Goal: Transaction & Acquisition: Book appointment/travel/reservation

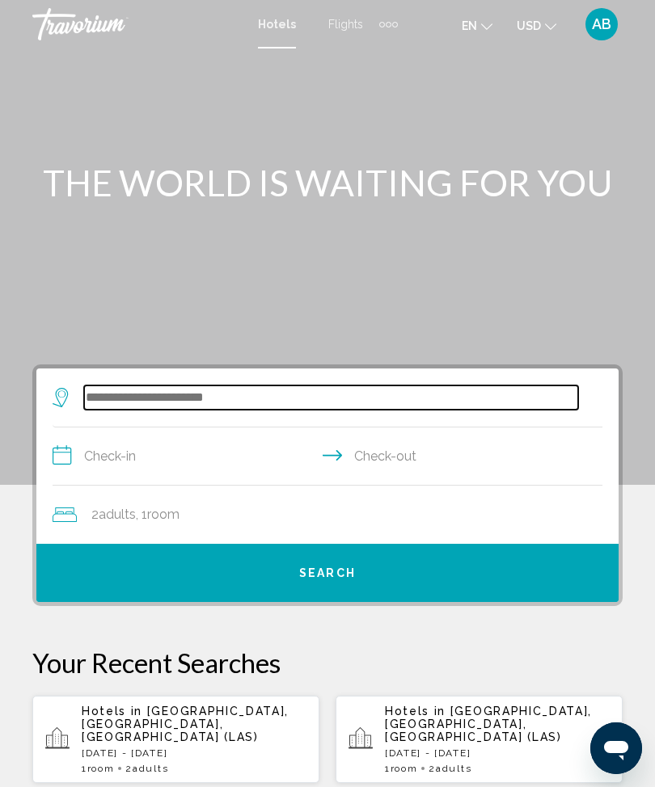
click at [183, 386] on input "Search widget" at bounding box center [331, 398] width 494 height 24
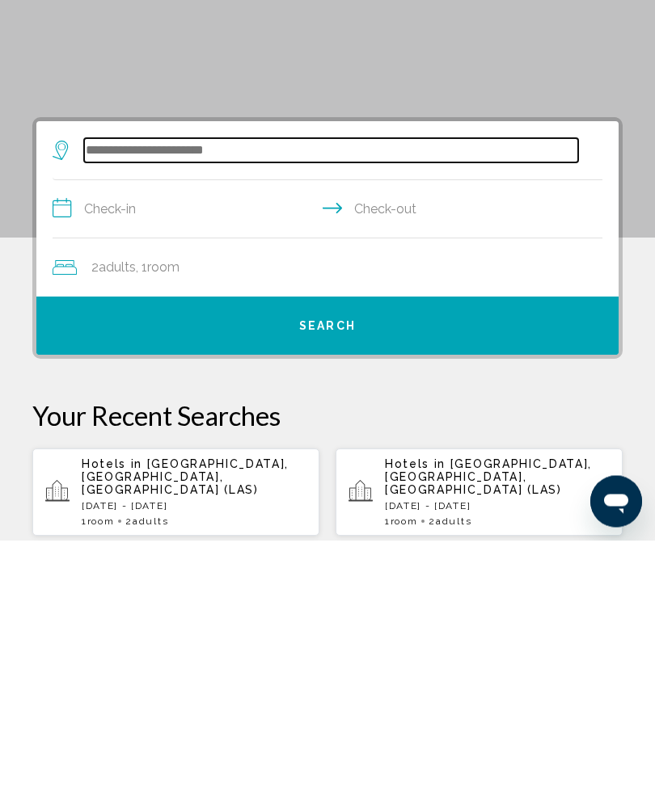
scroll to position [53, 0]
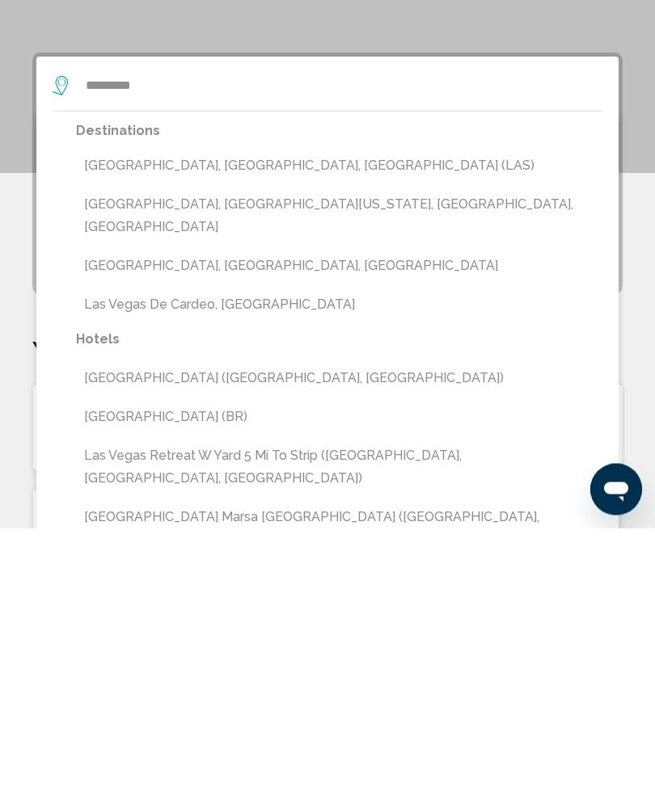
click at [271, 410] on button "Las Vegas, NV, United States (LAS)" at bounding box center [339, 425] width 526 height 31
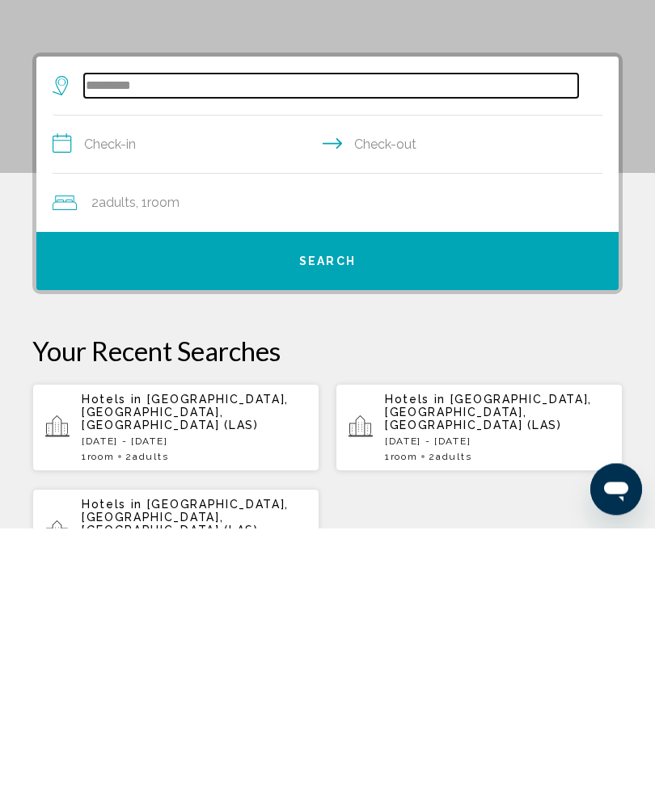
type input "**********"
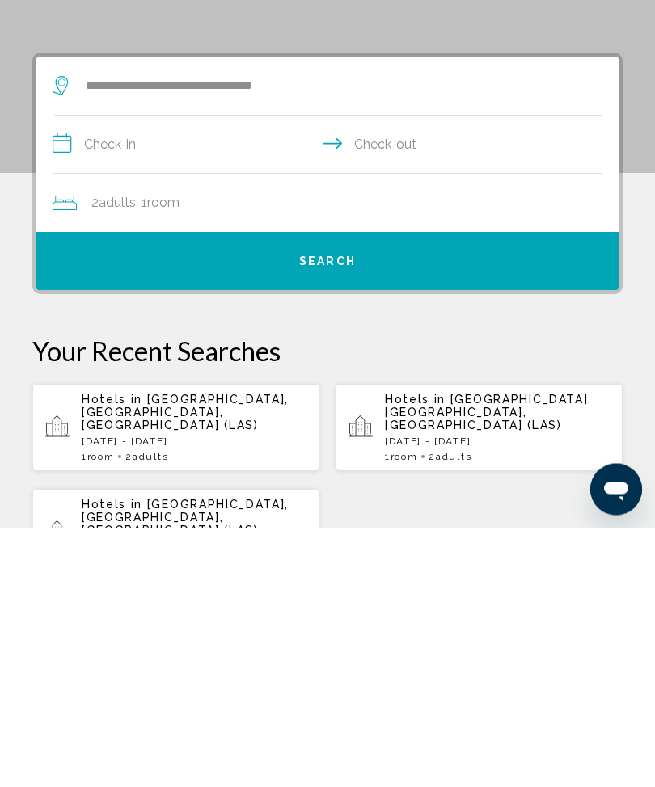
click at [73, 375] on input "**********" at bounding box center [331, 406] width 556 height 62
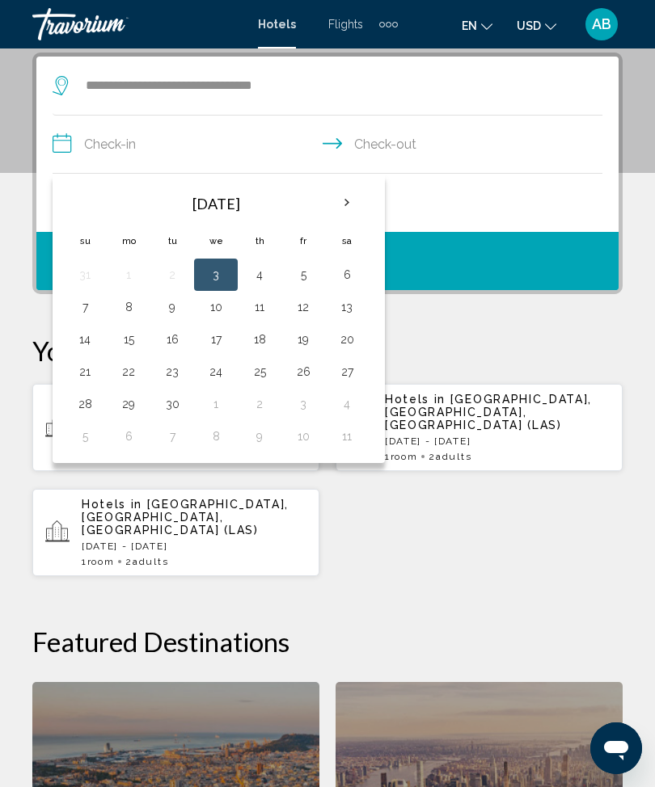
click at [351, 211] on th "Next month" at bounding box center [347, 203] width 44 height 36
click at [351, 201] on th "Next month" at bounding box center [347, 203] width 44 height 36
click at [140, 406] on button "24" at bounding box center [129, 404] width 26 height 23
click at [304, 403] on button "28" at bounding box center [303, 404] width 26 height 23
type input "**********"
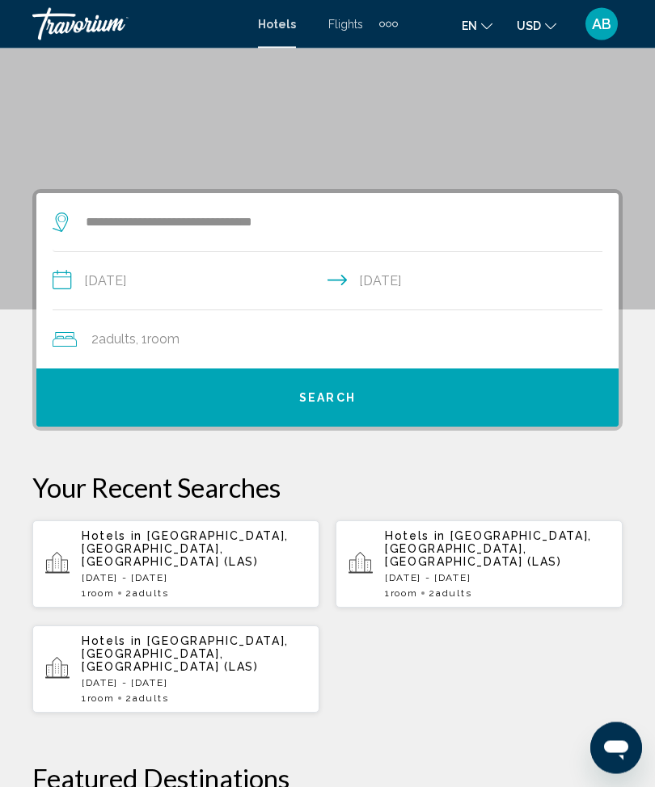
scroll to position [173, 0]
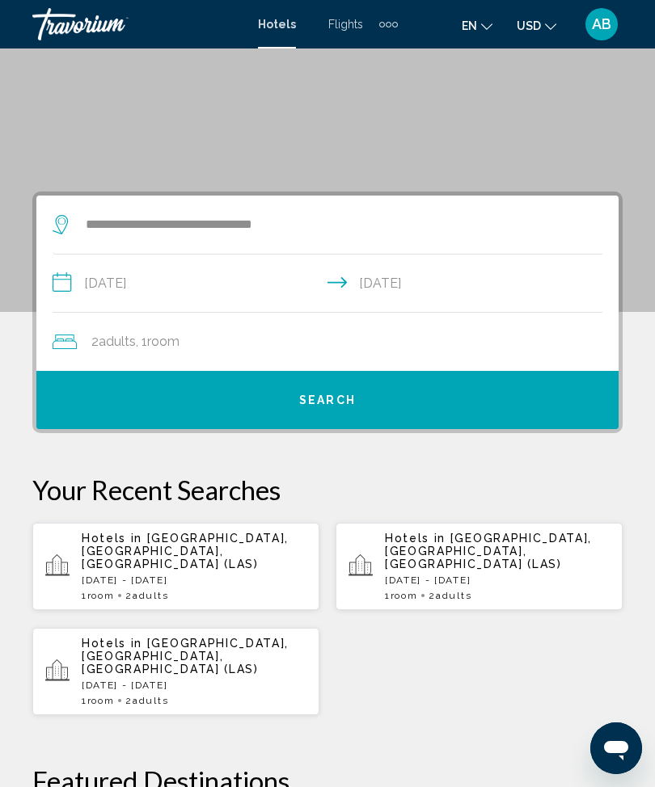
click at [331, 390] on button "Search" at bounding box center [327, 400] width 582 height 58
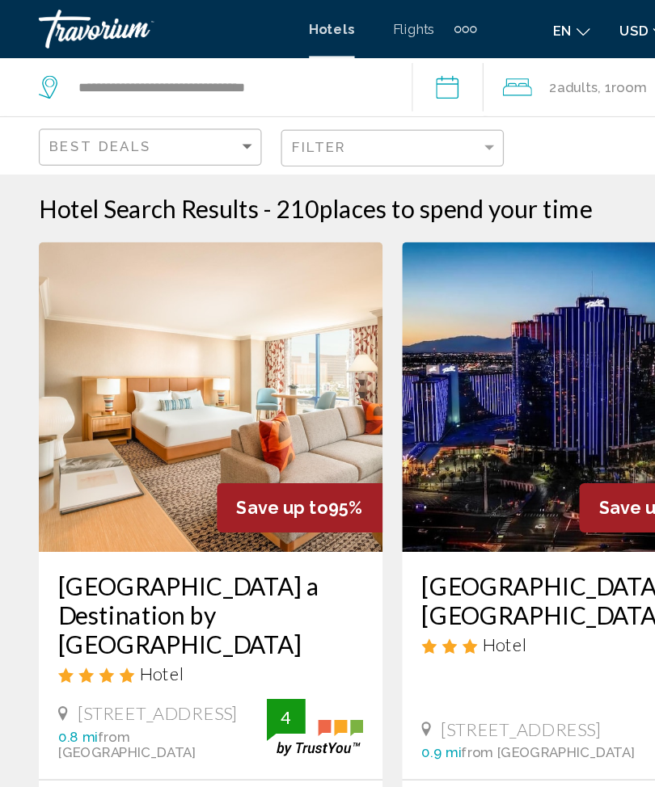
click at [413, 112] on div "Filter" at bounding box center [329, 124] width 172 height 30
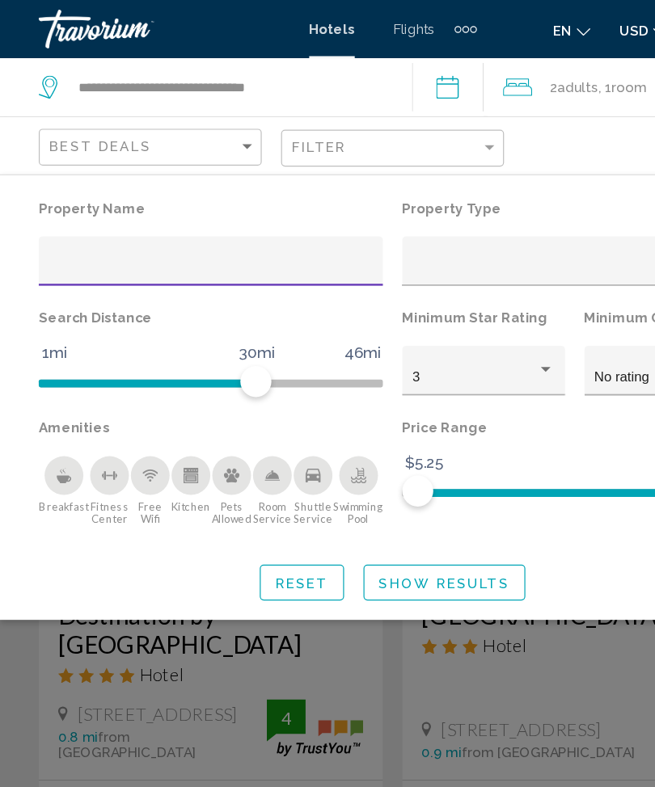
click at [204, 230] on input "Hotel Filters" at bounding box center [176, 223] width 270 height 13
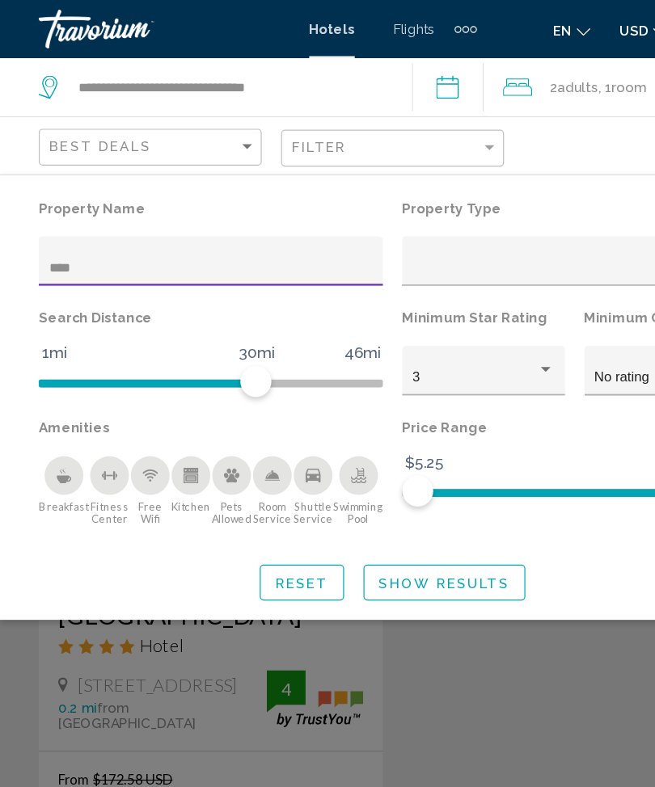
type input "*****"
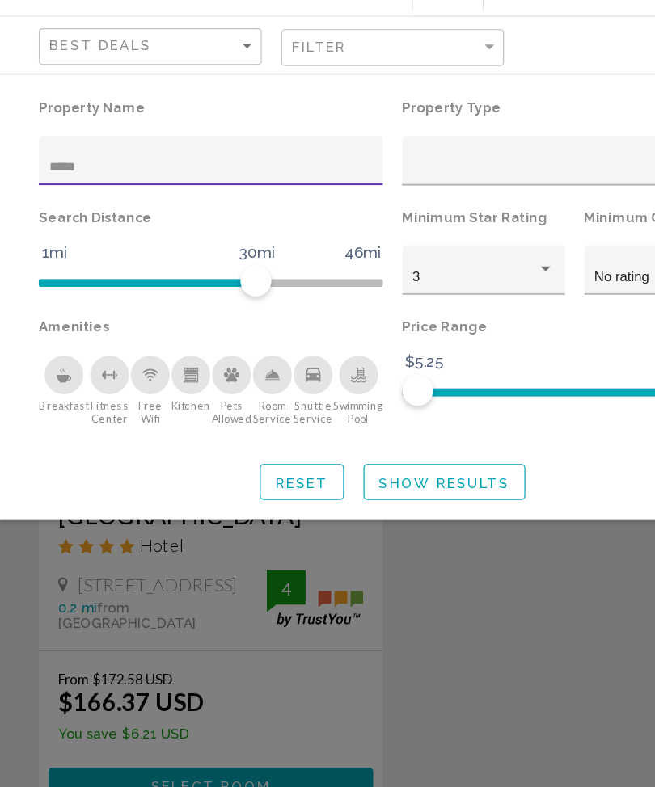
click at [358, 471] on button "Show Results" at bounding box center [370, 486] width 135 height 30
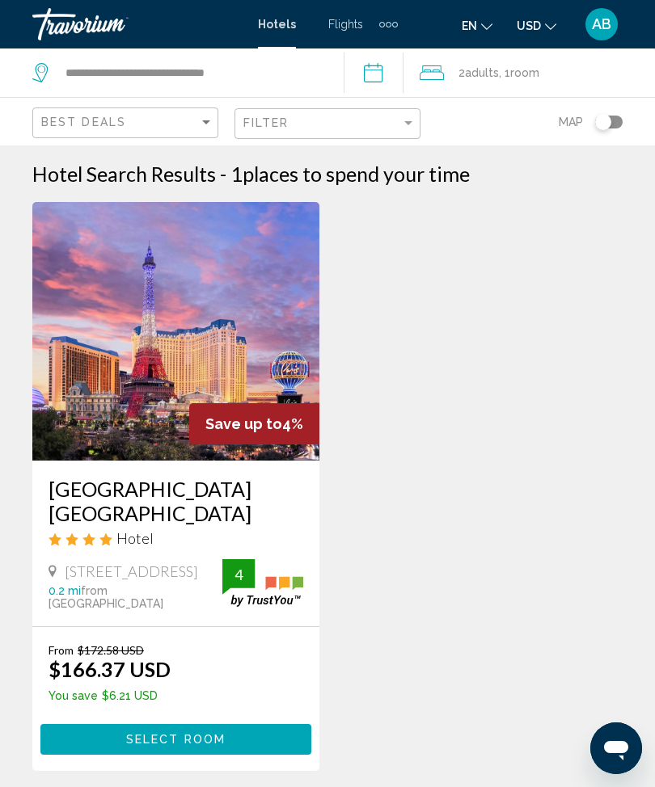
click at [487, 76] on span "Adults" at bounding box center [482, 72] width 34 height 13
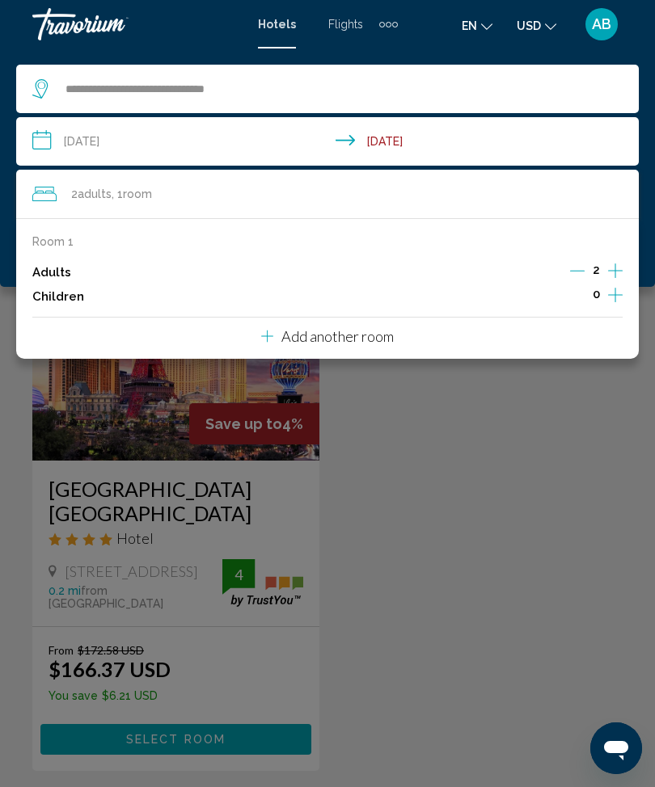
click at [446, 529] on div "Main content" at bounding box center [327, 393] width 655 height 787
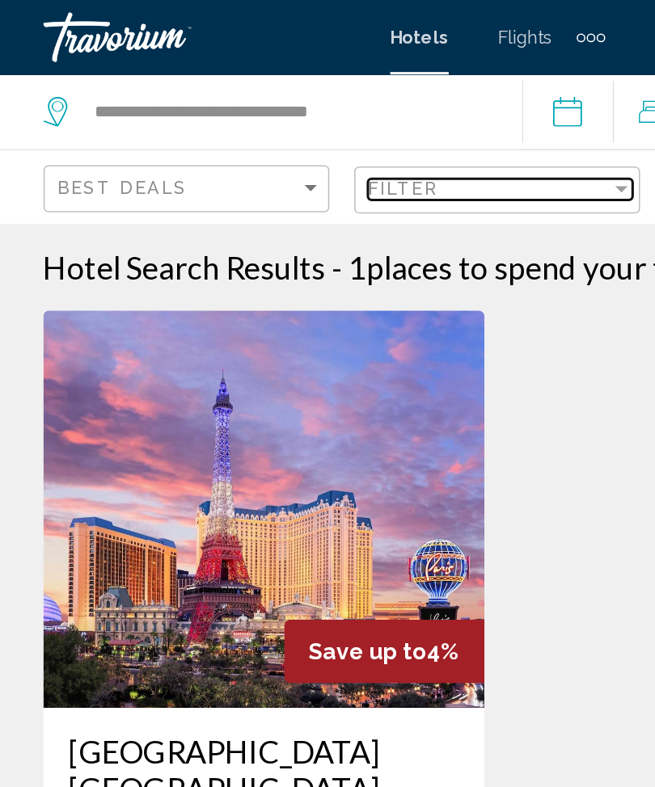
click at [401, 125] on div "Filter" at bounding box center [408, 122] width 15 height 13
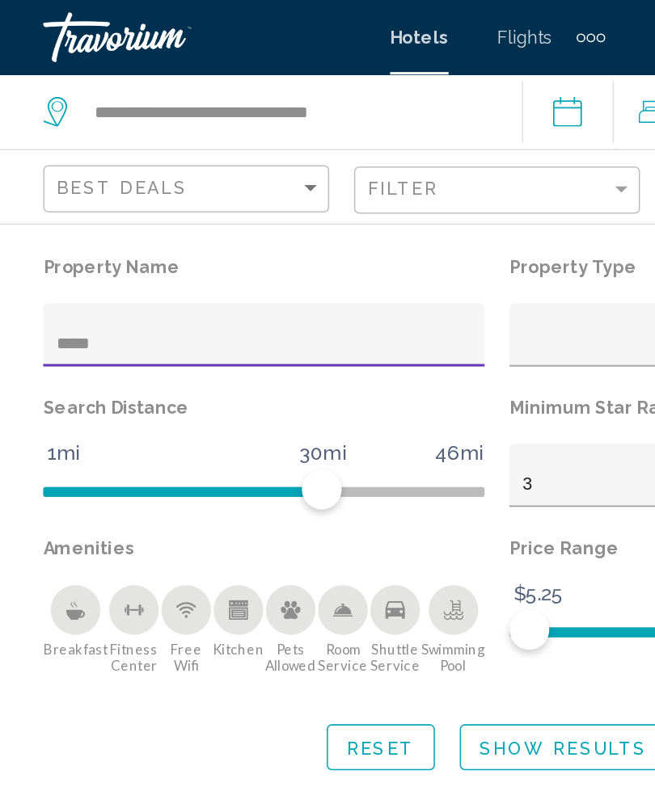
click at [120, 221] on input "*****" at bounding box center [176, 223] width 270 height 13
type input "*"
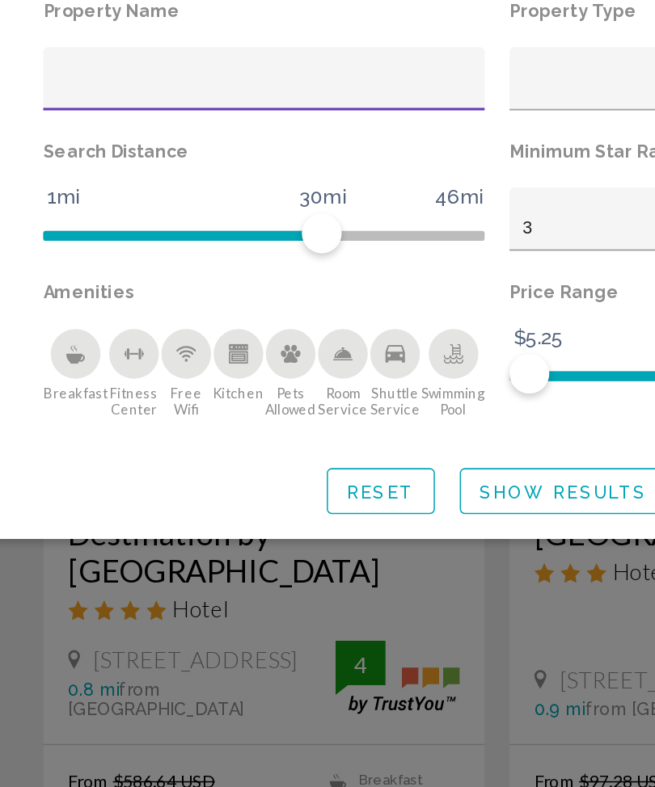
click at [332, 471] on button "Show Results" at bounding box center [370, 486] width 135 height 30
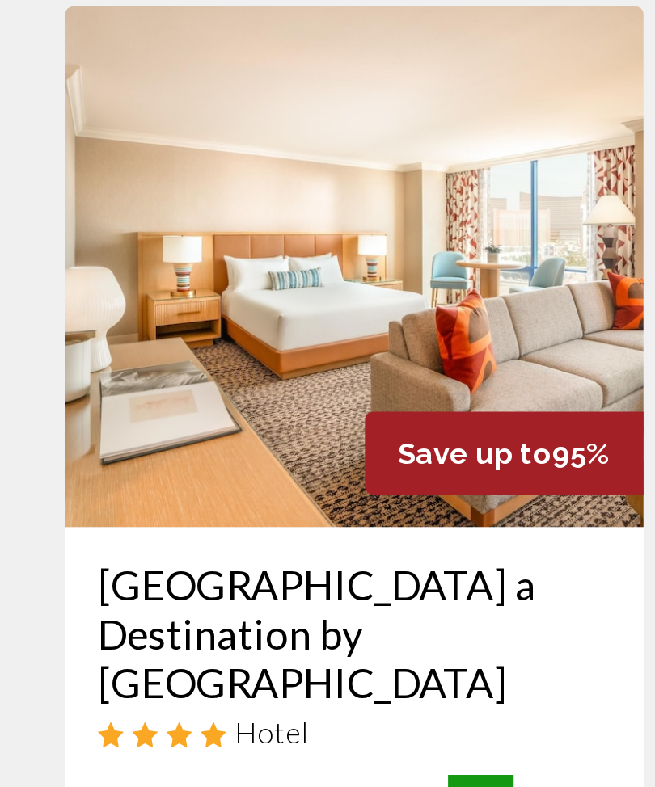
click at [151, 202] on img "Main content" at bounding box center [175, 331] width 287 height 259
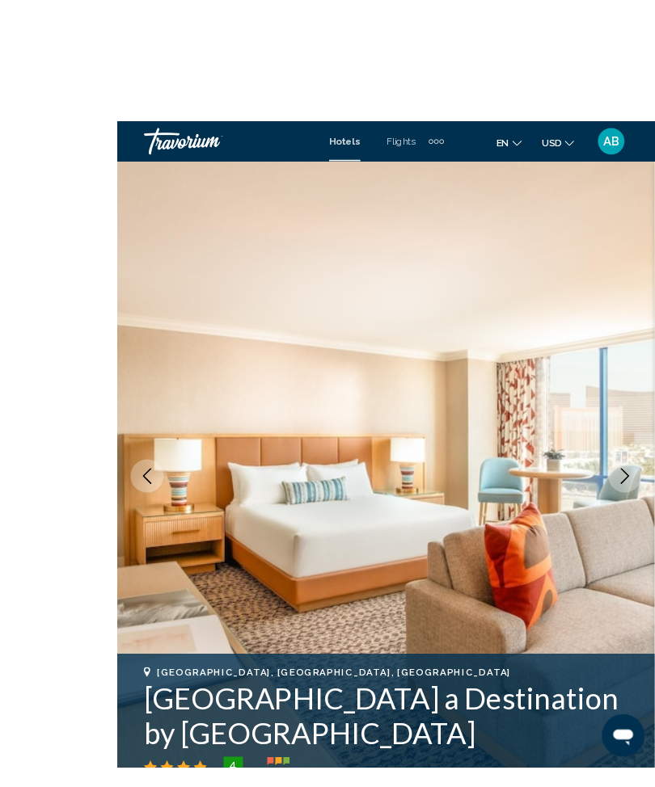
scroll to position [13, 0]
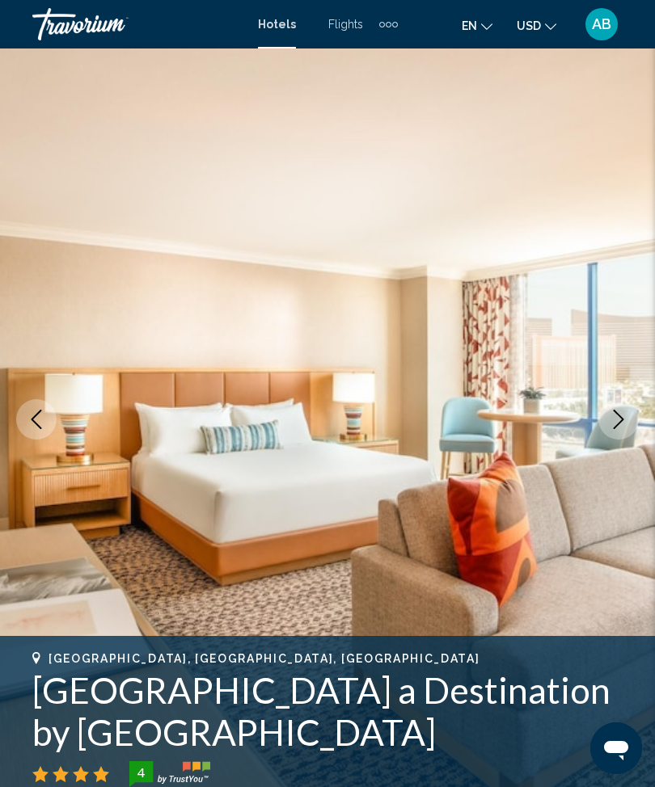
click at [619, 433] on button "Next image" at bounding box center [618, 419] width 40 height 40
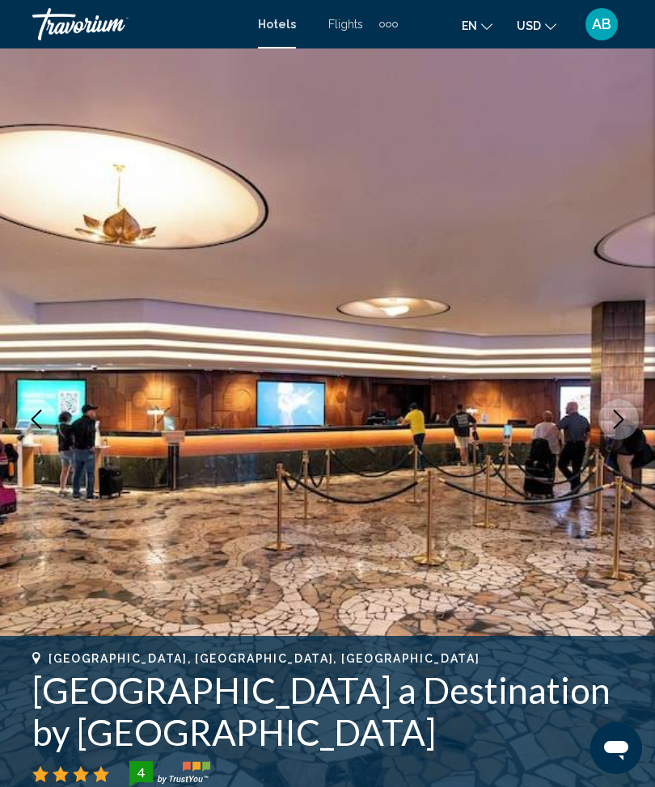
click at [624, 432] on button "Next image" at bounding box center [618, 419] width 40 height 40
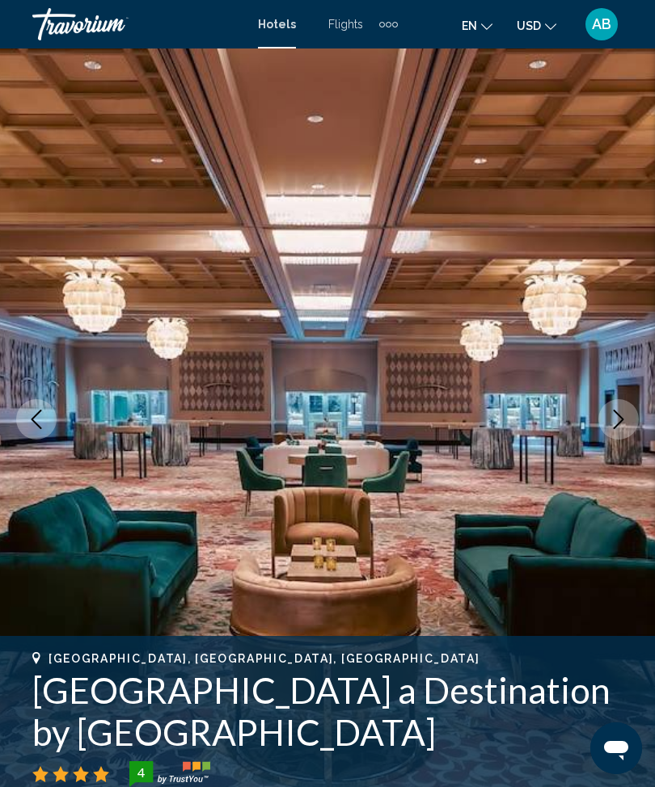
click at [614, 420] on icon "Next image" at bounding box center [618, 419] width 19 height 19
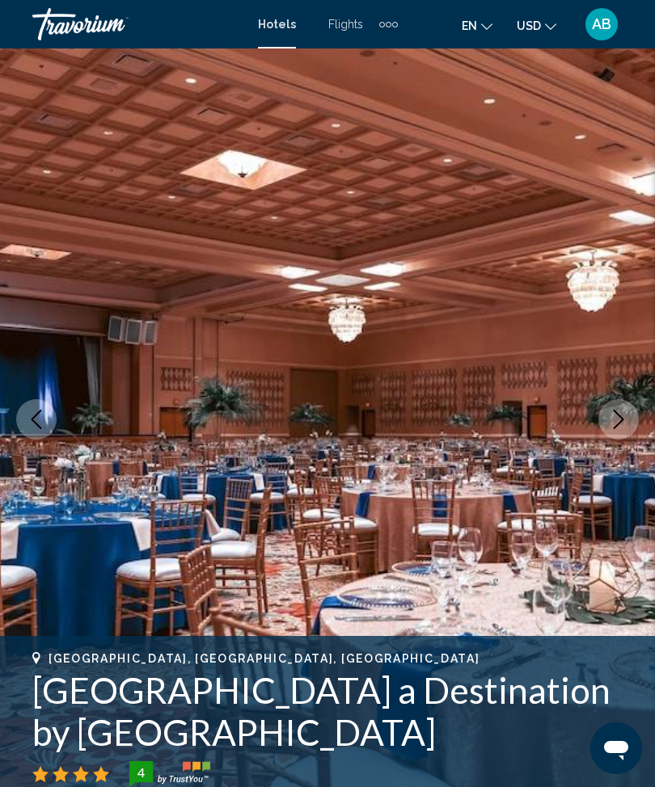
click at [624, 411] on icon "Next image" at bounding box center [618, 419] width 19 height 19
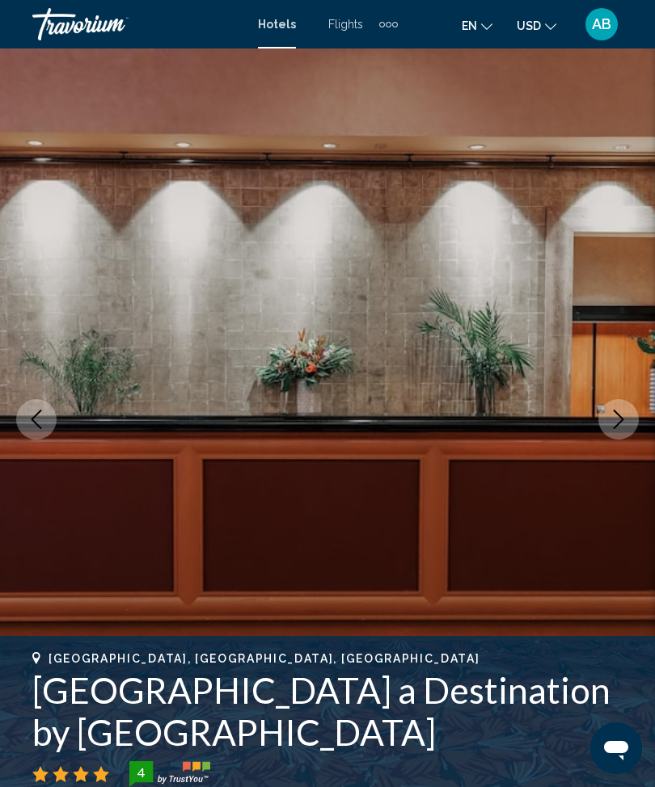
click at [610, 428] on icon "Next image" at bounding box center [618, 419] width 19 height 19
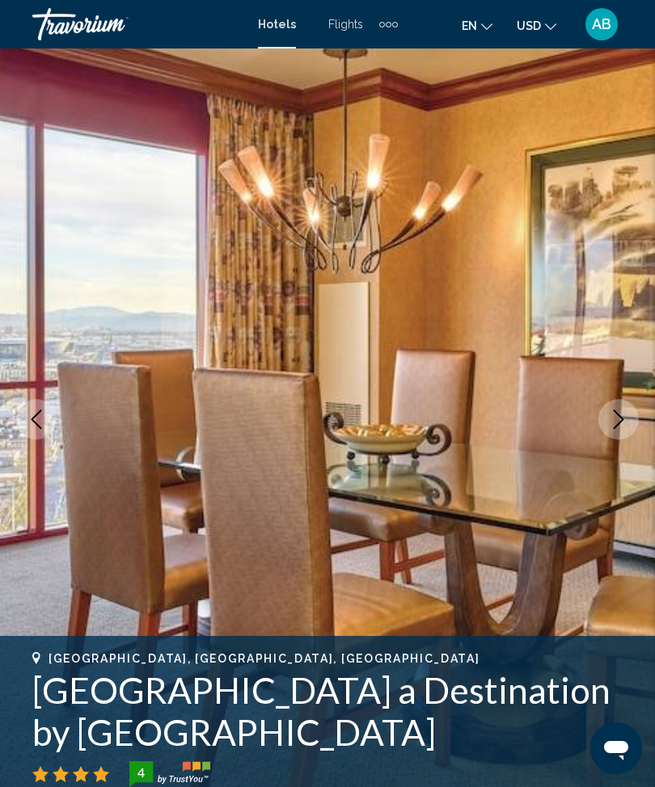
click at [635, 408] on button "Next image" at bounding box center [618, 419] width 40 height 40
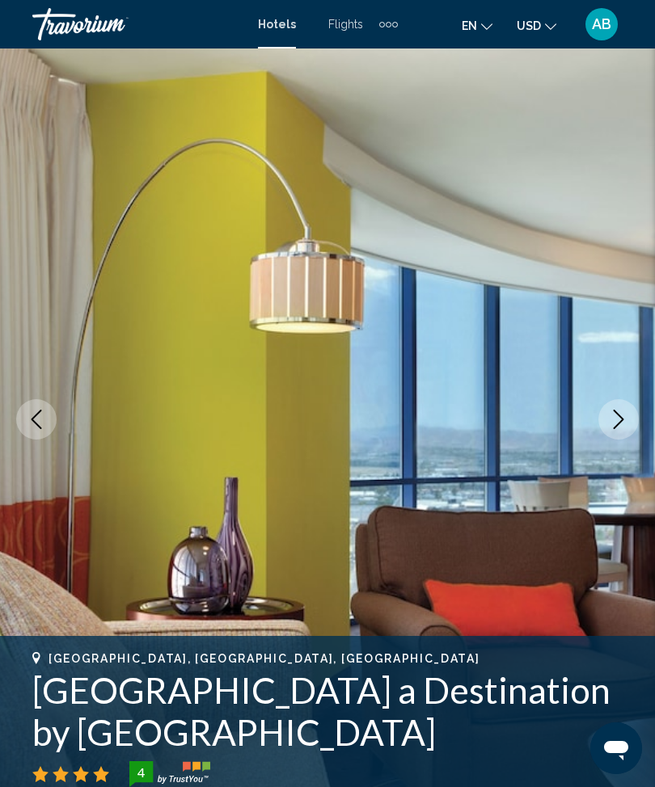
click at [618, 427] on icon "Next image" at bounding box center [618, 419] width 19 height 19
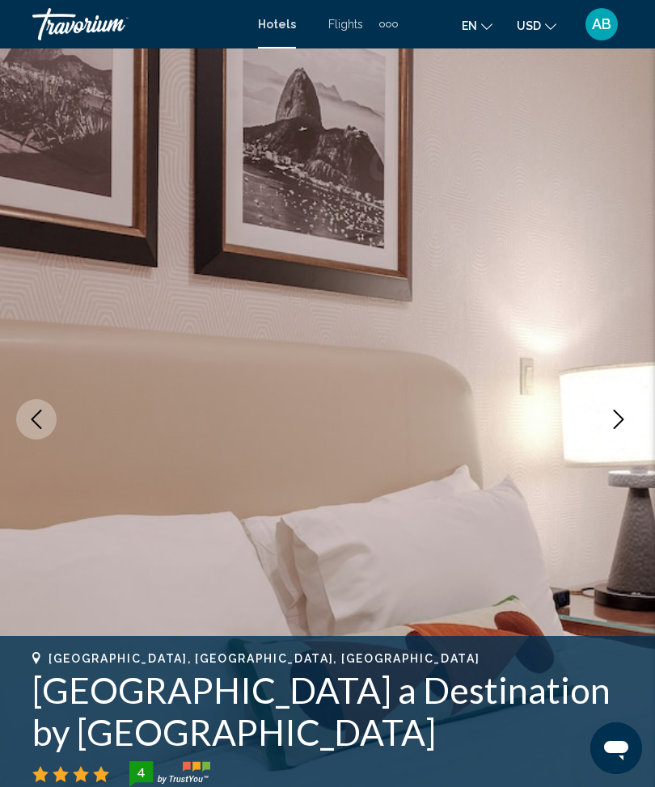
click at [627, 417] on icon "Next image" at bounding box center [618, 419] width 19 height 19
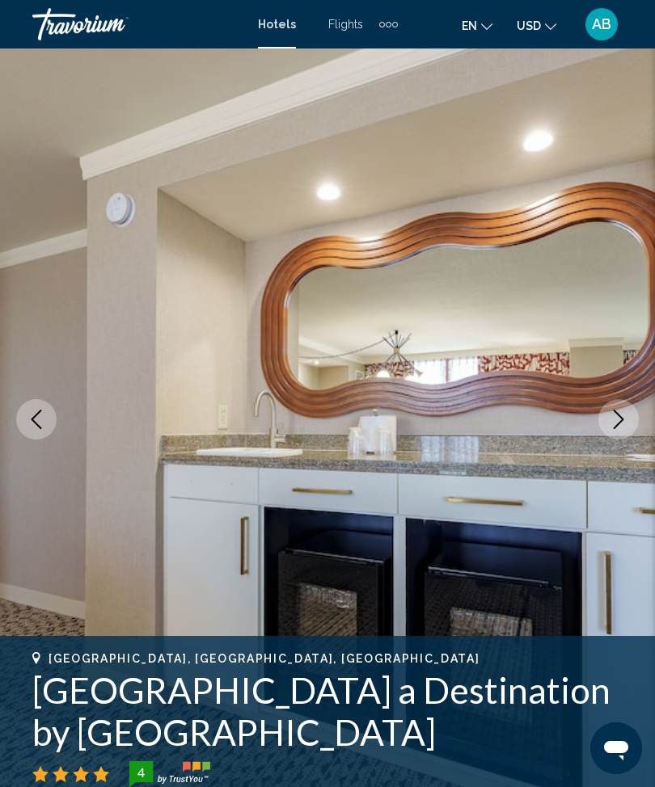
click at [617, 433] on button "Next image" at bounding box center [618, 419] width 40 height 40
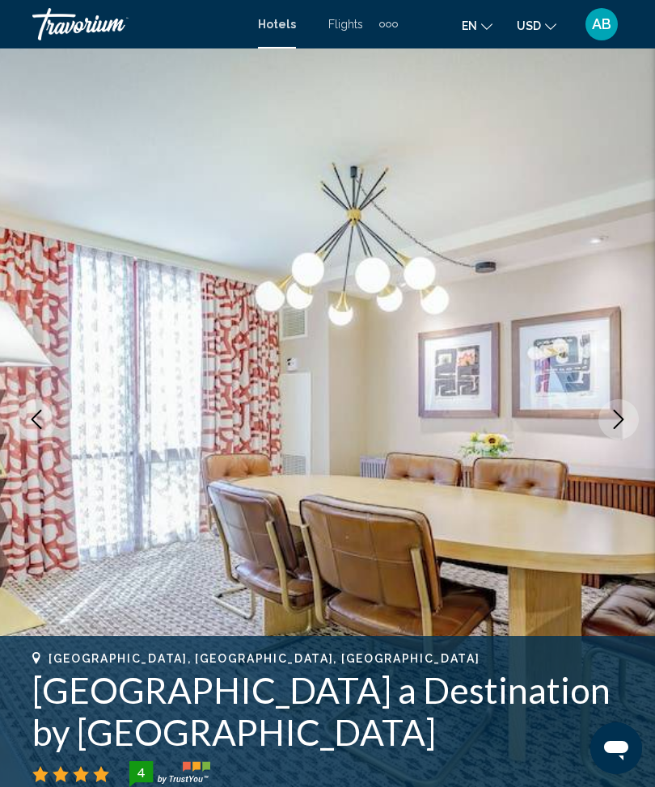
click at [618, 420] on icon "Next image" at bounding box center [618, 419] width 19 height 19
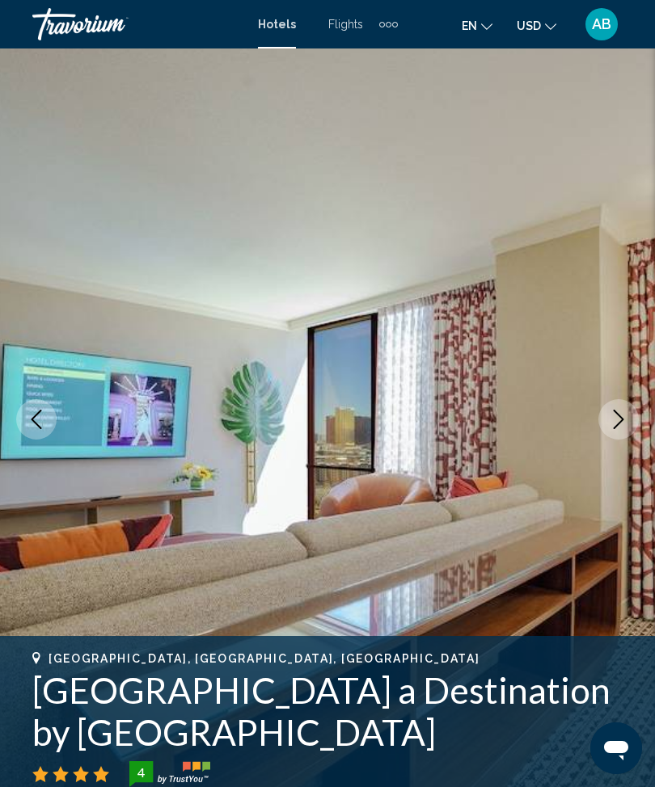
click at [624, 416] on icon "Next image" at bounding box center [618, 419] width 19 height 19
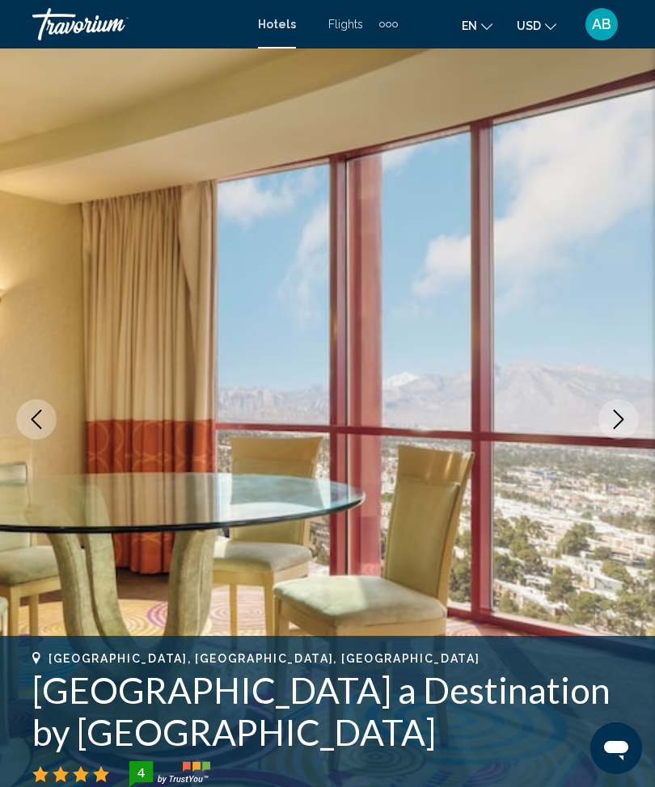
click at [619, 412] on icon "Next image" at bounding box center [618, 419] width 19 height 19
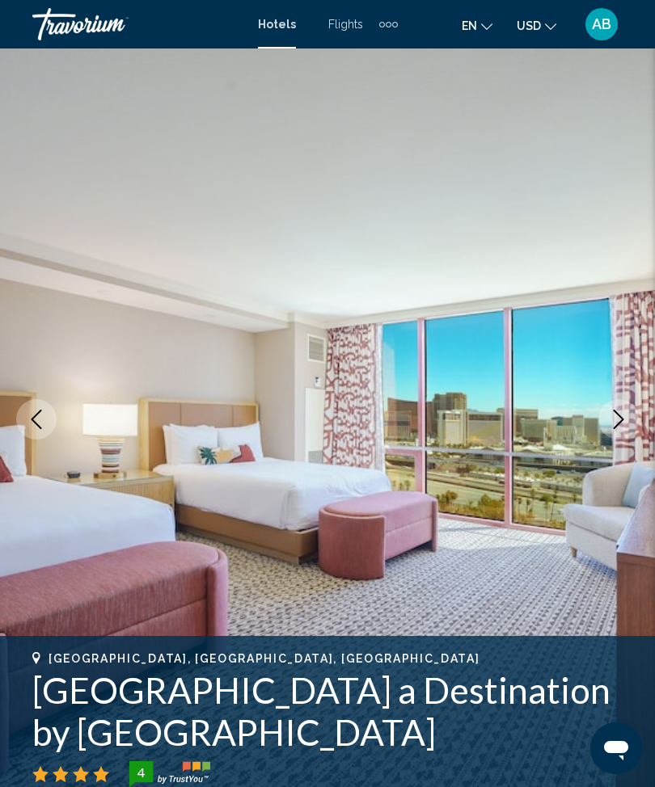
click at [602, 412] on button "Next image" at bounding box center [618, 419] width 40 height 40
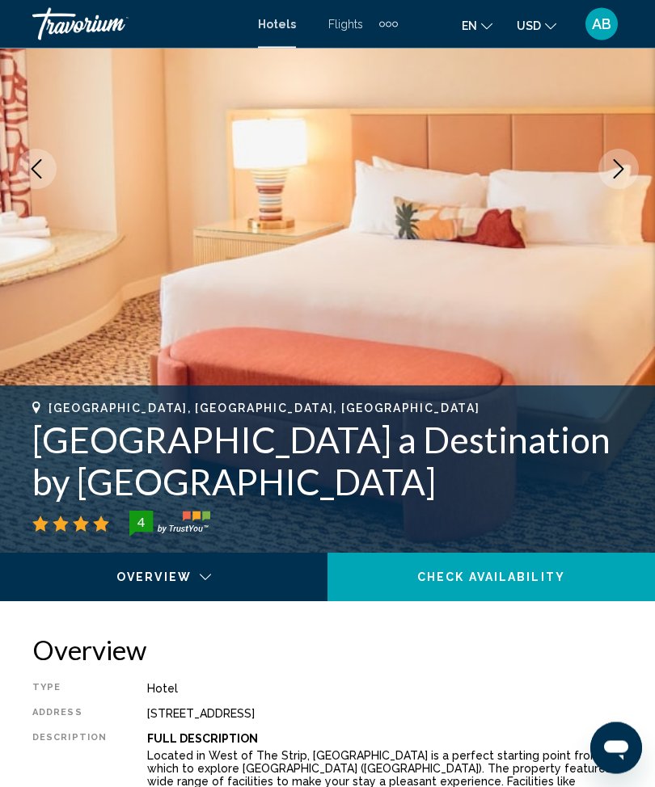
scroll to position [0, 0]
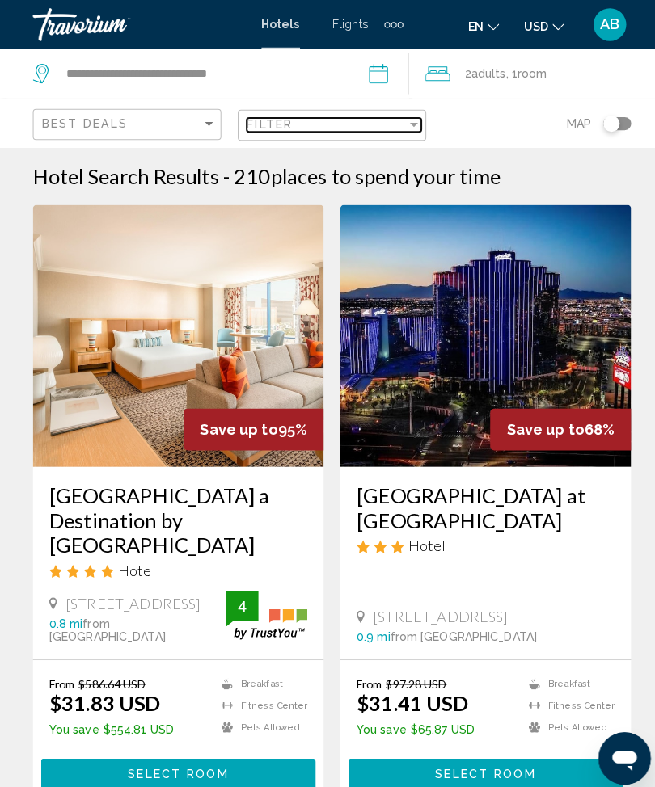
click at [412, 120] on div "Filter" at bounding box center [408, 122] width 15 height 13
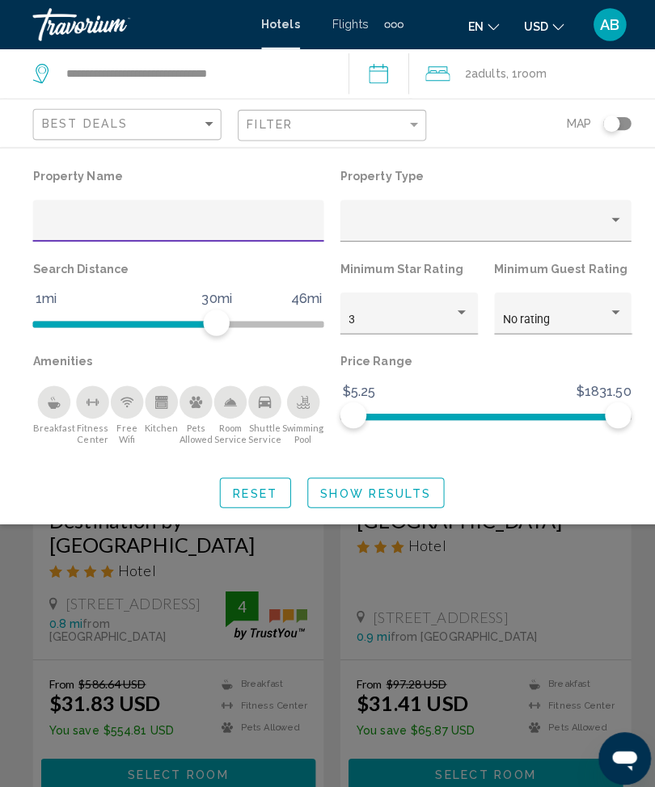
click at [177, 219] on input "Hotel Filters" at bounding box center [176, 223] width 270 height 13
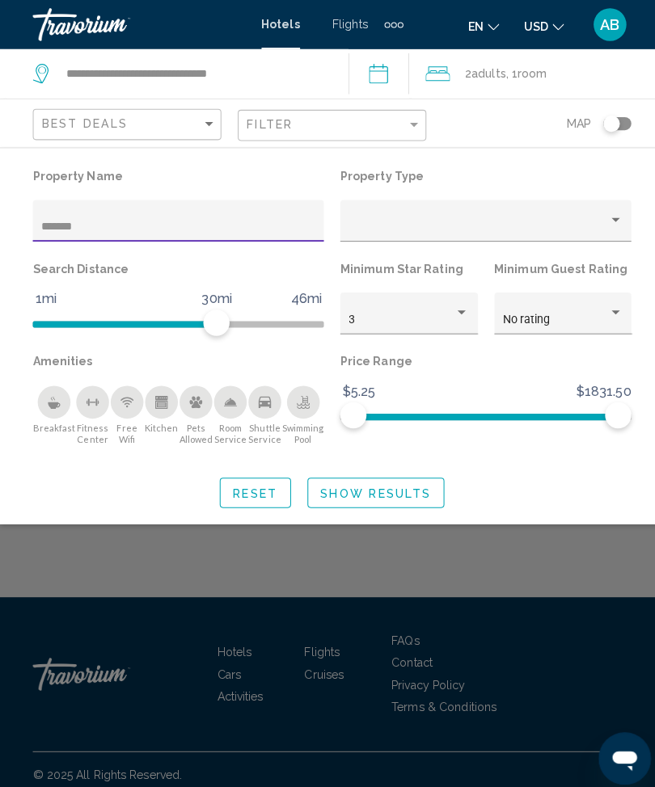
type input "*******"
click at [383, 483] on span "Show Results" at bounding box center [370, 486] width 109 height 13
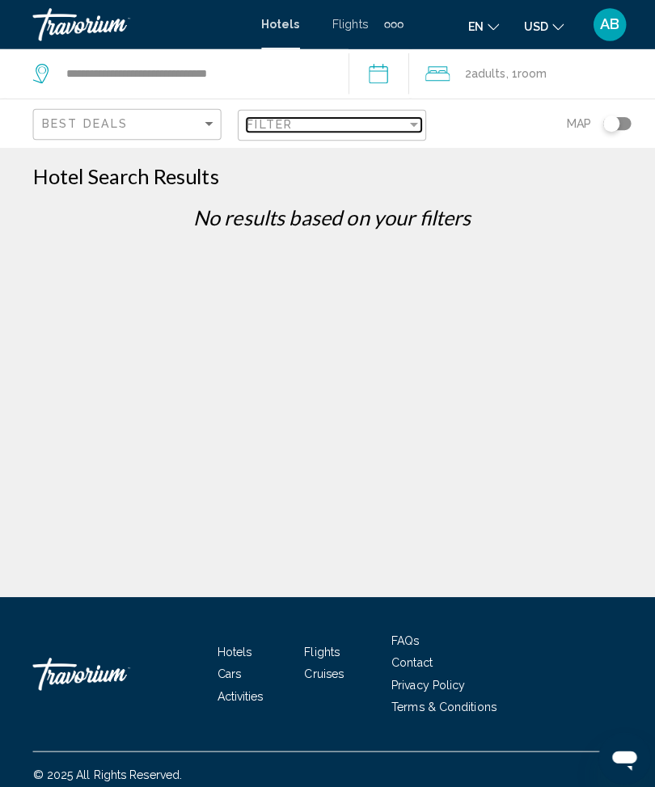
click at [415, 118] on div "Filter" at bounding box center [408, 122] width 15 height 13
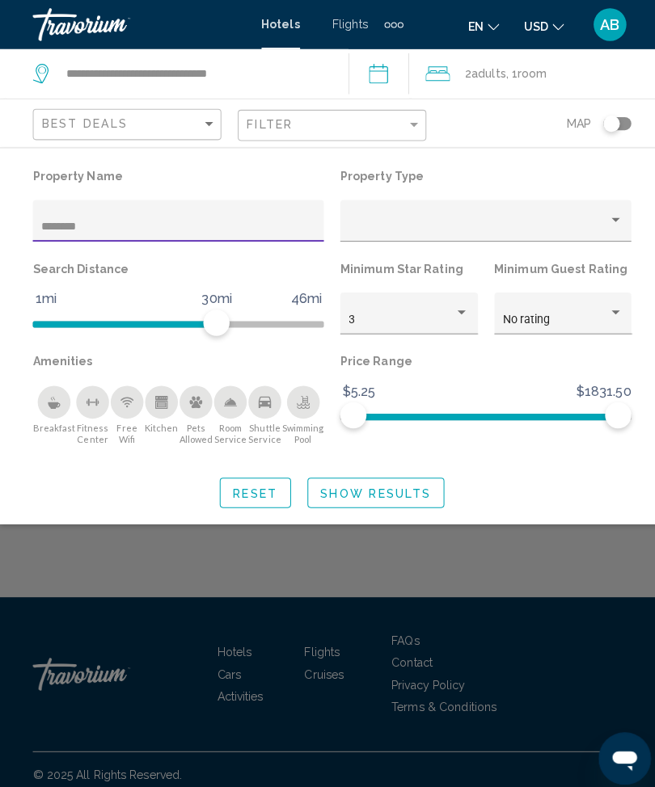
click at [158, 224] on input "*******" at bounding box center [176, 223] width 270 height 13
type input "********"
click at [385, 498] on button "Show Results" at bounding box center [370, 486] width 135 height 30
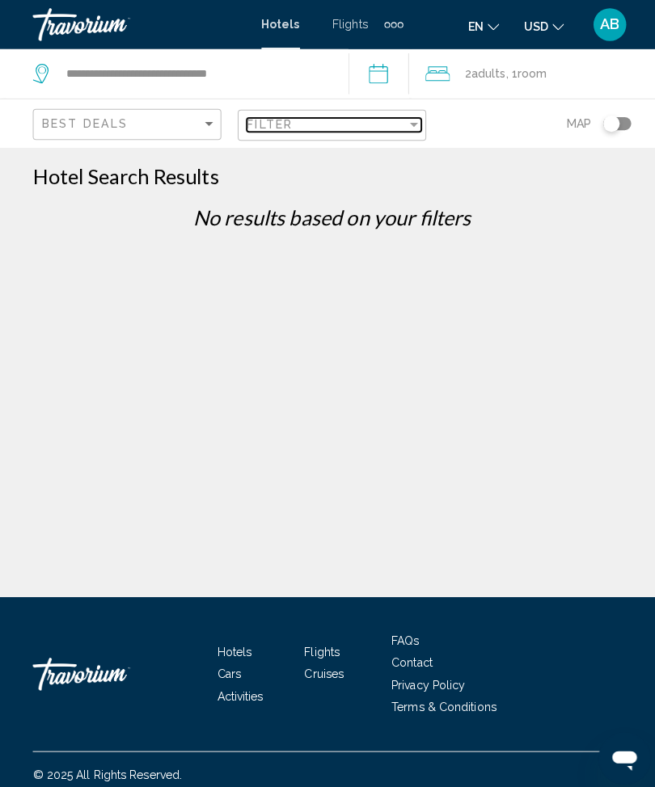
click at [393, 122] on div "Filter" at bounding box center [322, 122] width 158 height 13
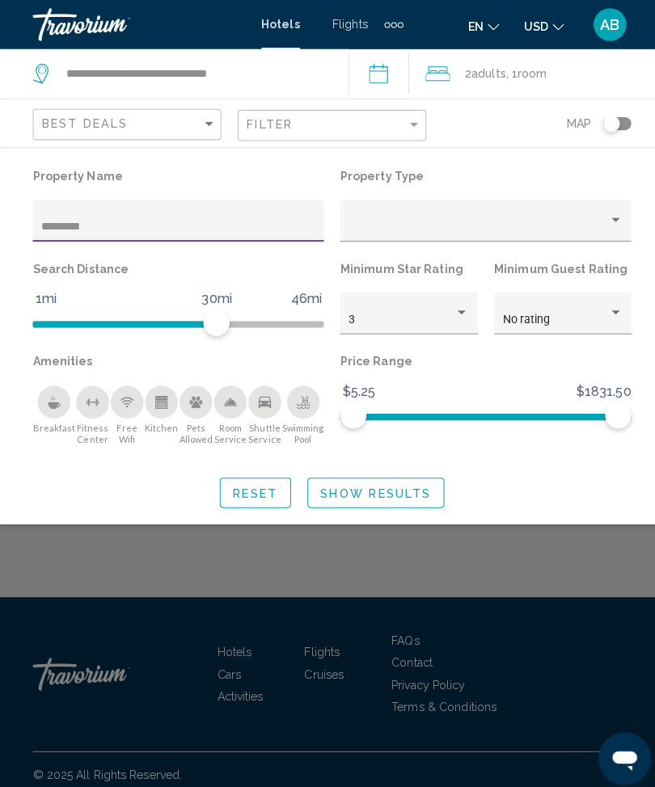
click at [128, 229] on input "********" at bounding box center [176, 223] width 270 height 13
type input "*"
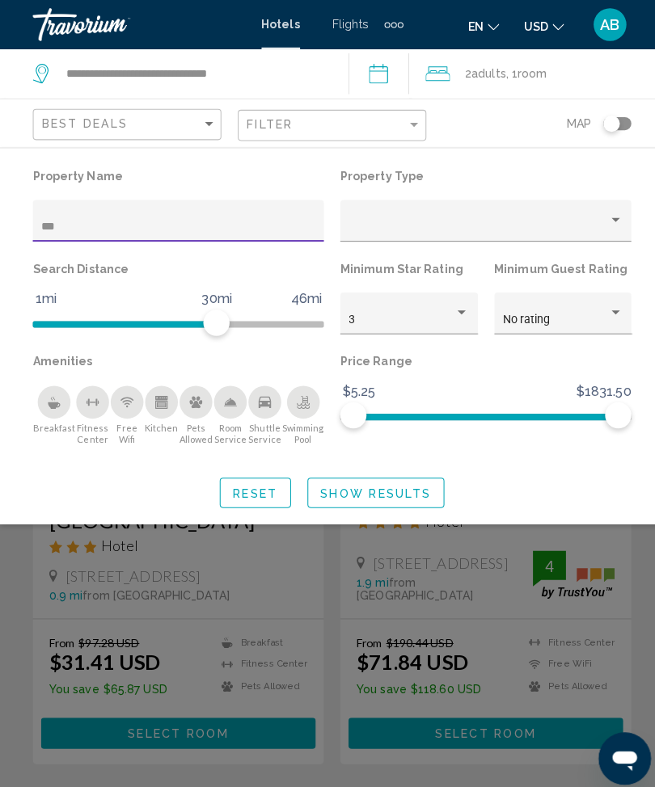
type input "****"
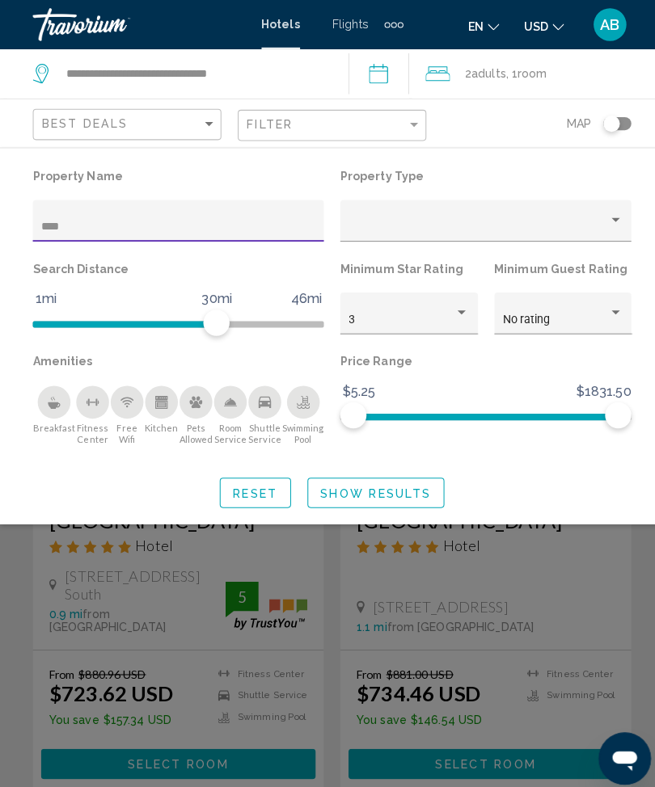
click at [384, 484] on span "Show Results" at bounding box center [370, 486] width 109 height 13
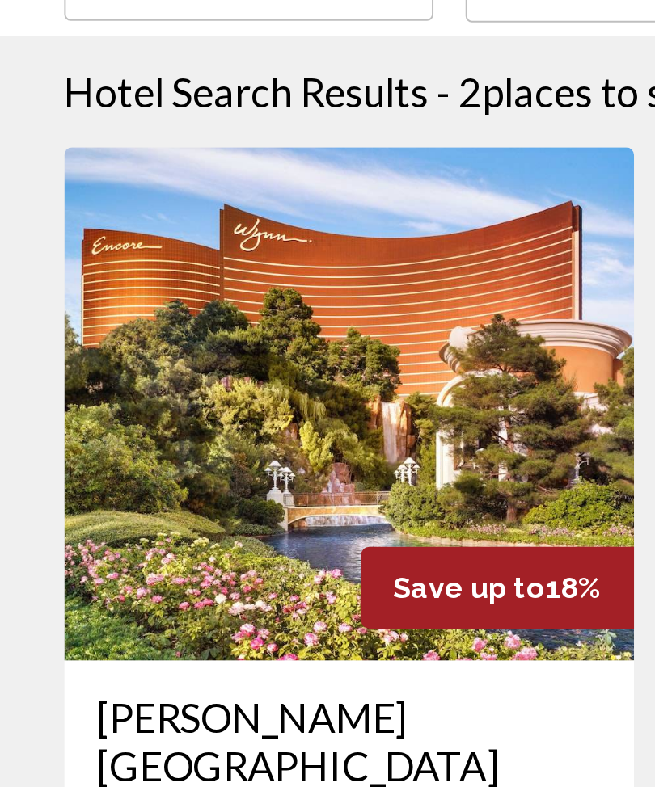
click at [188, 220] on img "Main content" at bounding box center [175, 331] width 287 height 259
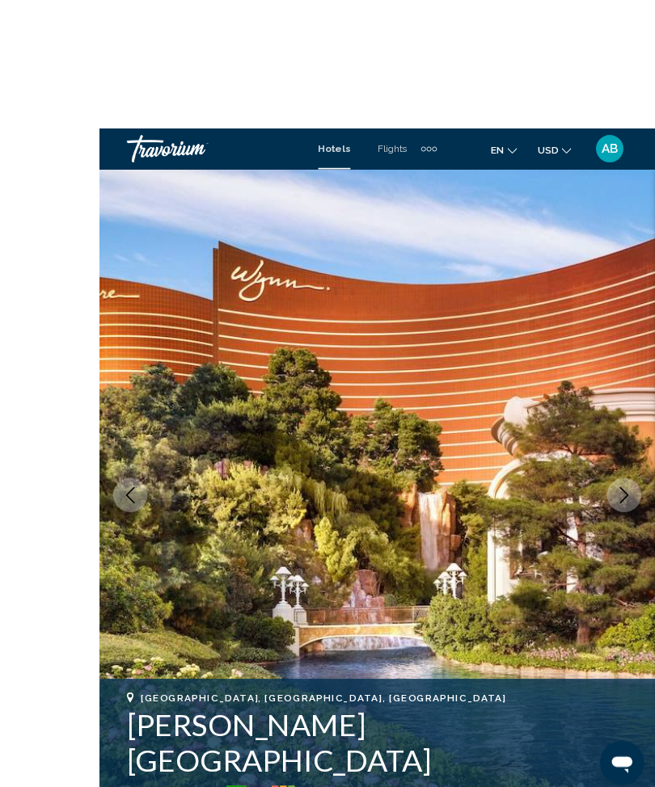
scroll to position [19, 0]
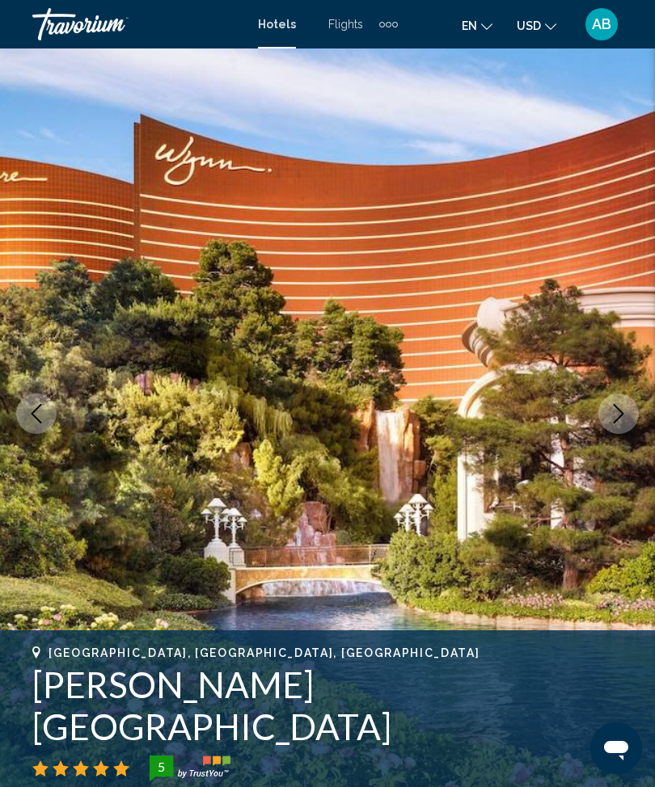
click at [619, 424] on button "Next image" at bounding box center [618, 414] width 40 height 40
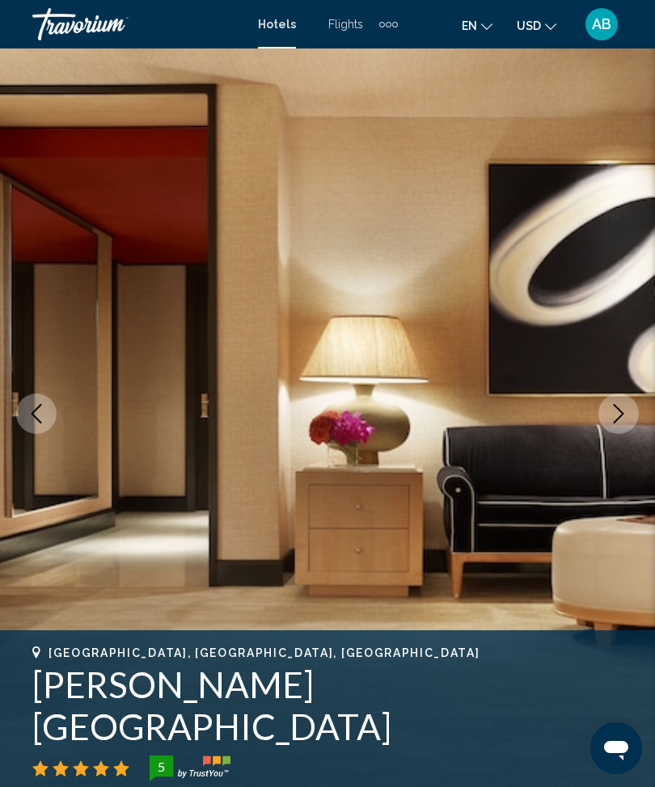
click at [612, 415] on icon "Next image" at bounding box center [618, 413] width 19 height 19
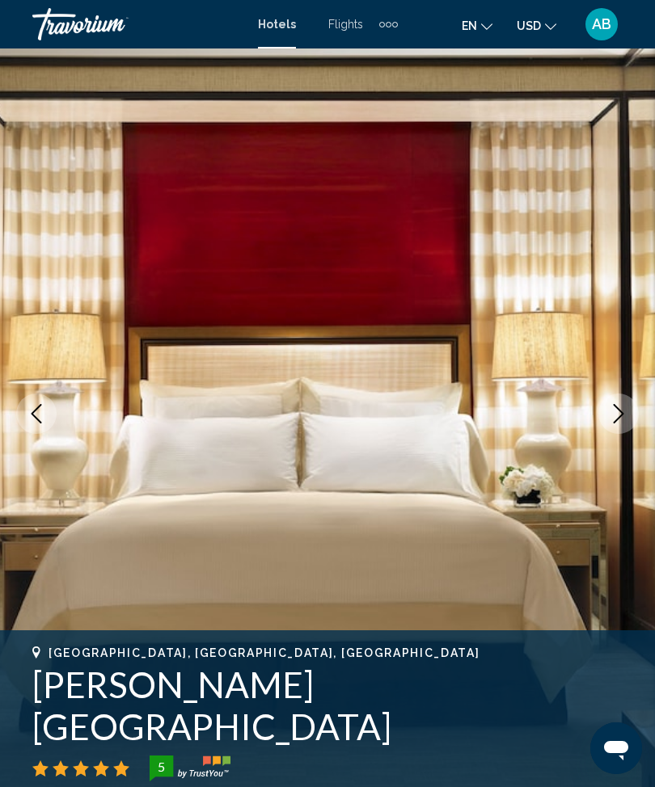
click at [611, 421] on icon "Next image" at bounding box center [618, 413] width 19 height 19
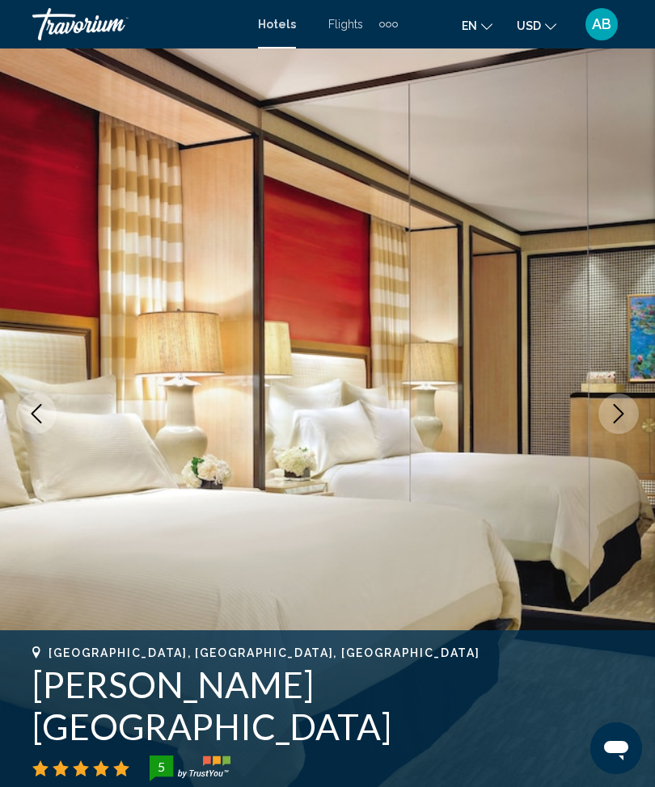
click at [617, 416] on icon "Next image" at bounding box center [618, 413] width 19 height 19
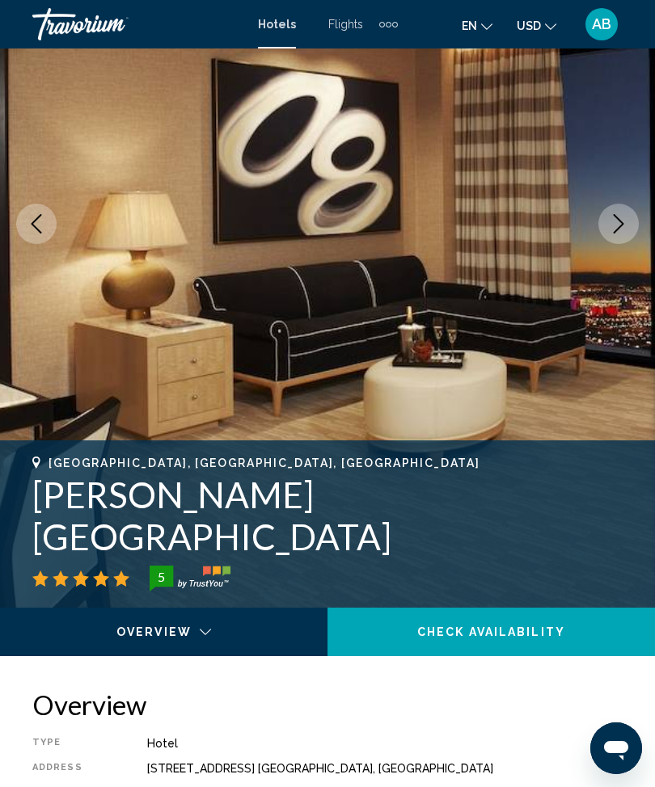
scroll to position [0, 0]
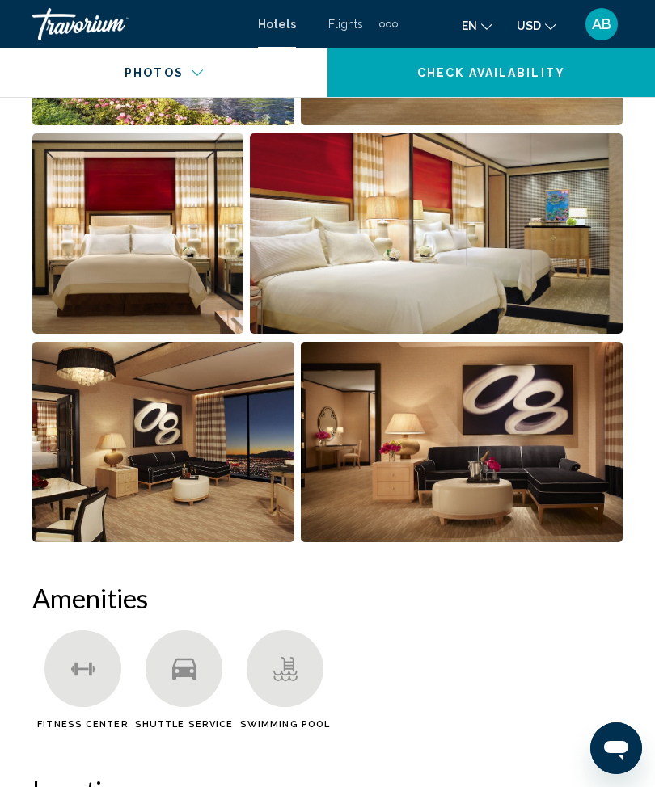
scroll to position [1188, 0]
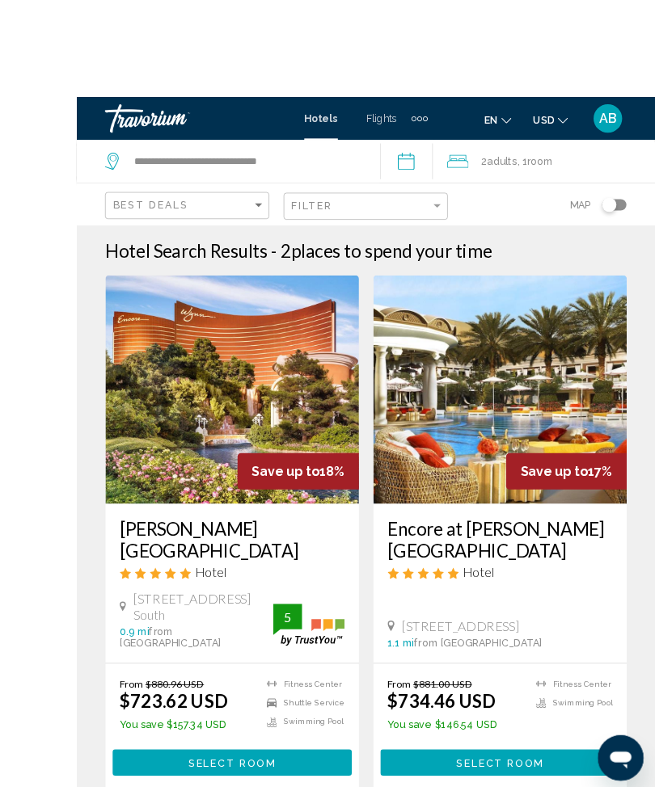
scroll to position [6, 0]
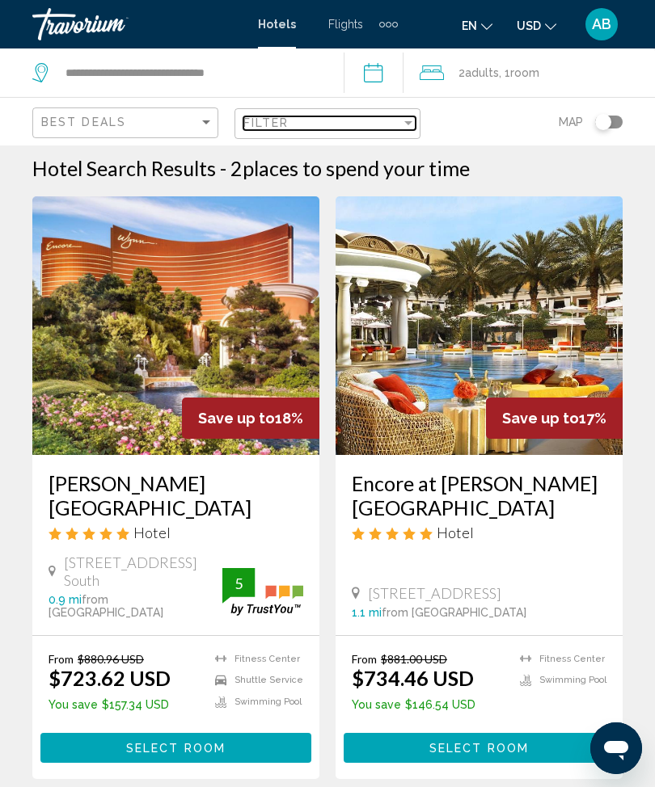
click at [407, 119] on div "Filter" at bounding box center [408, 122] width 15 height 13
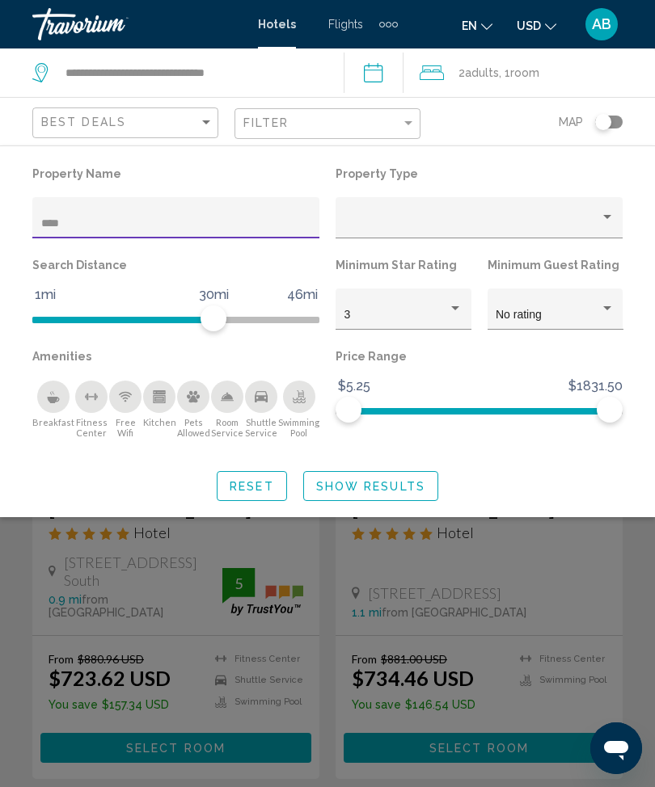
scroll to position [5, 0]
click at [226, 213] on div "****" at bounding box center [176, 222] width 270 height 33
click at [149, 230] on input "****" at bounding box center [176, 223] width 270 height 13
type input "*"
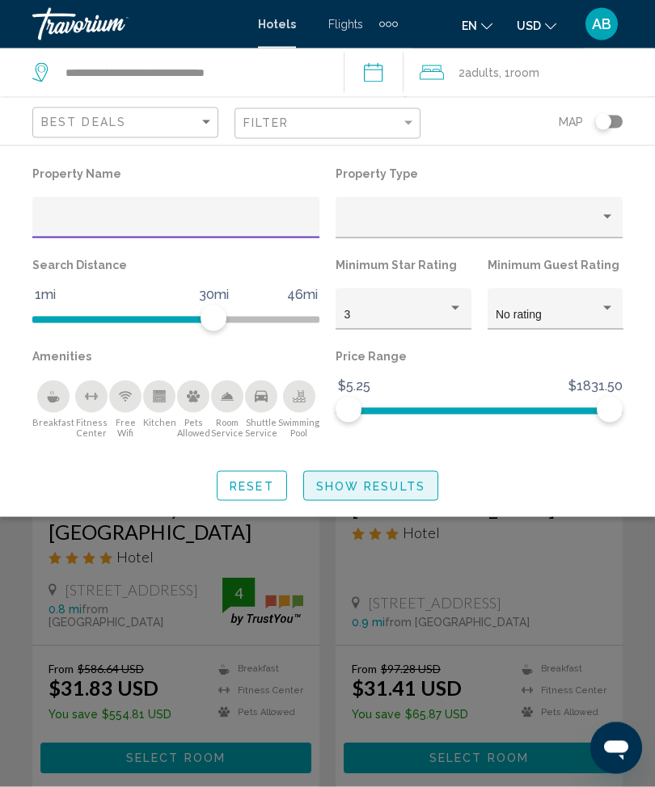
click at [405, 486] on span "Show Results" at bounding box center [370, 486] width 109 height 13
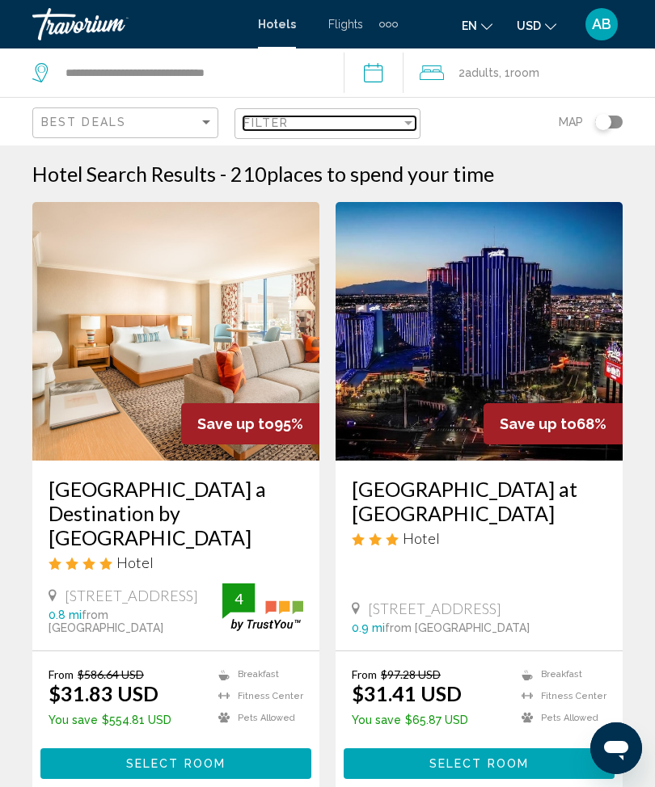
click at [409, 121] on div "Filter" at bounding box center [408, 123] width 8 height 4
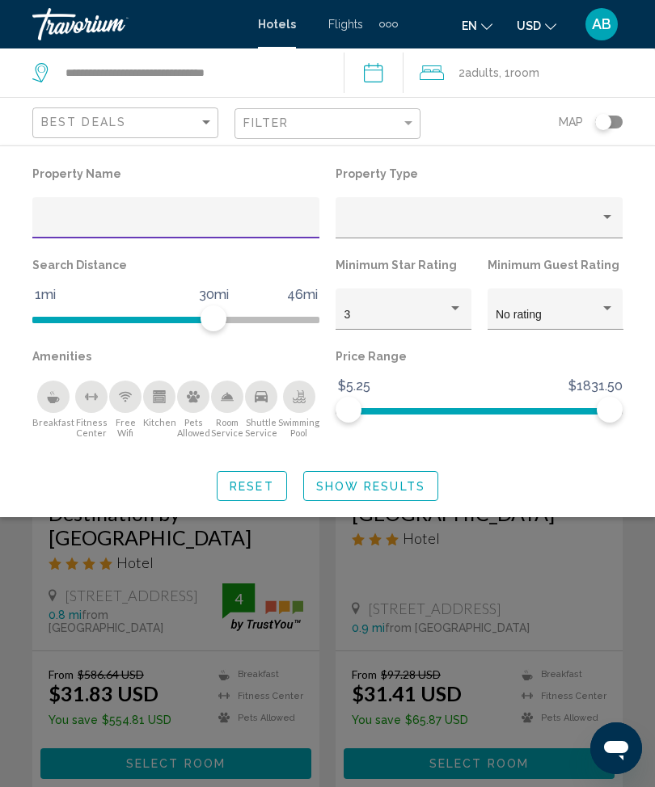
click at [192, 227] on input "Hotel Filters" at bounding box center [176, 223] width 270 height 13
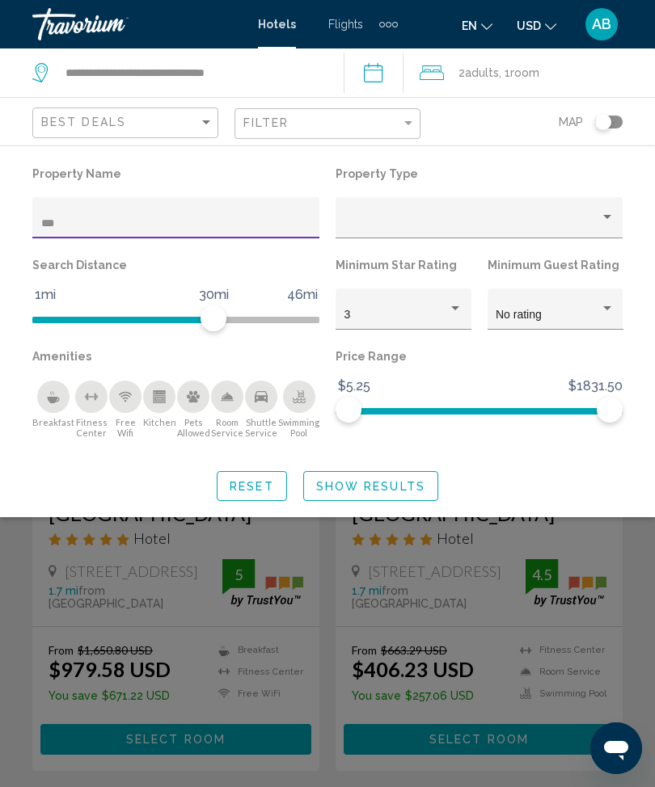
type input "****"
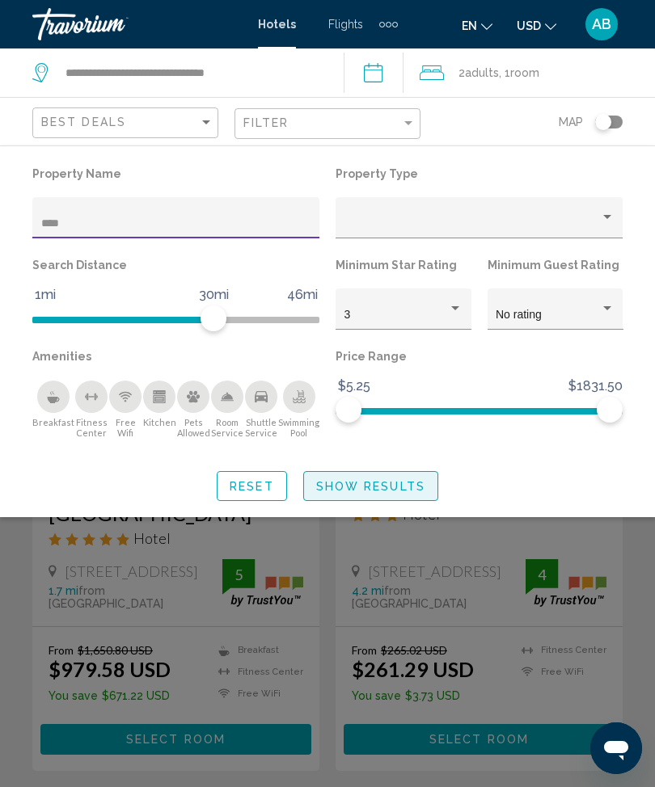
click at [382, 481] on span "Show Results" at bounding box center [370, 486] width 109 height 13
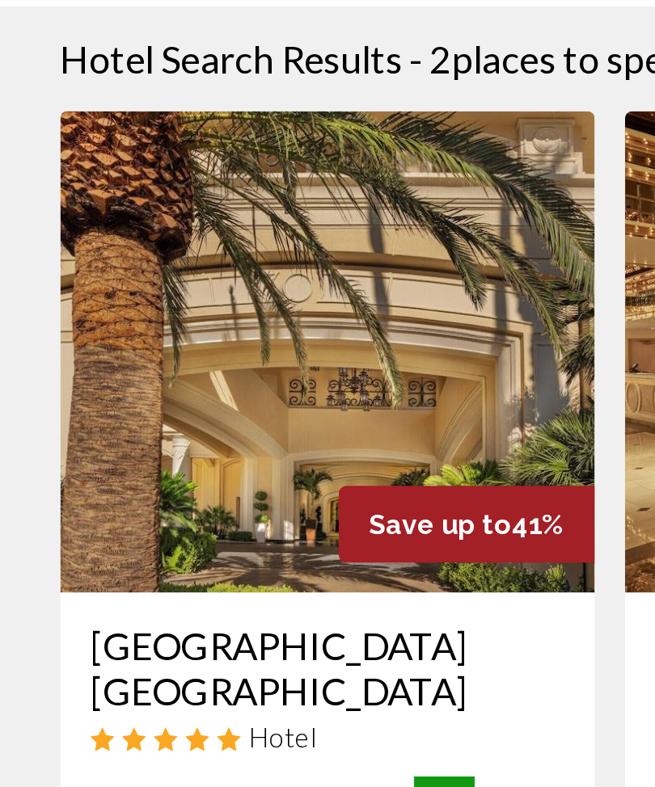
click at [192, 202] on img "Main content" at bounding box center [175, 331] width 287 height 259
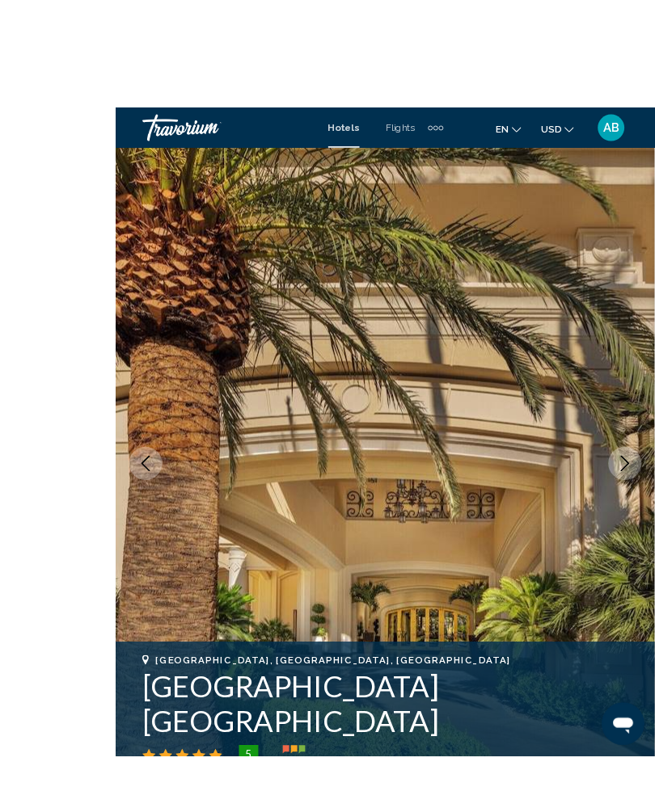
scroll to position [33, 0]
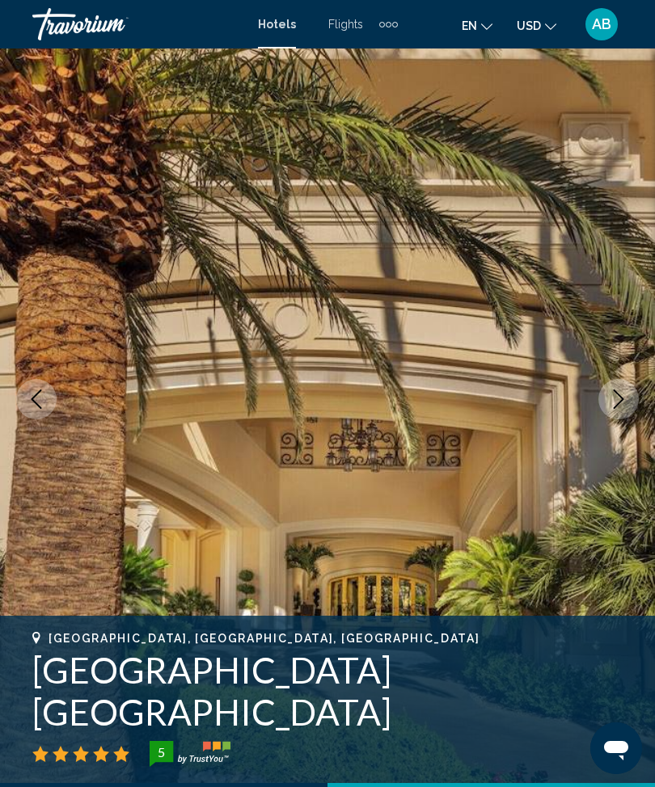
click at [616, 402] on icon "Next image" at bounding box center [618, 399] width 19 height 19
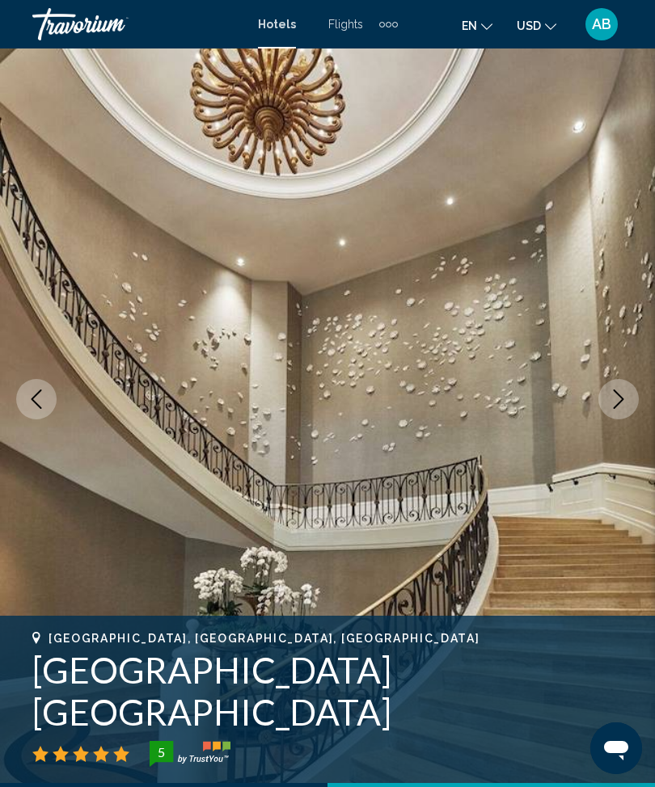
click at [613, 405] on icon "Next image" at bounding box center [618, 399] width 19 height 19
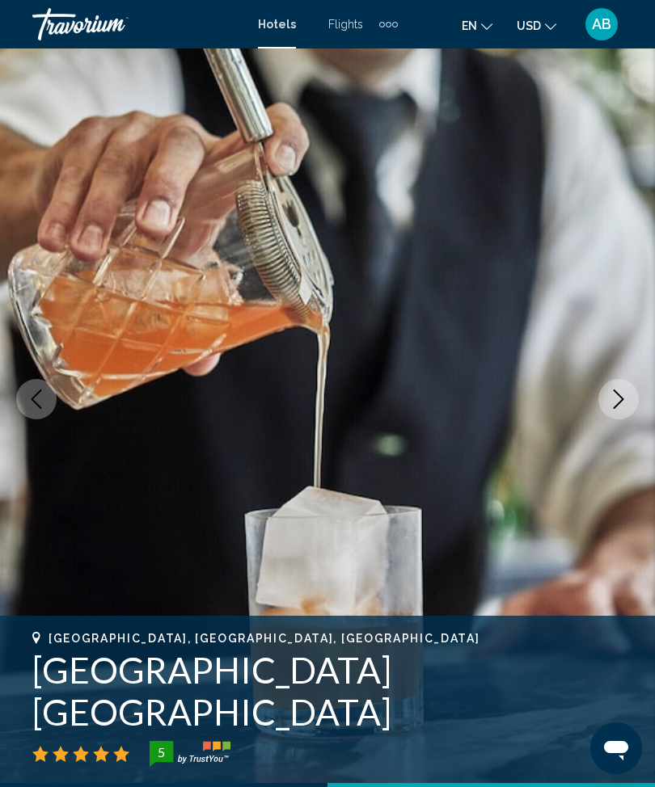
click at [610, 407] on icon "Next image" at bounding box center [618, 399] width 19 height 19
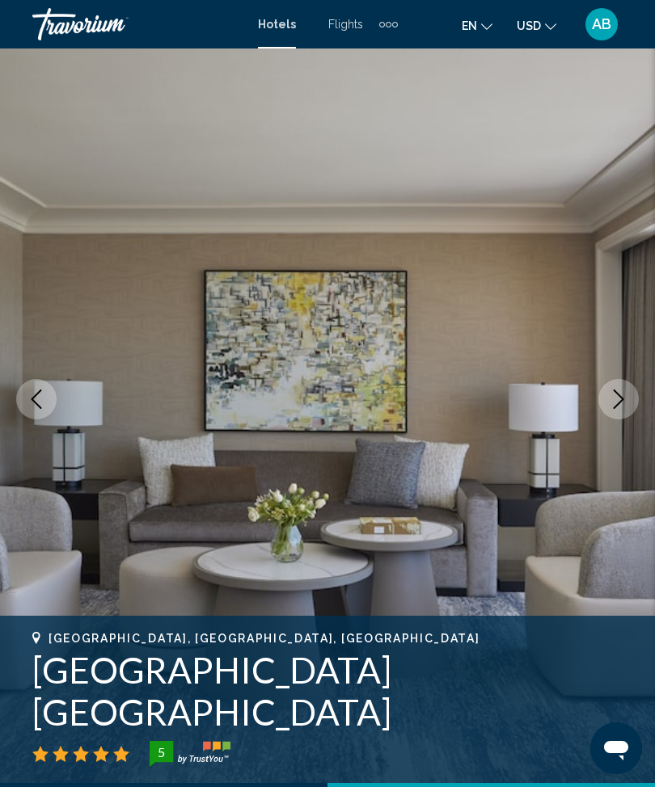
click at [614, 405] on icon "Next image" at bounding box center [618, 399] width 19 height 19
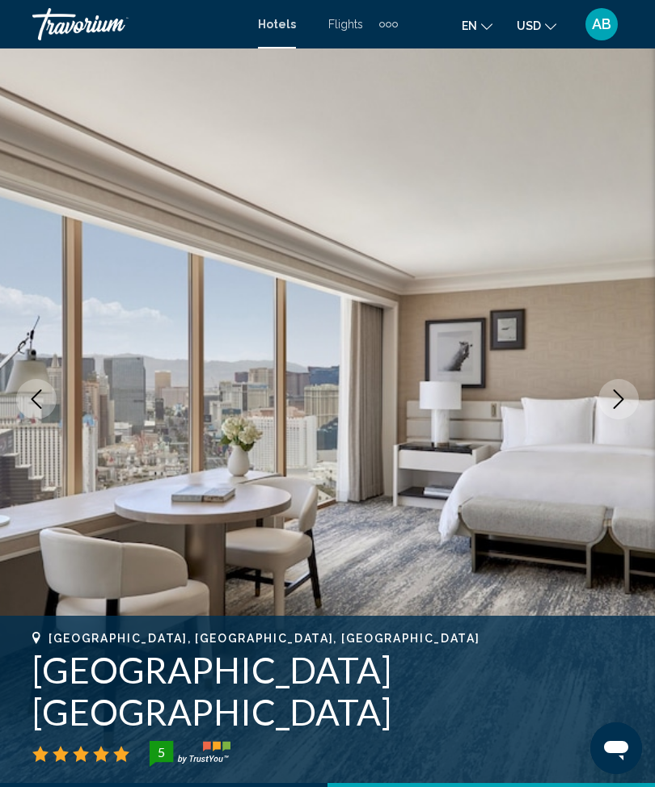
click at [611, 397] on icon "Next image" at bounding box center [618, 399] width 19 height 19
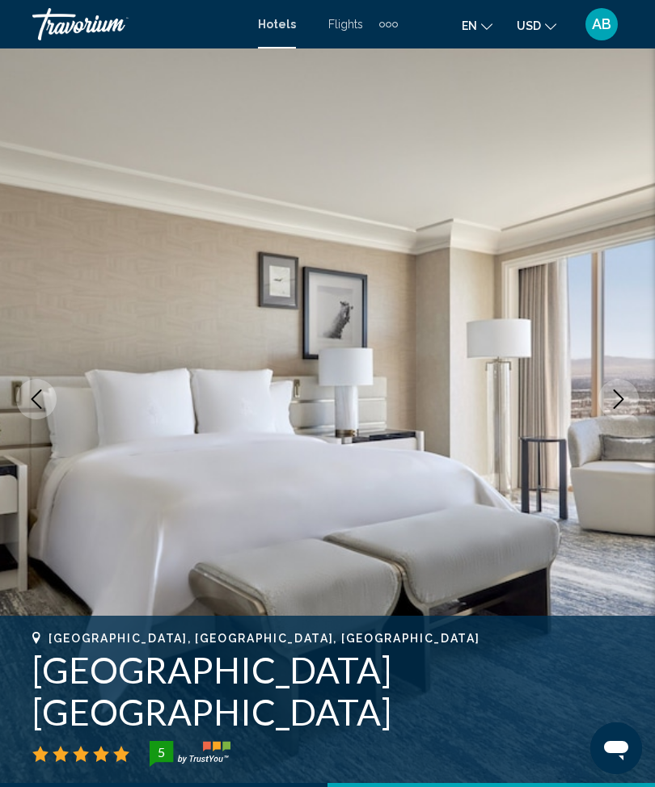
click at [610, 402] on icon "Next image" at bounding box center [618, 399] width 19 height 19
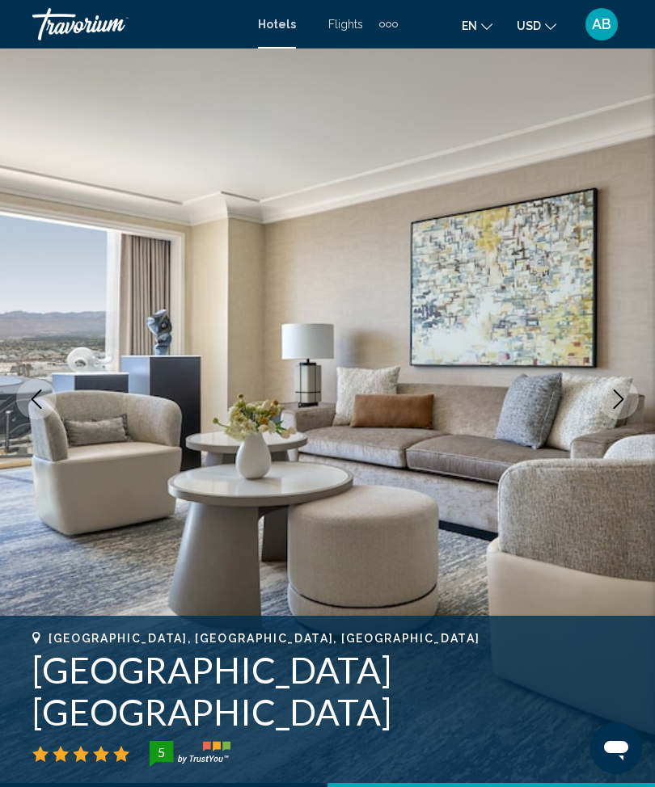
click at [607, 400] on button "Next image" at bounding box center [618, 399] width 40 height 40
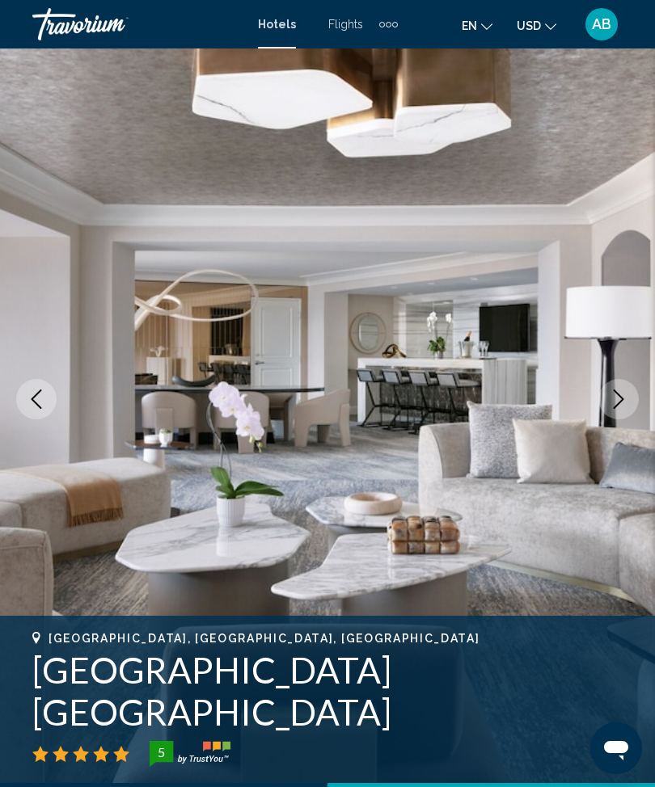
click at [611, 400] on icon "Next image" at bounding box center [618, 399] width 19 height 19
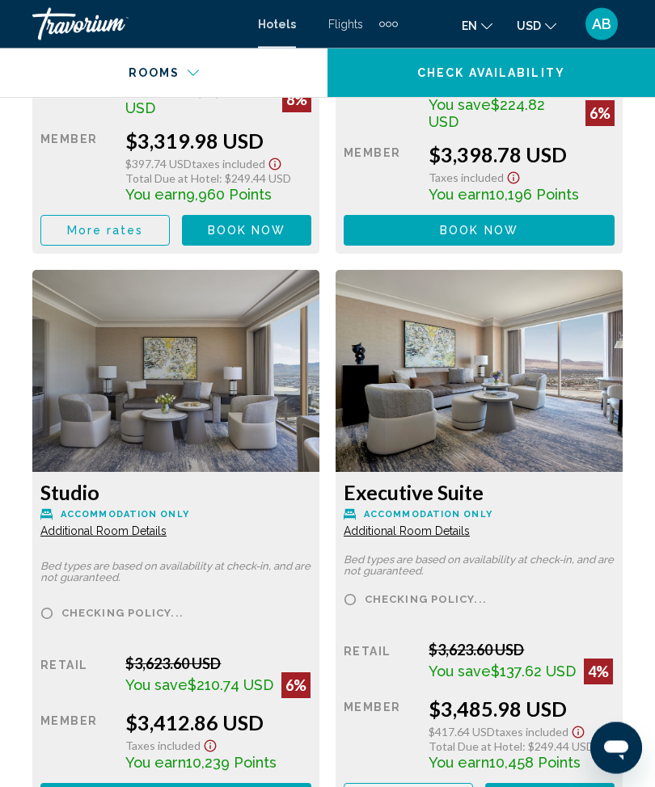
scroll to position [8510, 0]
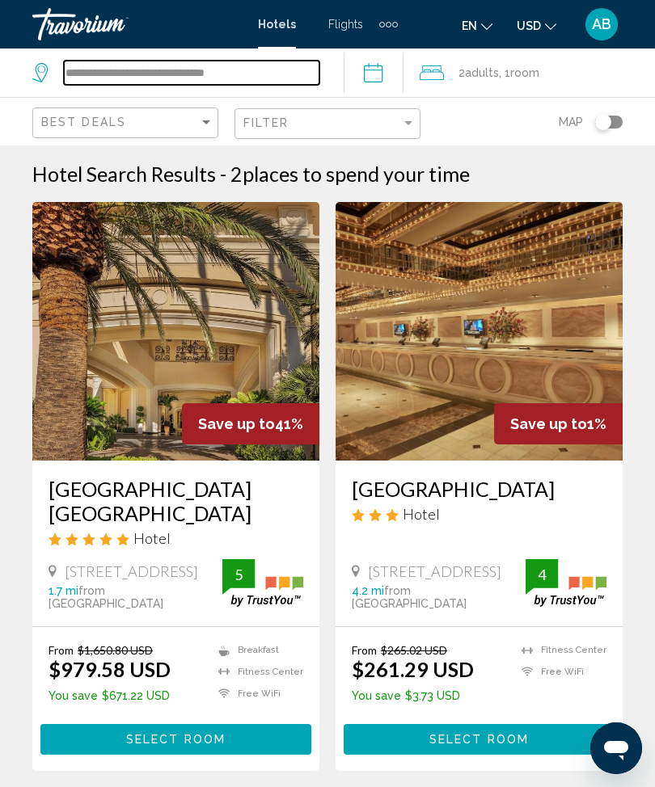
click at [276, 85] on input "**********" at bounding box center [191, 73] width 255 height 24
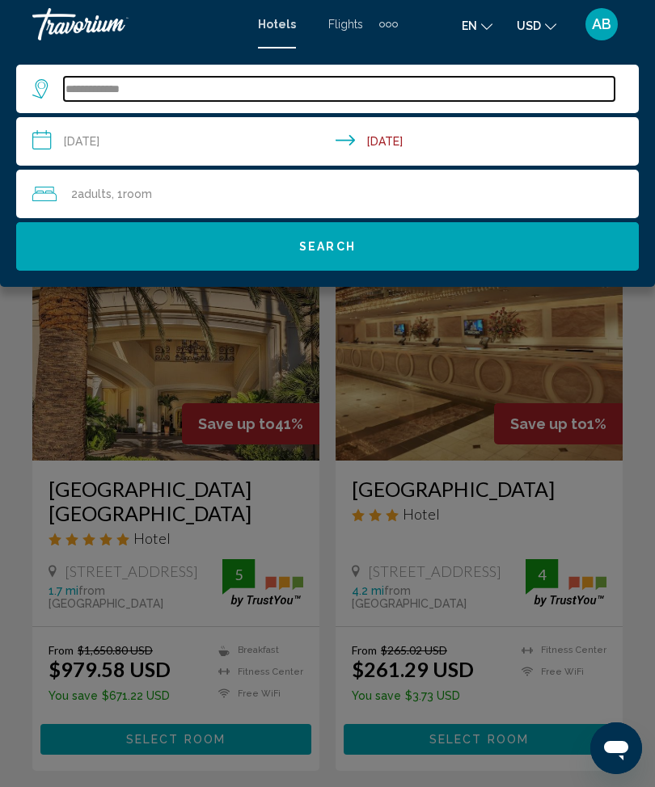
type input "***"
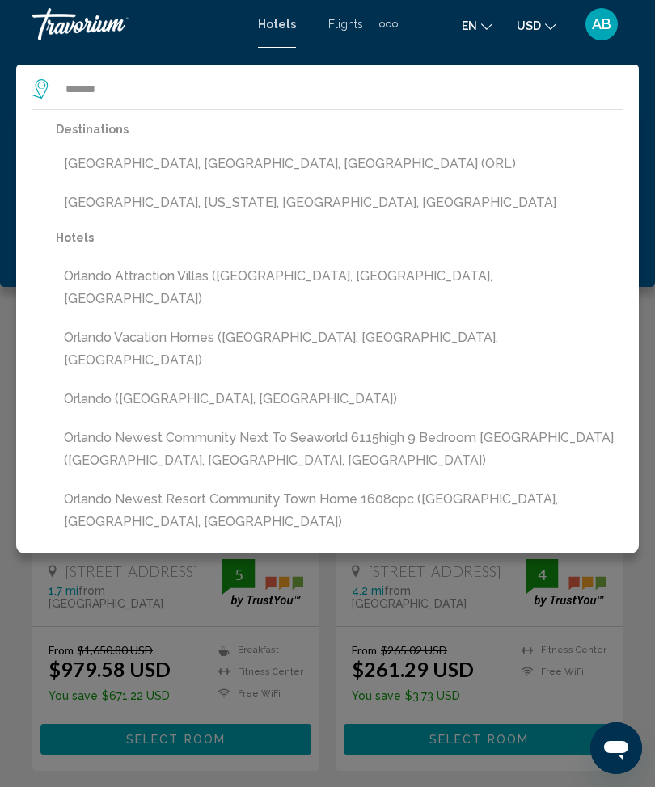
click at [230, 163] on button "[GEOGRAPHIC_DATA], [GEOGRAPHIC_DATA], [GEOGRAPHIC_DATA] (ORL)" at bounding box center [339, 164] width 567 height 31
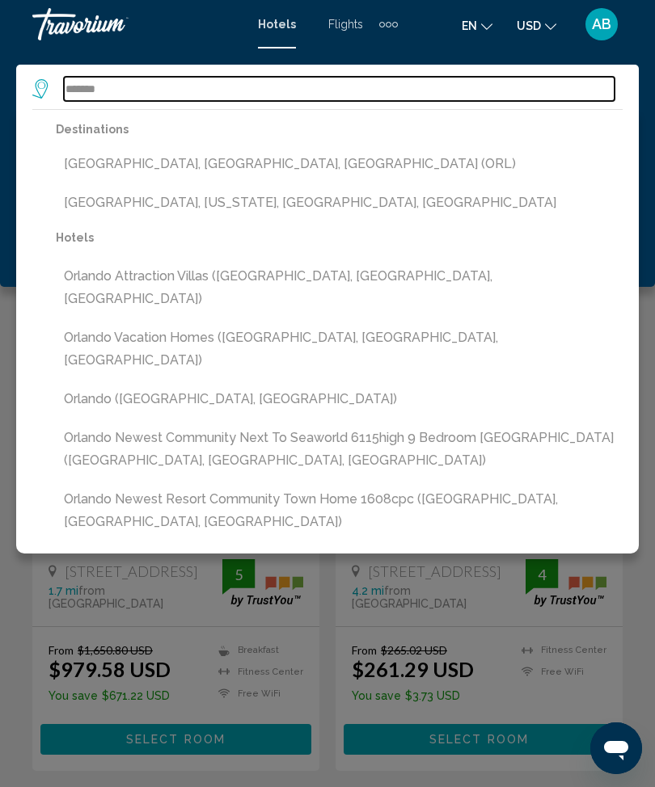
type input "**********"
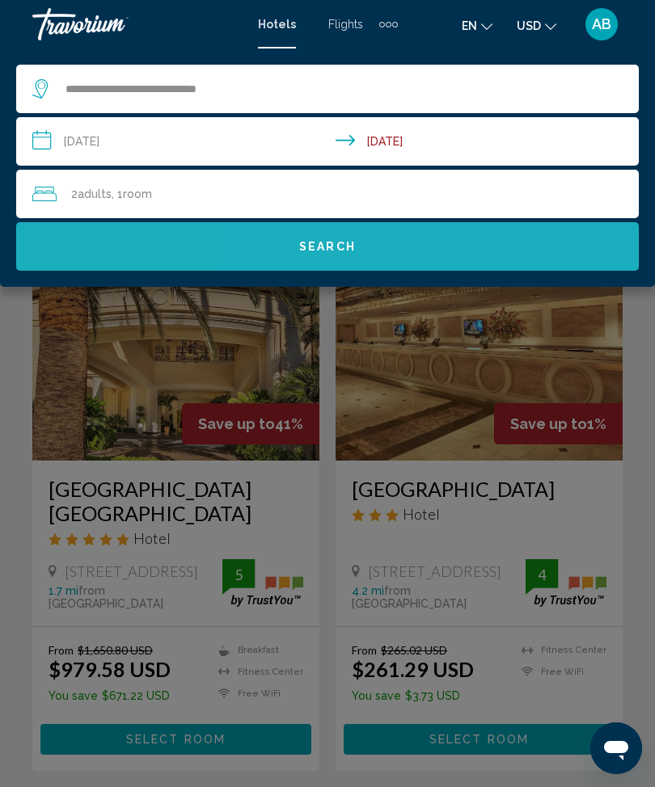
click at [363, 244] on button "Search" at bounding box center [327, 246] width 623 height 49
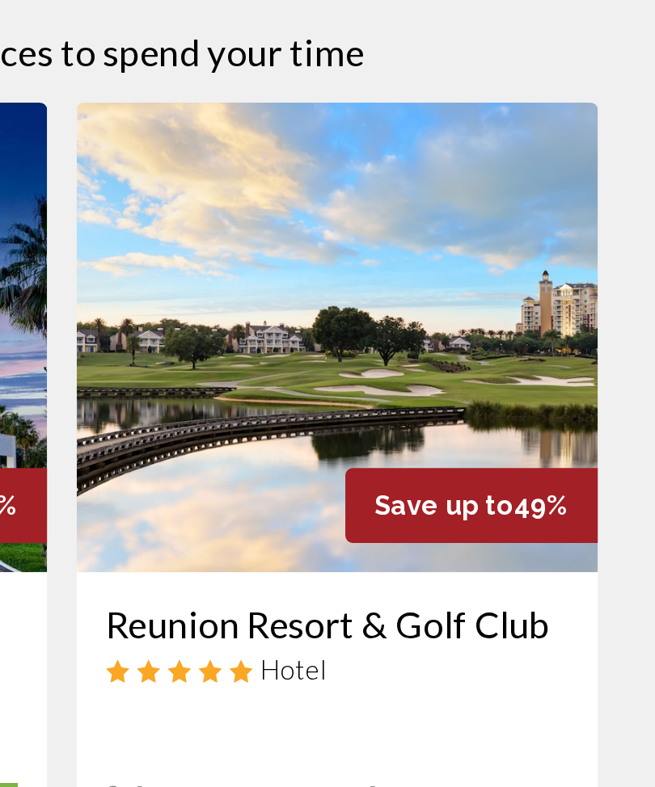
click at [336, 202] on img "Main content" at bounding box center [479, 331] width 287 height 259
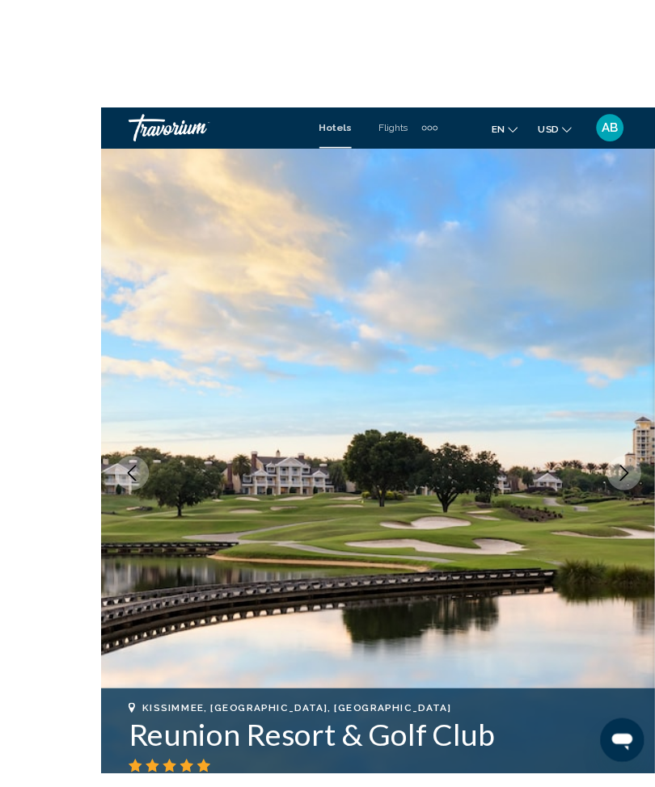
scroll to position [17, 0]
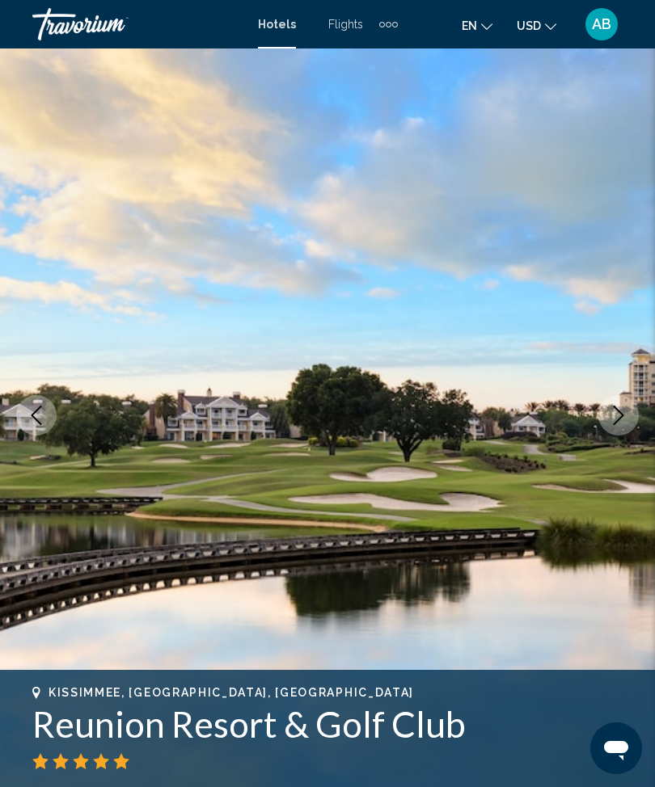
click at [612, 429] on button "Next image" at bounding box center [618, 415] width 40 height 40
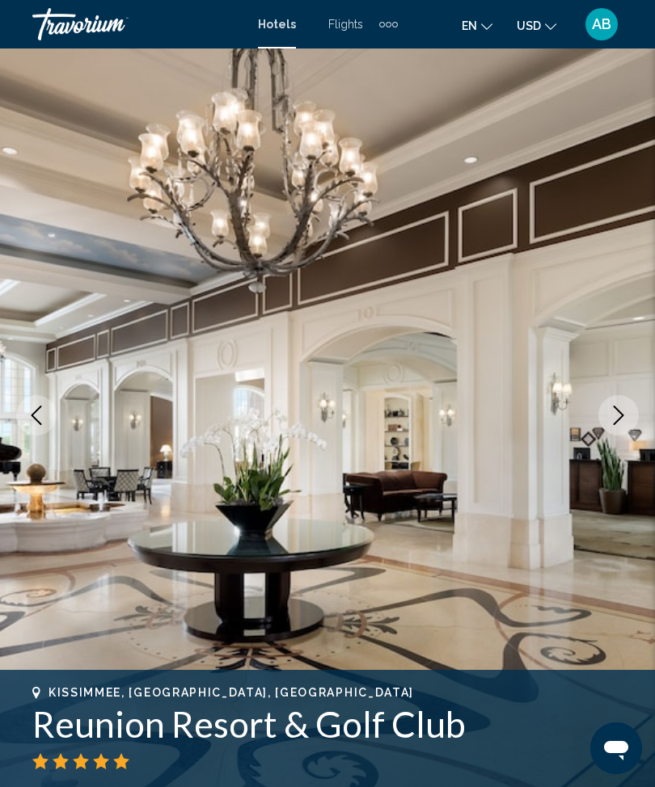
click at [614, 420] on icon "Next image" at bounding box center [618, 415] width 19 height 19
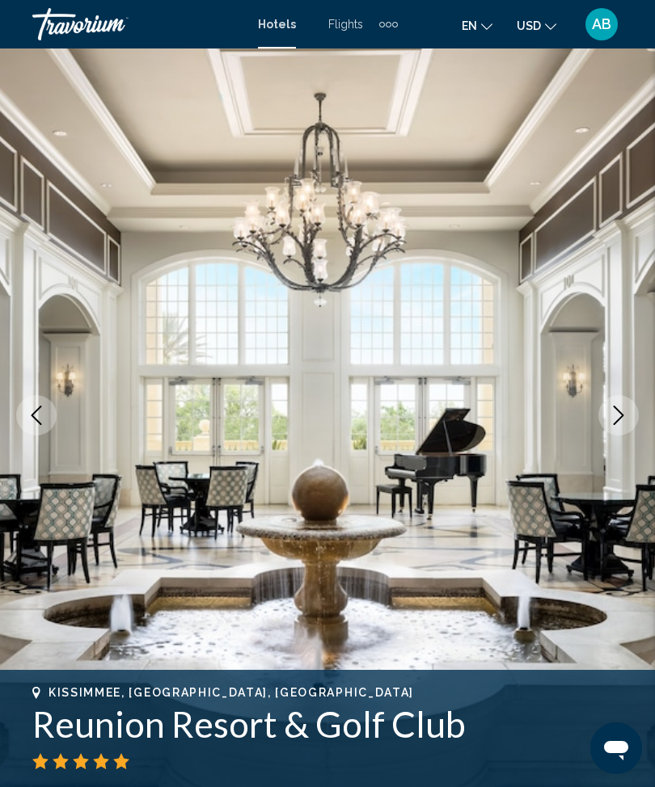
click at [617, 419] on icon "Next image" at bounding box center [618, 415] width 19 height 19
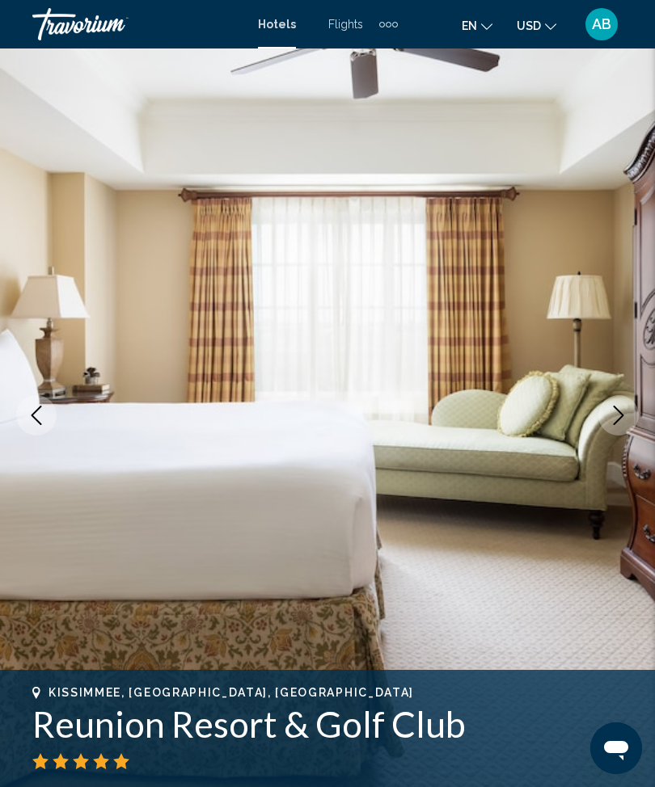
click at [613, 419] on icon "Next image" at bounding box center [618, 415] width 19 height 19
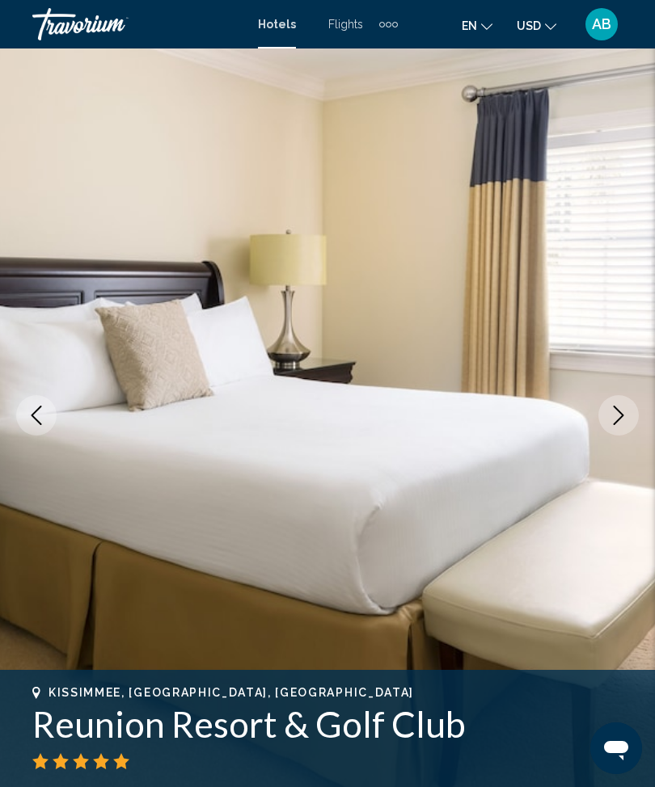
click at [608, 413] on button "Next image" at bounding box center [618, 415] width 40 height 40
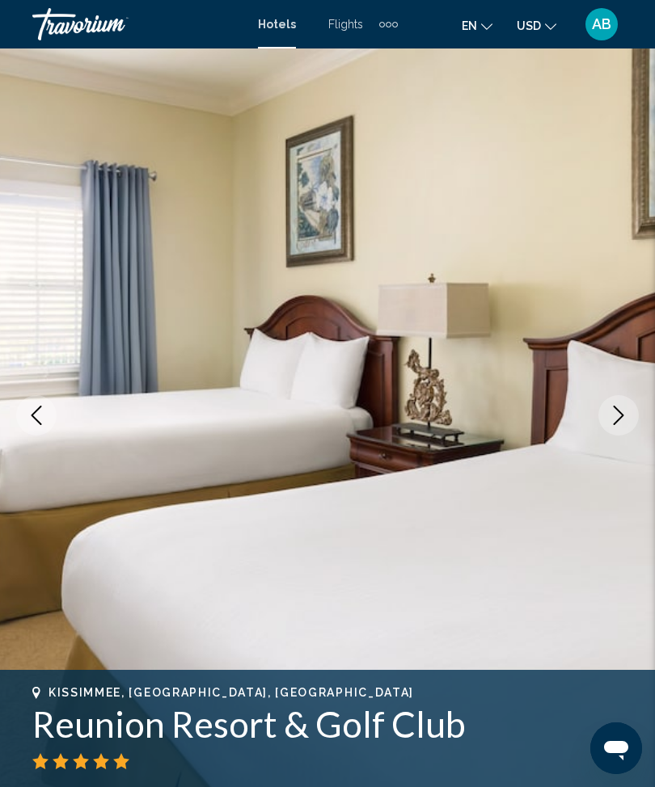
click at [615, 414] on icon "Next image" at bounding box center [618, 415] width 19 height 19
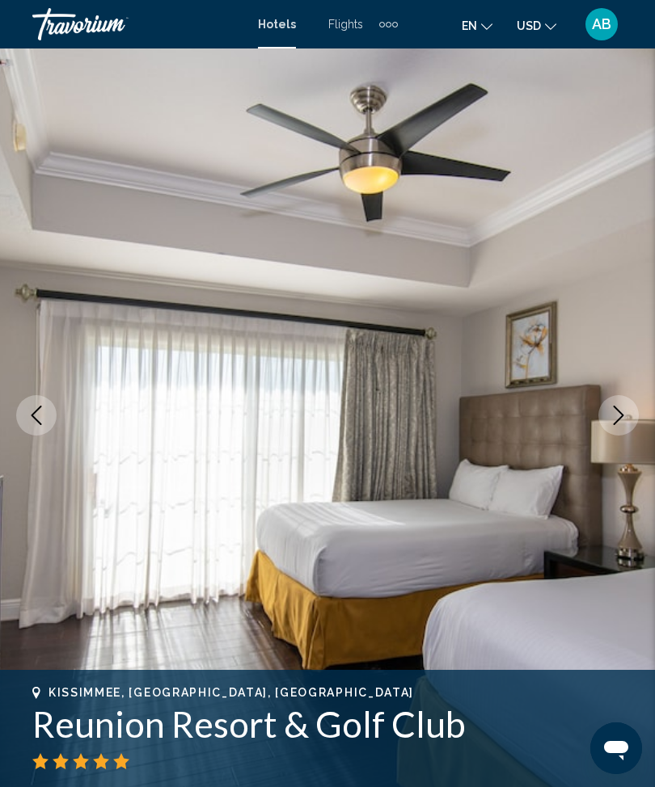
click at [614, 422] on icon "Next image" at bounding box center [618, 415] width 19 height 19
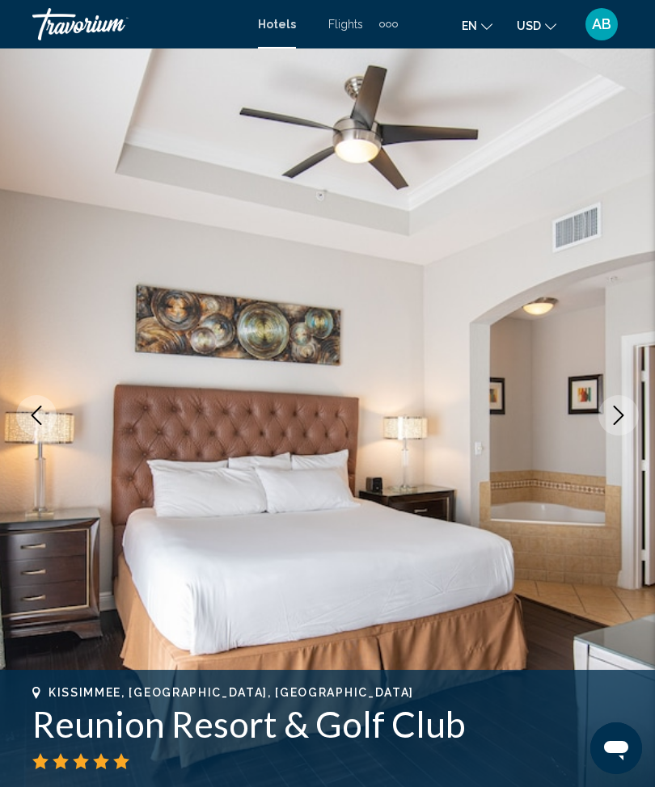
click at [618, 416] on icon "Next image" at bounding box center [618, 415] width 19 height 19
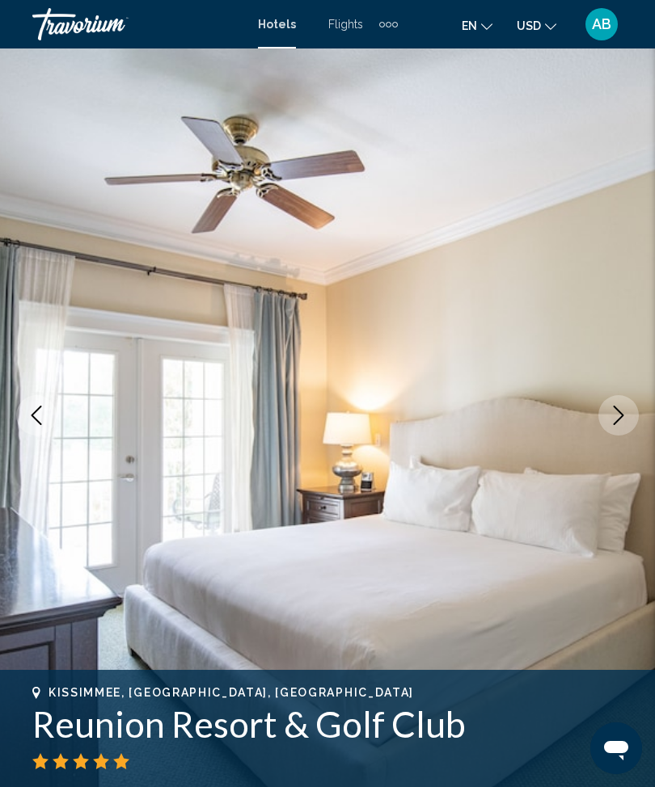
click at [610, 414] on icon "Next image" at bounding box center [618, 415] width 19 height 19
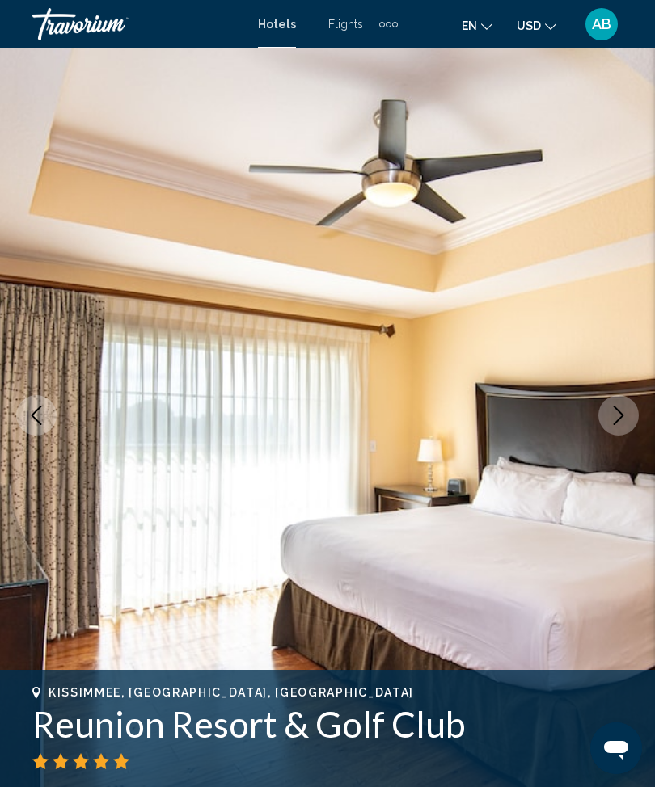
click at [614, 422] on icon "Next image" at bounding box center [618, 415] width 19 height 19
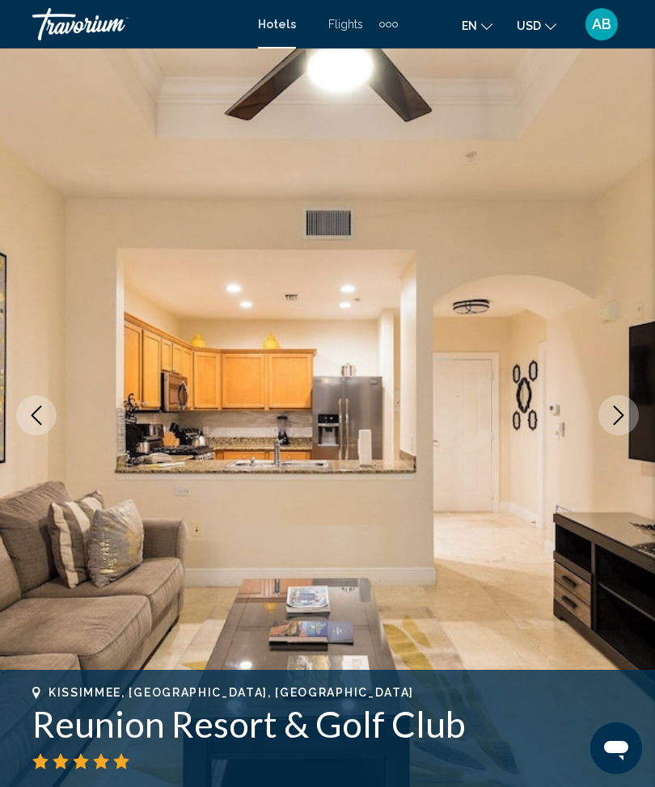
click at [621, 408] on icon "Next image" at bounding box center [618, 415] width 19 height 19
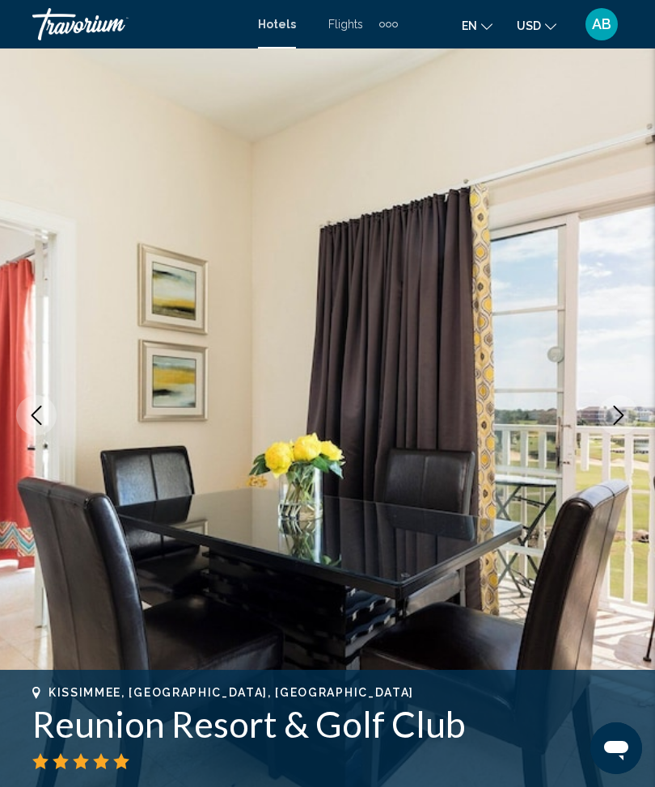
click at [619, 411] on icon "Next image" at bounding box center [618, 415] width 19 height 19
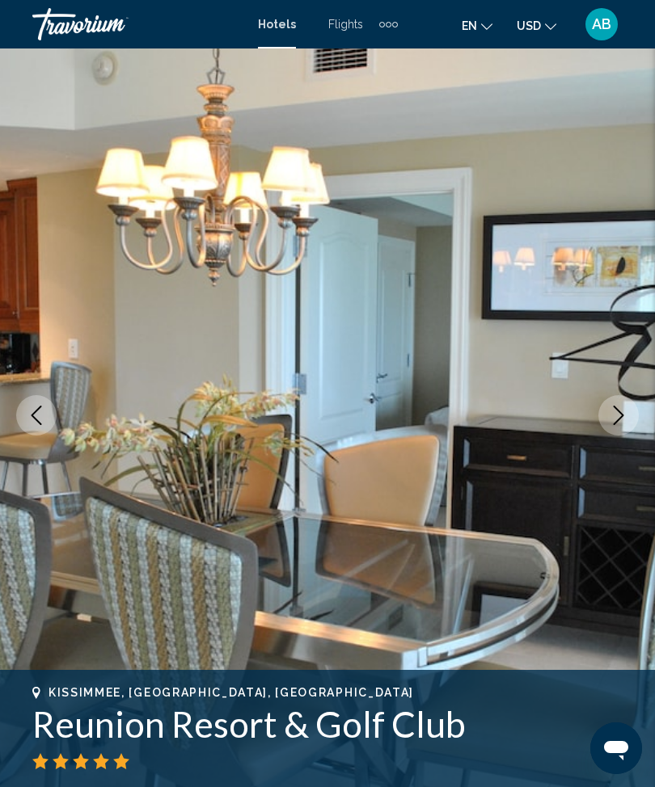
click at [619, 413] on icon "Next image" at bounding box center [618, 415] width 19 height 19
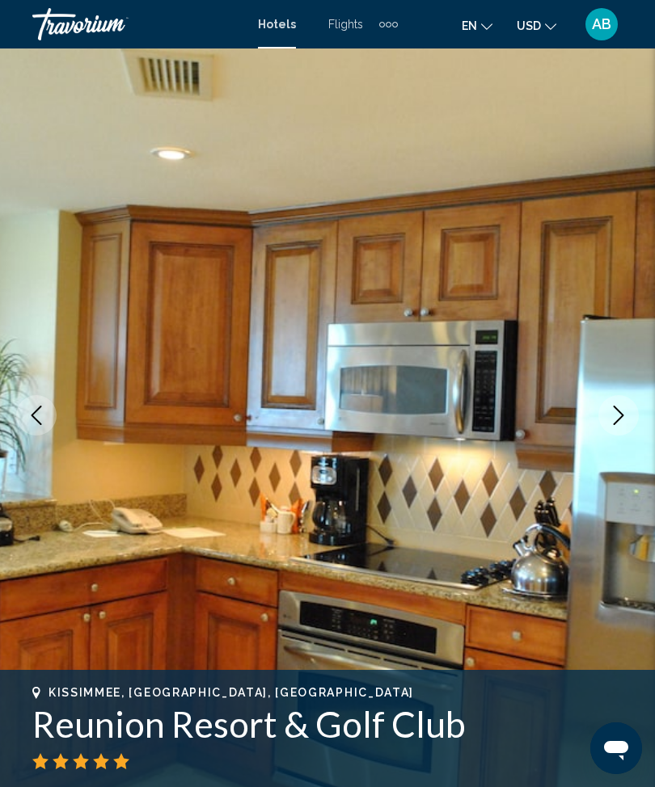
click at [614, 414] on icon "Next image" at bounding box center [618, 415] width 19 height 19
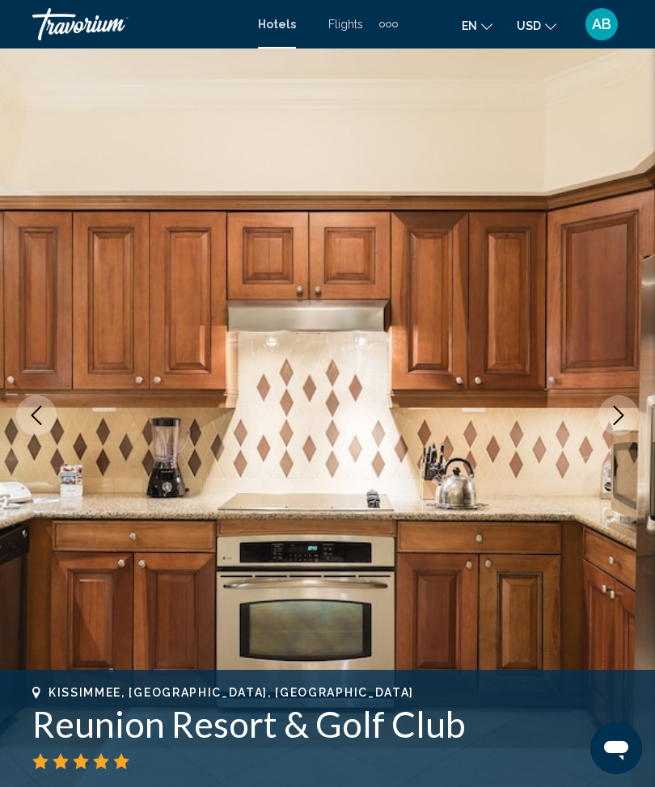
click at [627, 415] on icon "Next image" at bounding box center [618, 415] width 19 height 19
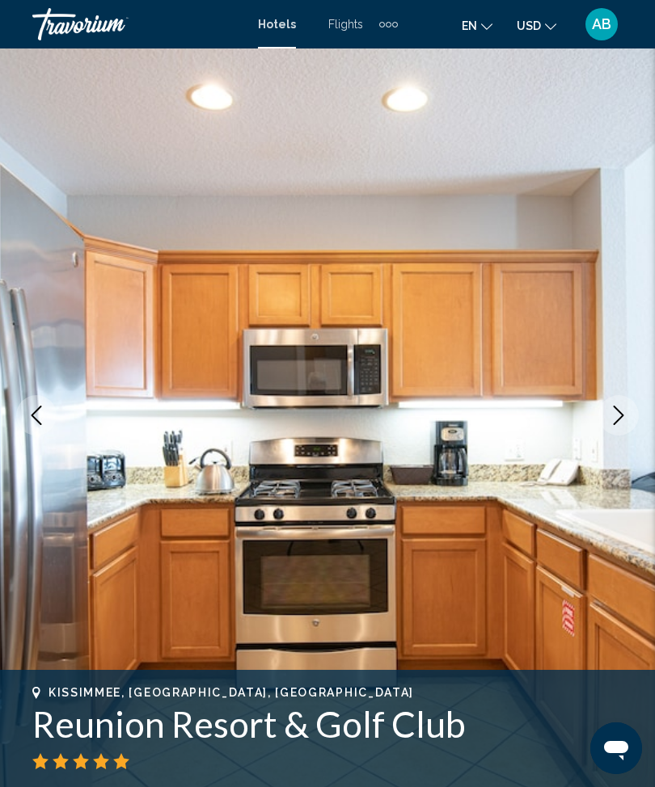
click at [614, 419] on icon "Next image" at bounding box center [618, 415] width 19 height 19
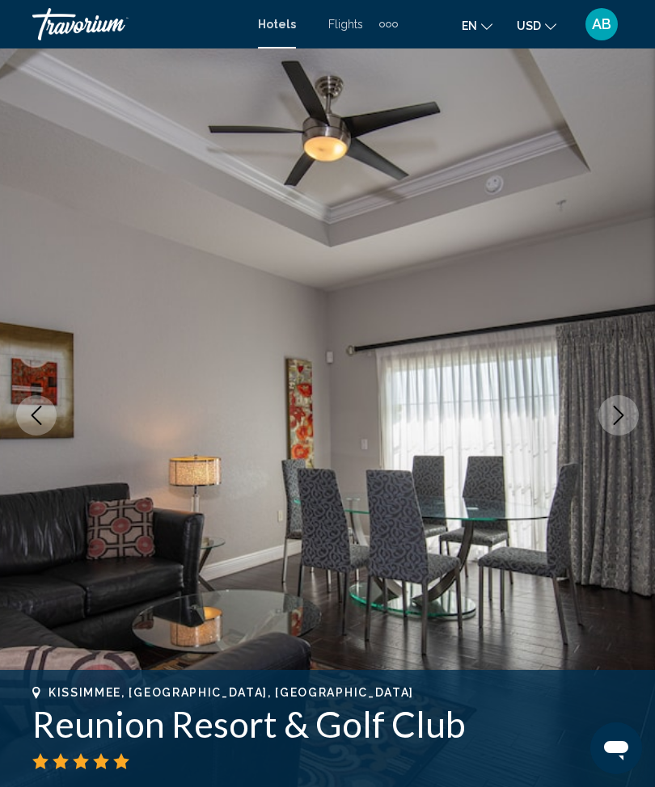
click at [612, 420] on icon "Next image" at bounding box center [618, 415] width 19 height 19
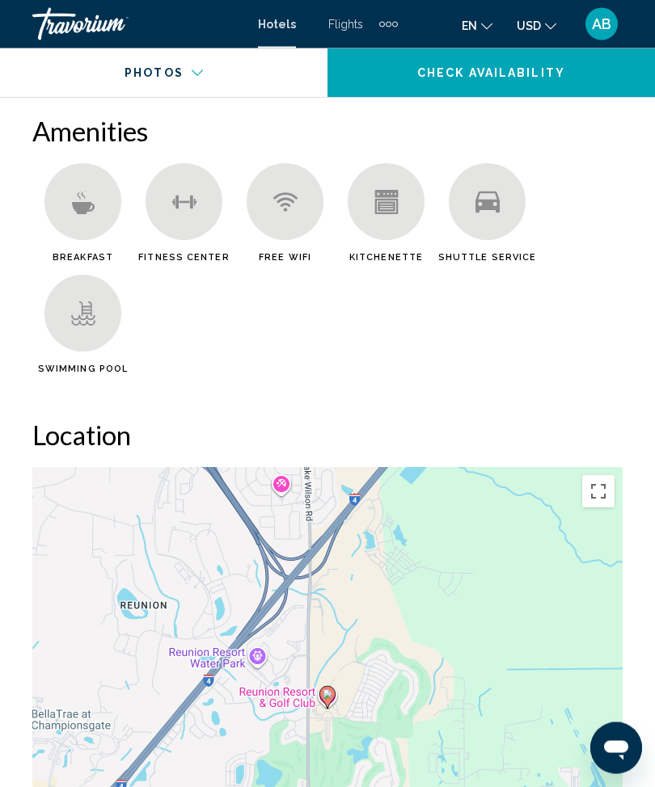
scroll to position [1752, 0]
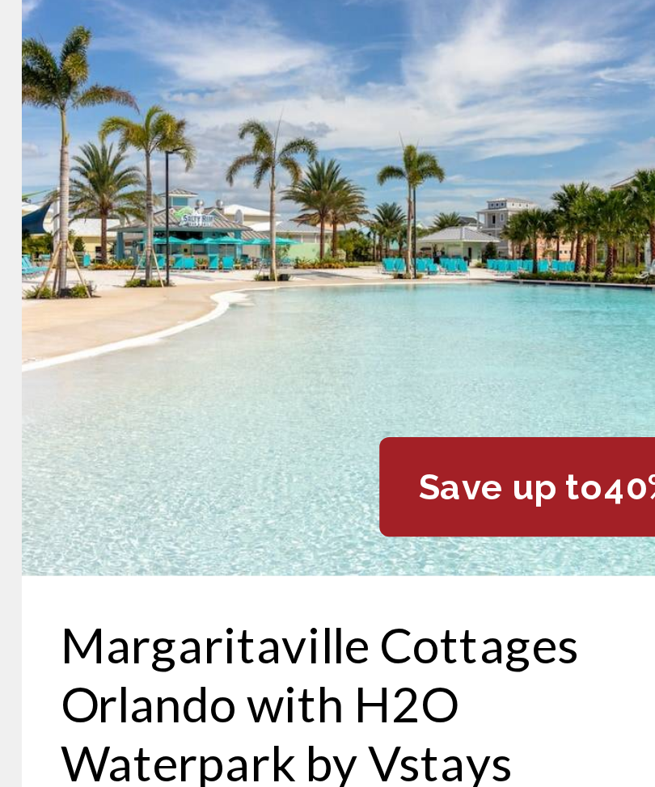
scroll to position [1669, 0]
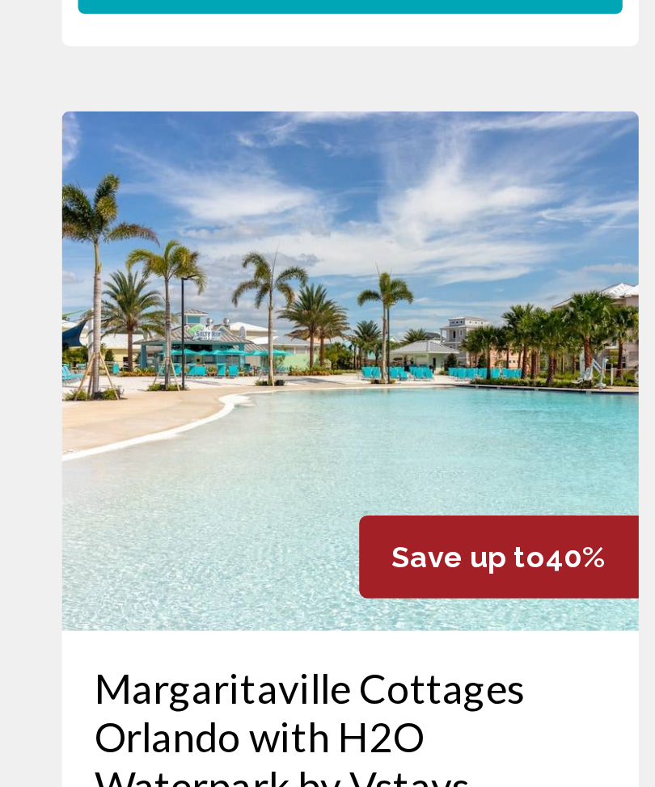
click at [173, 415] on img "Main content" at bounding box center [175, 544] width 287 height 259
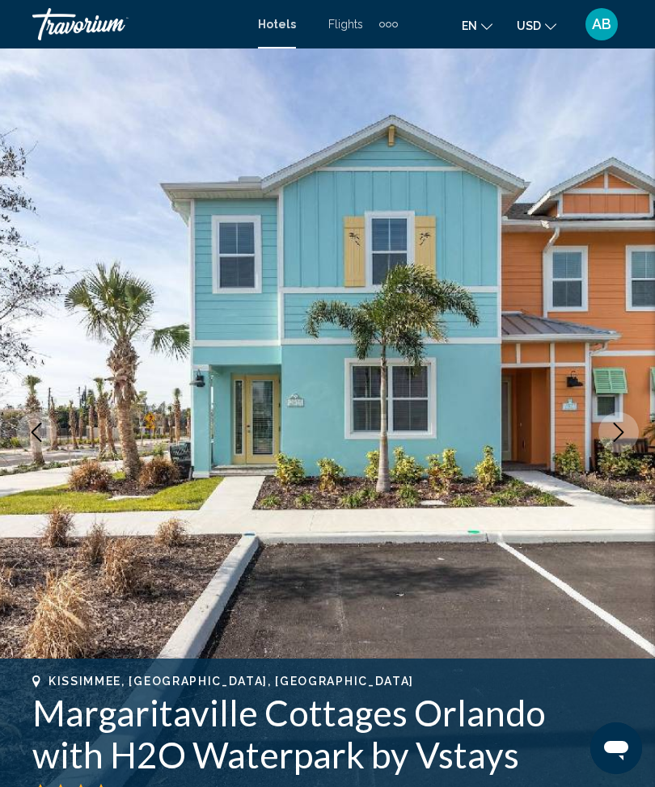
click at [609, 430] on icon "Next image" at bounding box center [618, 432] width 19 height 19
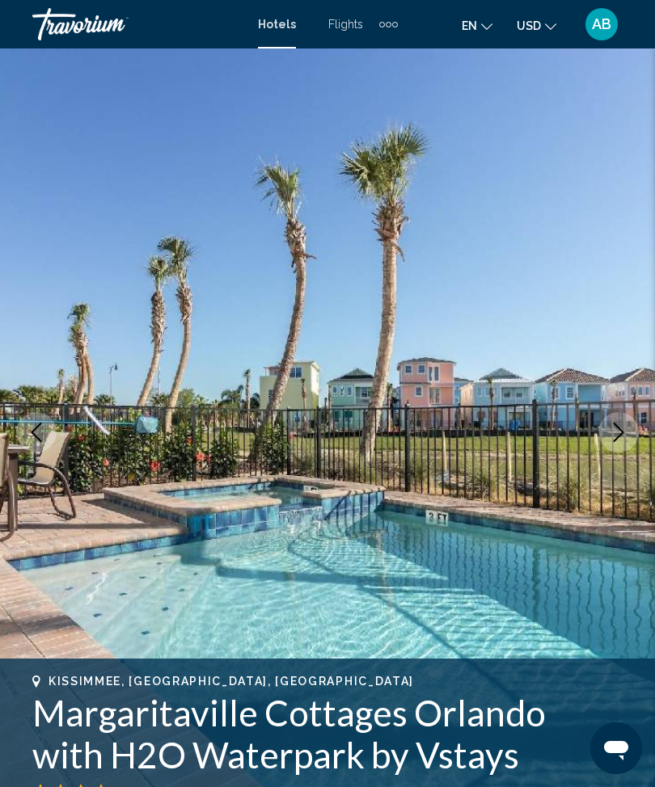
click at [618, 437] on icon "Next image" at bounding box center [619, 432] width 11 height 19
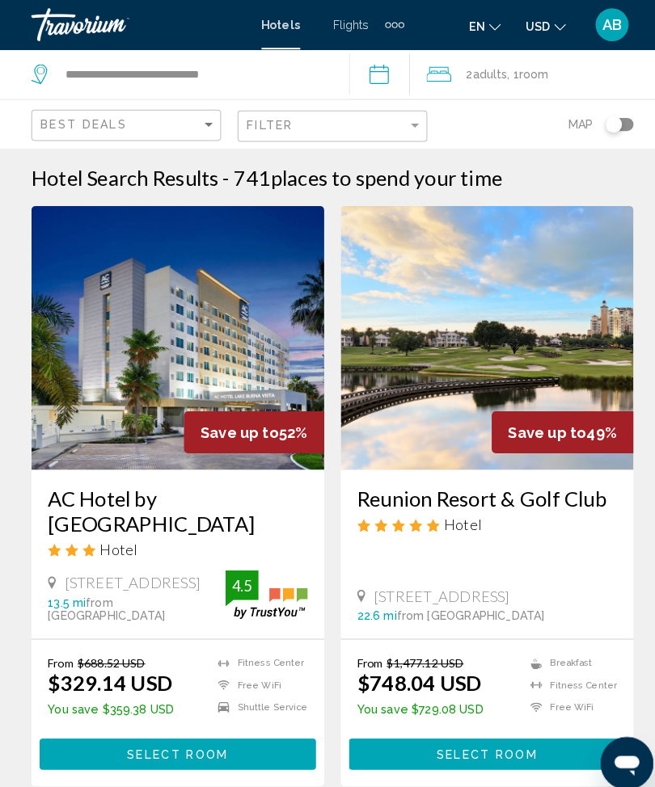
click at [413, 113] on div "Filter" at bounding box center [329, 124] width 172 height 30
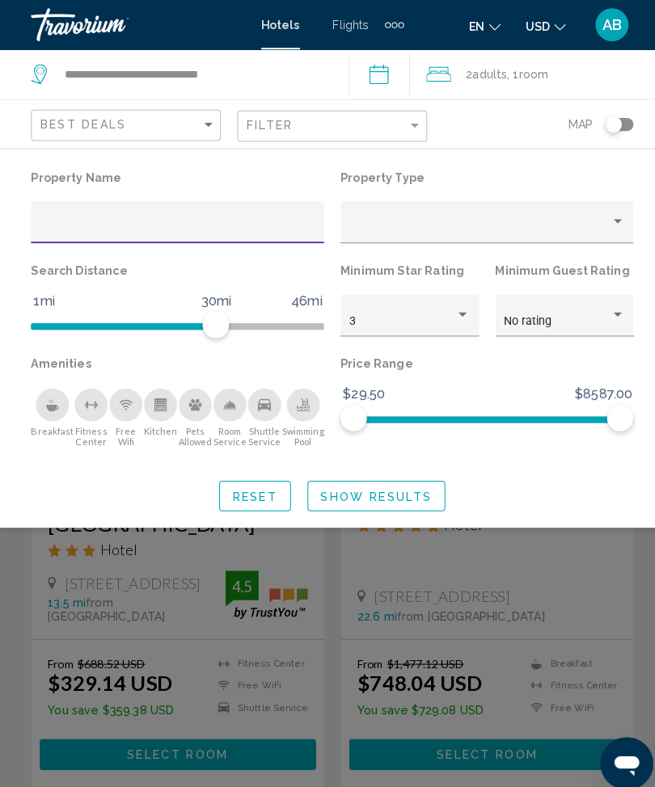
click at [162, 207] on div "Hotel Filters" at bounding box center [176, 222] width 270 height 33
click at [222, 220] on input "Hotel Filters" at bounding box center [176, 223] width 270 height 13
type input "*****"
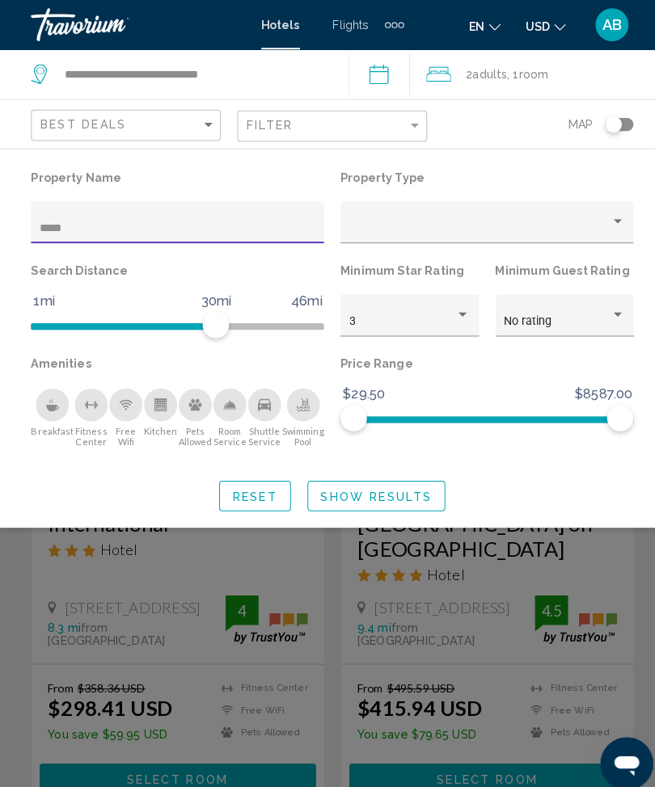
click at [383, 485] on span "Show Results" at bounding box center [370, 486] width 109 height 13
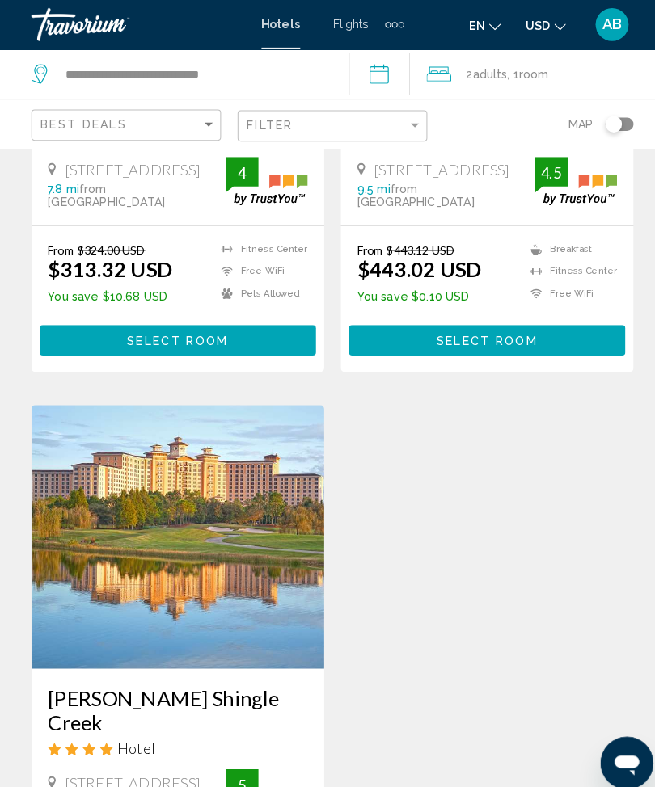
scroll to position [1677, 0]
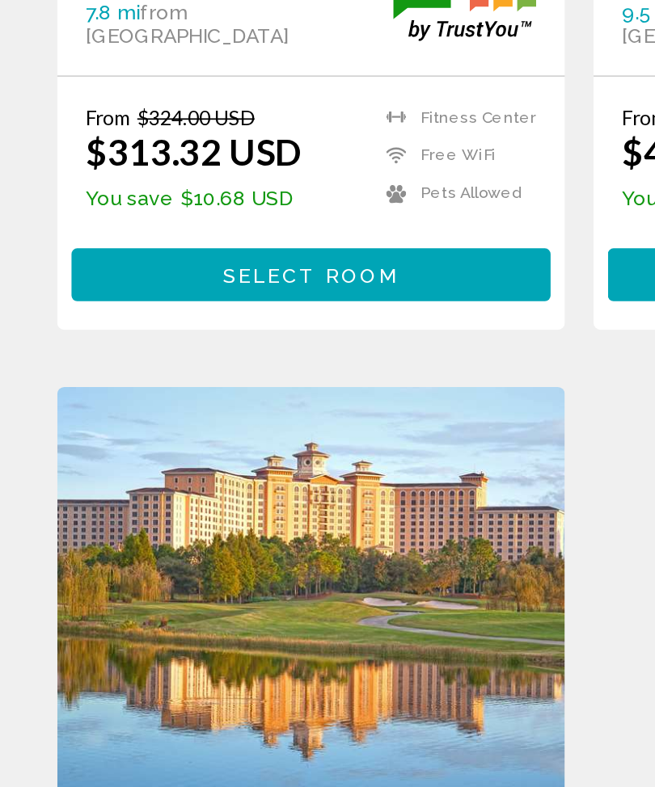
click at [187, 378] on img "Main content" at bounding box center [175, 507] width 287 height 259
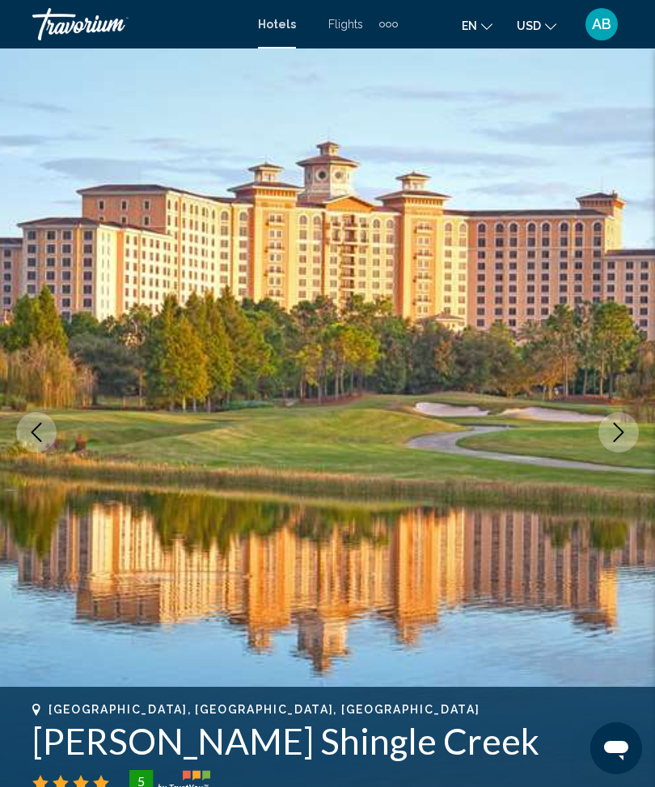
click at [619, 433] on icon "Next image" at bounding box center [618, 432] width 19 height 19
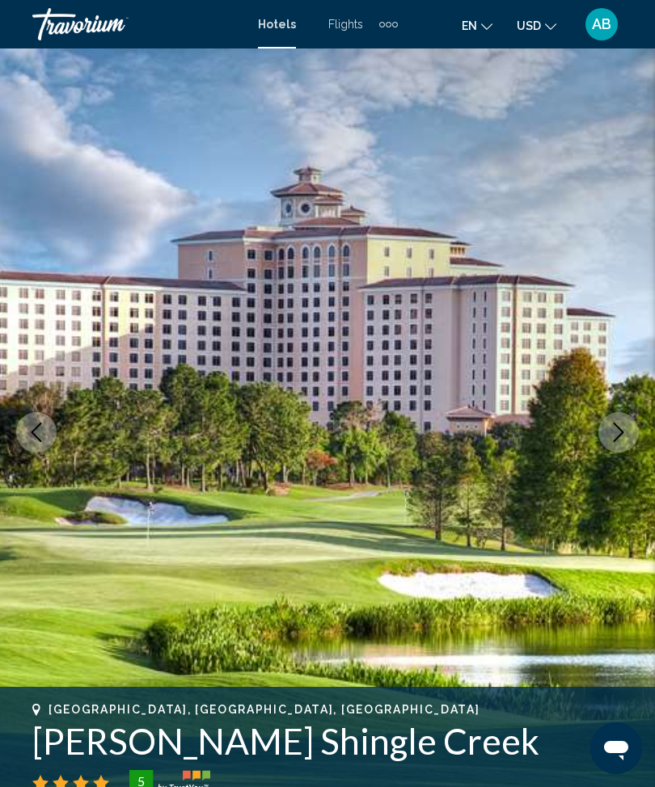
click at [621, 433] on icon "Next image" at bounding box center [618, 432] width 19 height 19
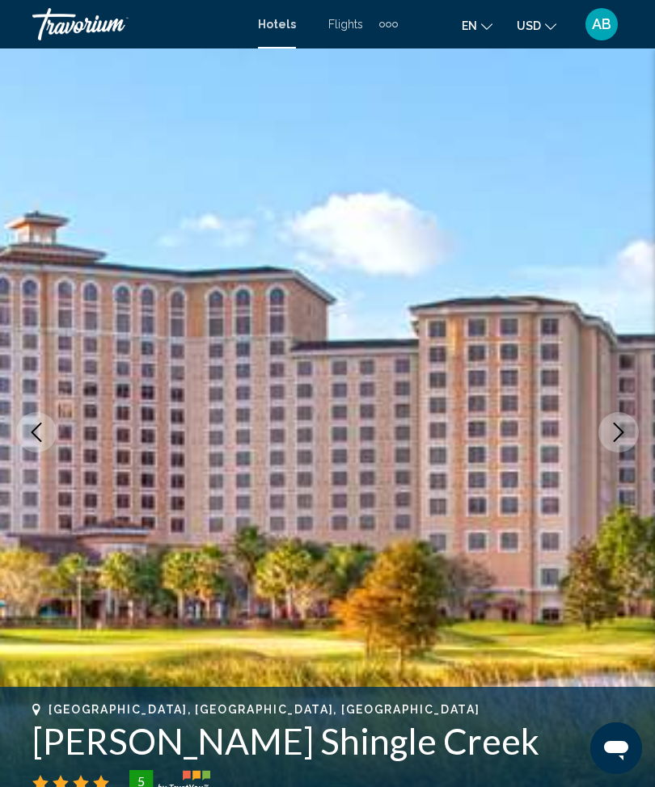
click at [606, 437] on button "Next image" at bounding box center [618, 432] width 40 height 40
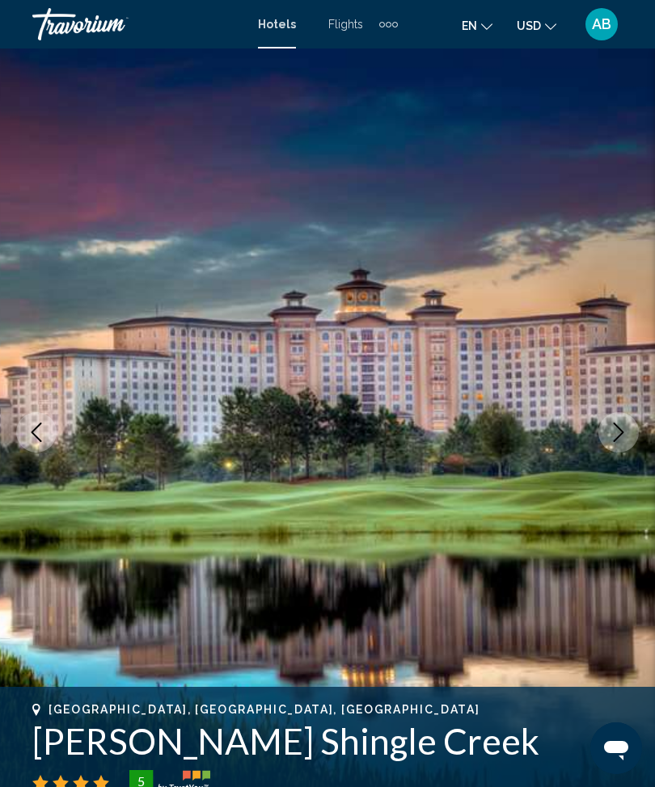
click at [614, 429] on icon "Next image" at bounding box center [618, 432] width 19 height 19
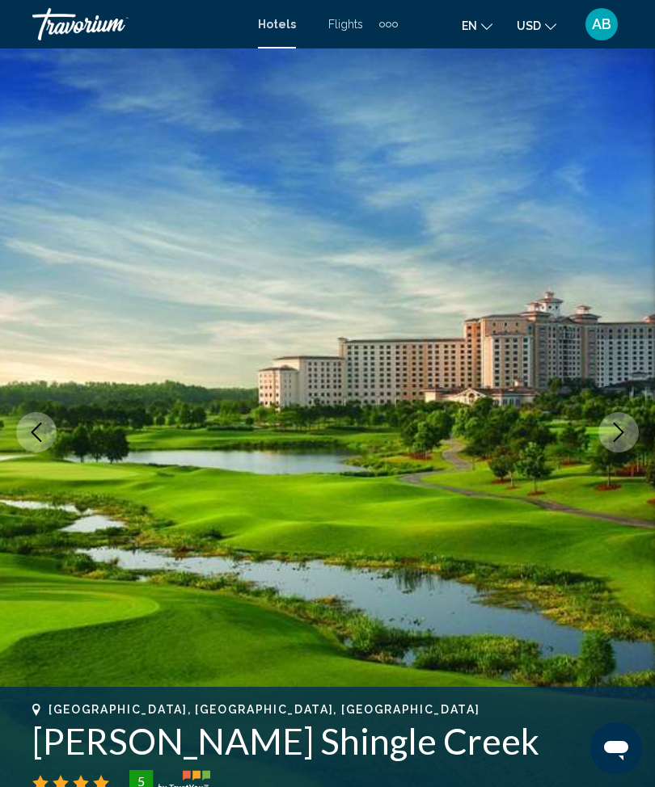
click at [616, 420] on button "Next image" at bounding box center [618, 432] width 40 height 40
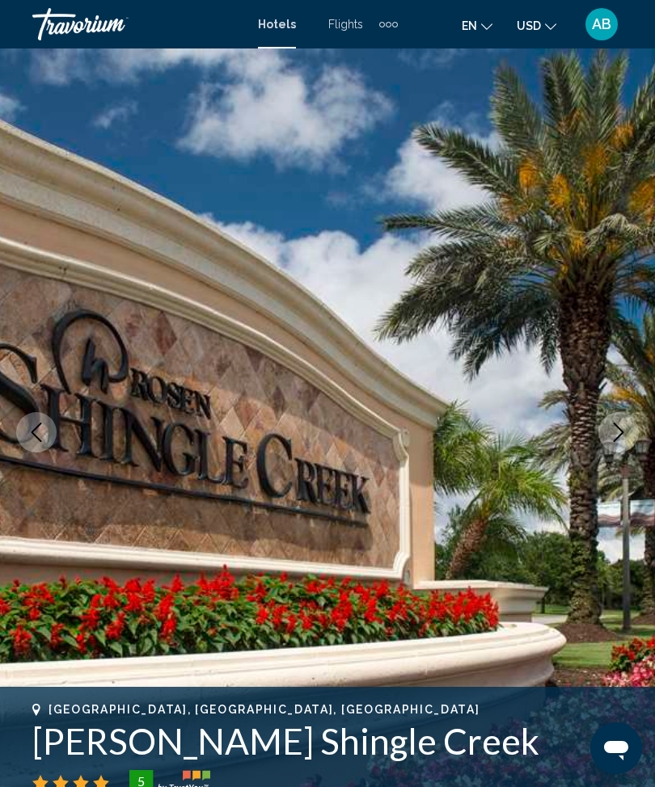
click at [610, 435] on icon "Next image" at bounding box center [618, 432] width 19 height 19
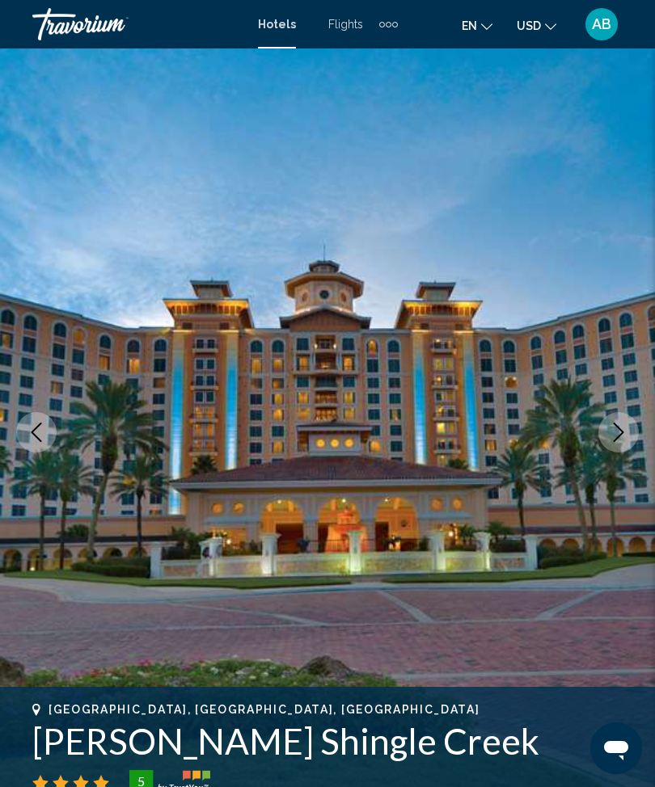
click at [614, 431] on icon "Next image" at bounding box center [618, 432] width 19 height 19
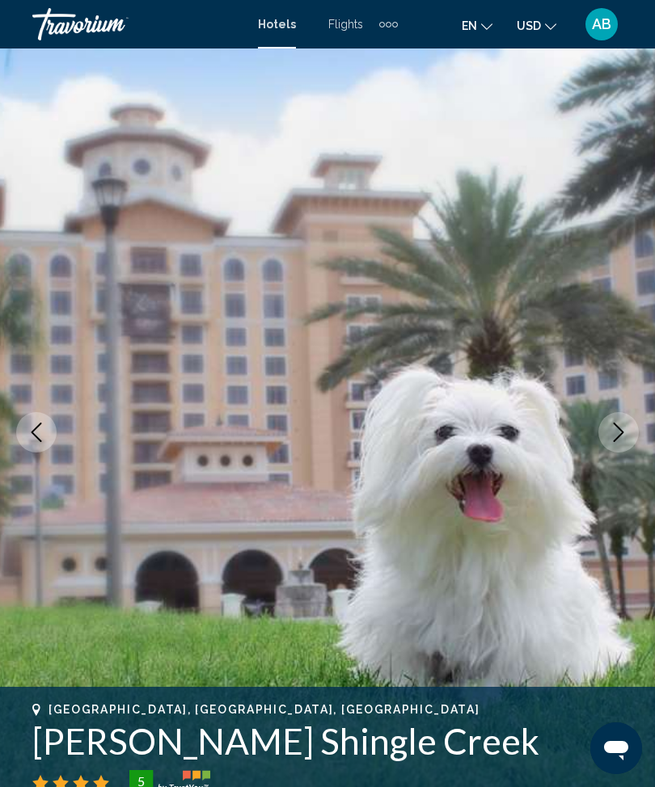
click at [614, 438] on icon "Next image" at bounding box center [618, 432] width 19 height 19
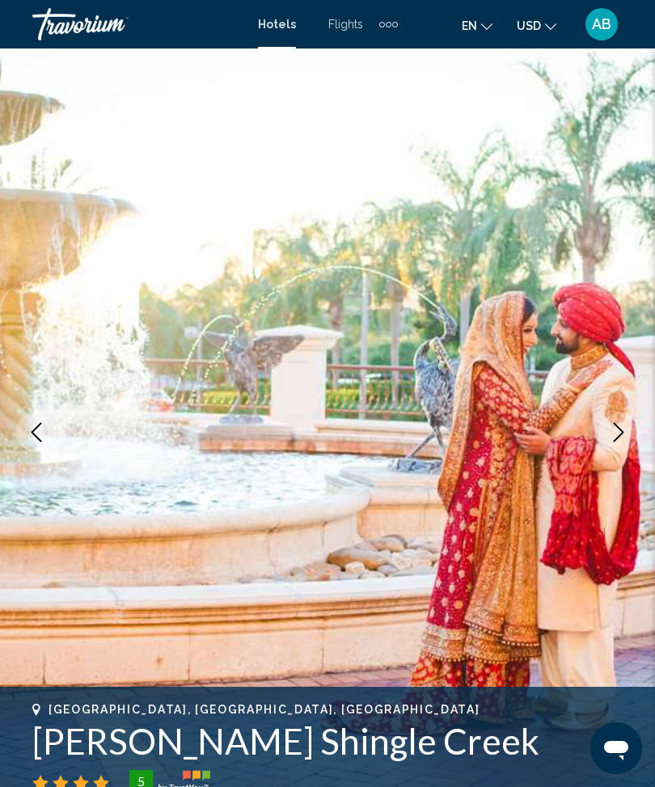
click at [614, 428] on icon "Next image" at bounding box center [618, 432] width 19 height 19
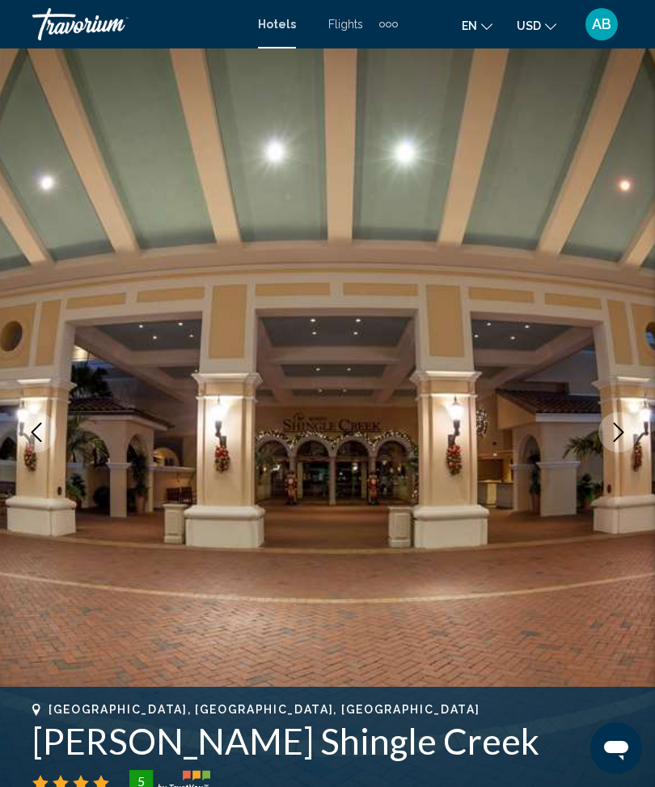
click at [622, 439] on icon "Next image" at bounding box center [618, 432] width 19 height 19
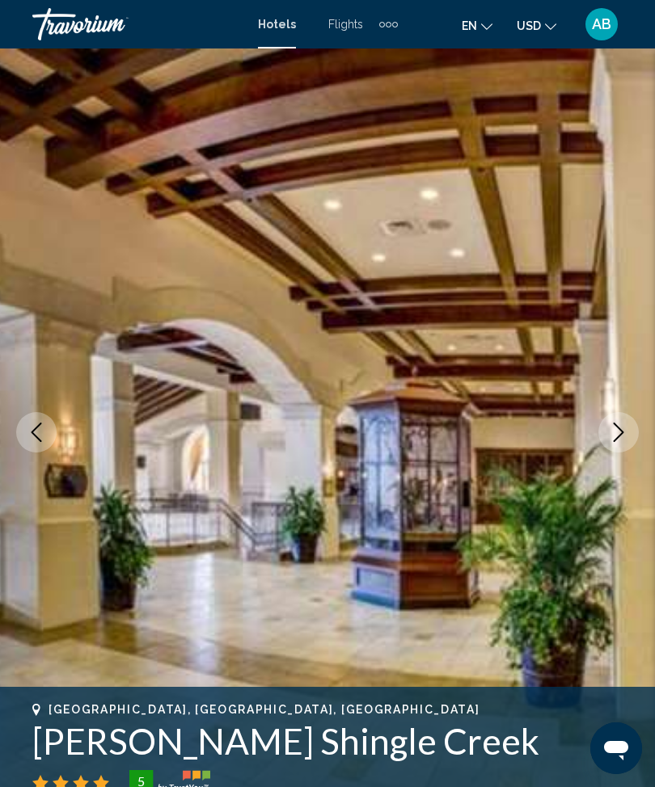
click at [599, 438] on button "Next image" at bounding box center [618, 432] width 40 height 40
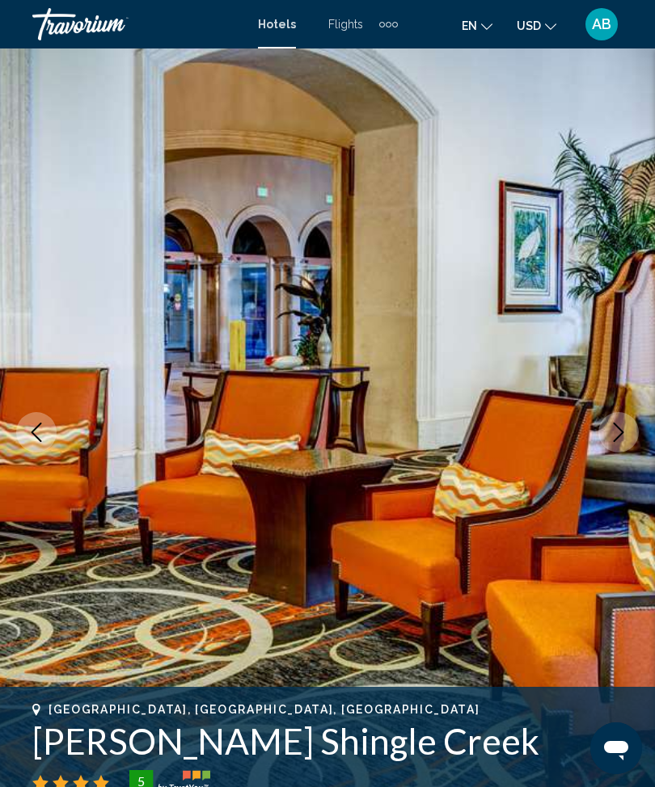
click at [612, 418] on button "Next image" at bounding box center [618, 432] width 40 height 40
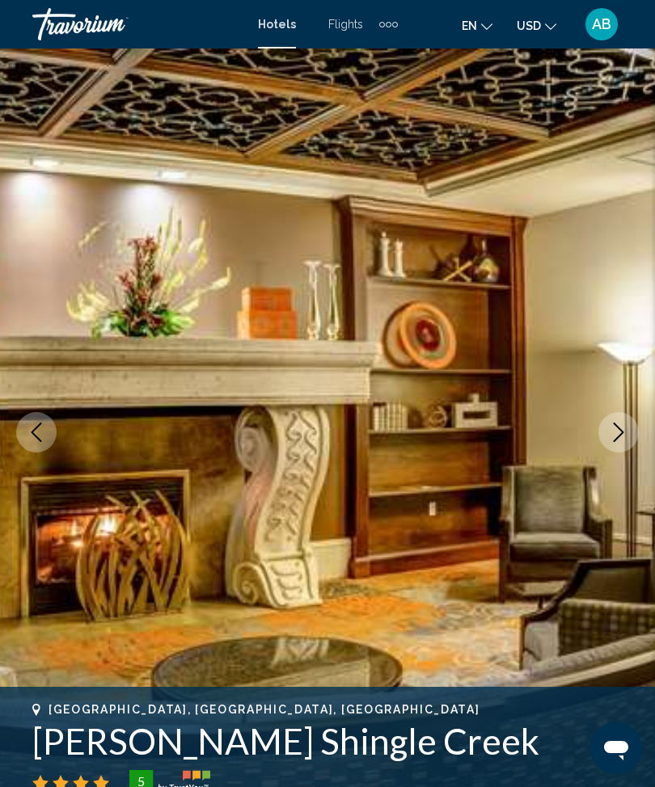
click at [614, 433] on icon "Next image" at bounding box center [618, 432] width 19 height 19
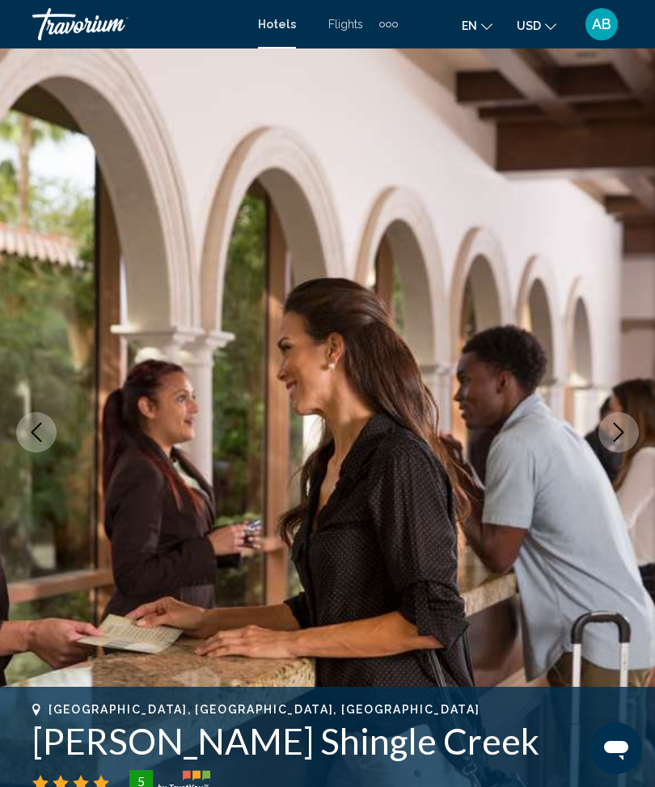
click at [620, 429] on icon "Next image" at bounding box center [618, 432] width 19 height 19
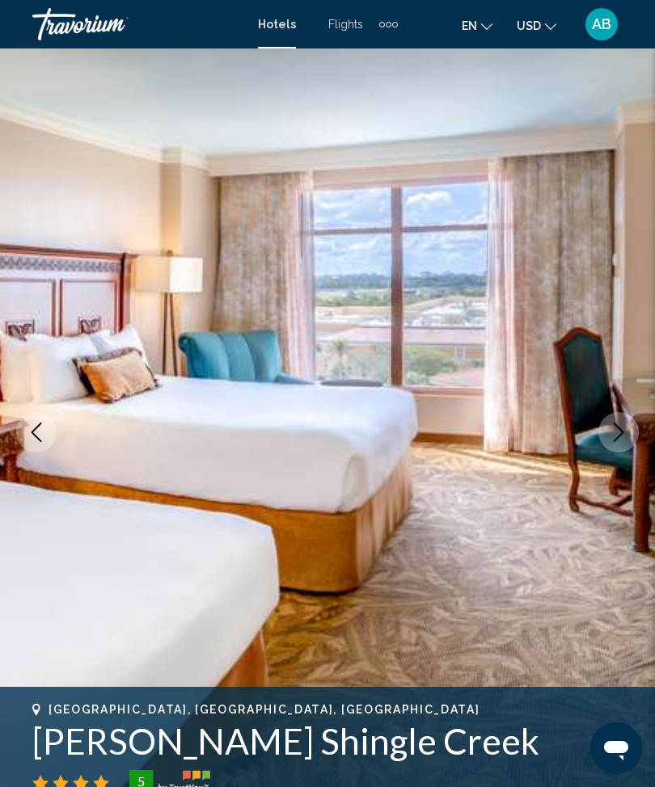
click at [613, 437] on icon "Next image" at bounding box center [618, 432] width 19 height 19
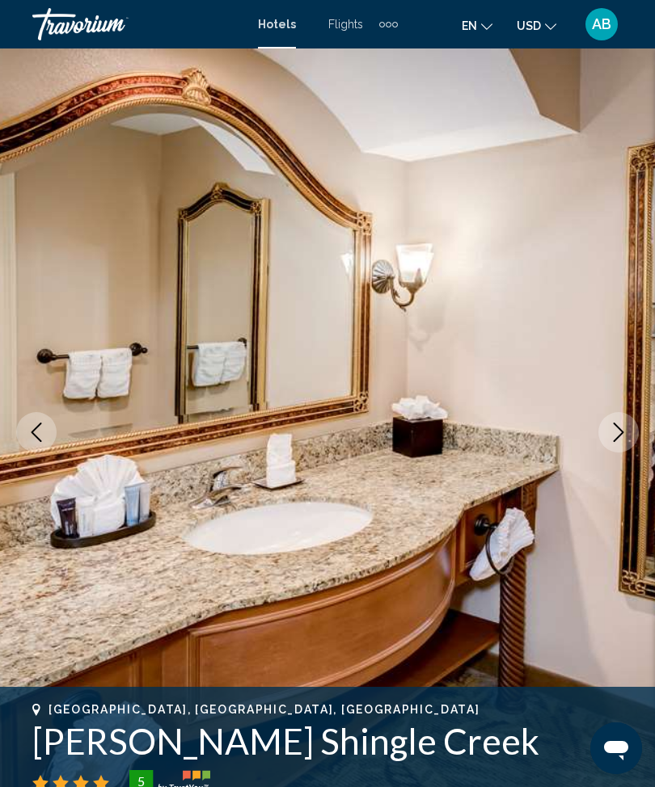
click at [615, 437] on icon "Next image" at bounding box center [618, 432] width 19 height 19
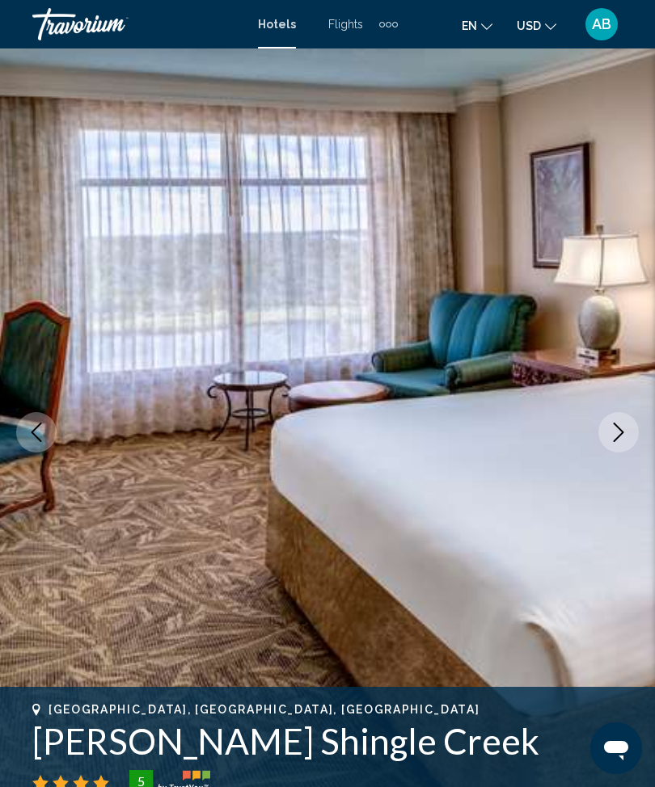
click at [620, 427] on icon "Next image" at bounding box center [618, 432] width 19 height 19
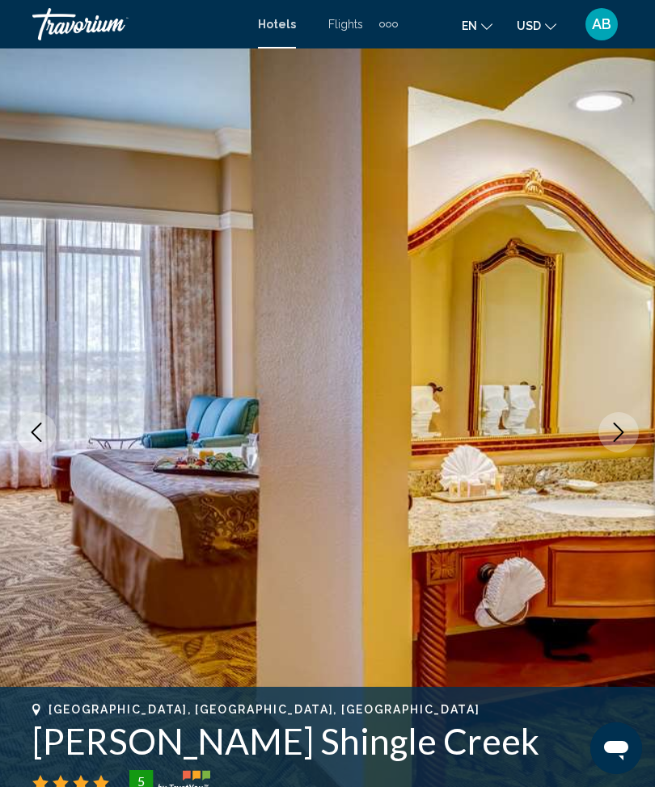
click at [619, 433] on icon "Next image" at bounding box center [618, 432] width 19 height 19
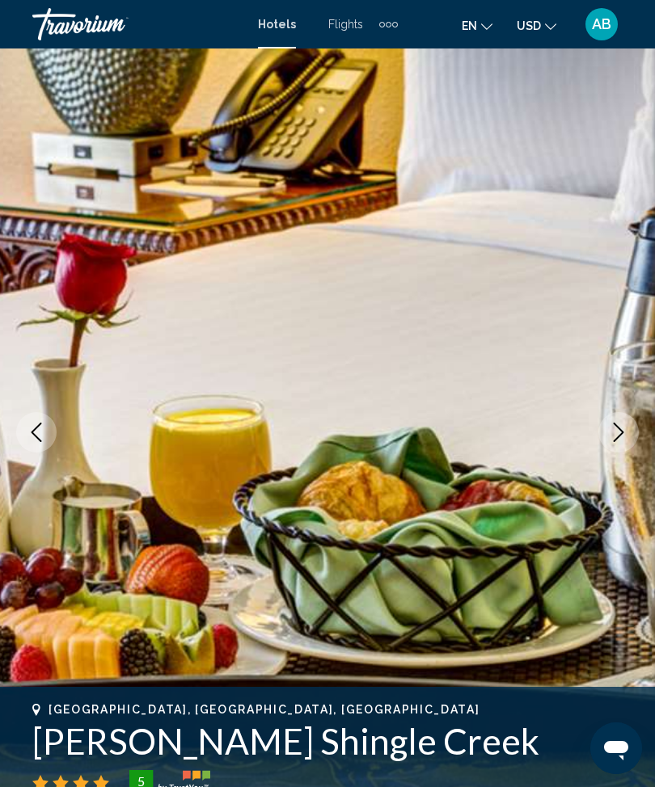
click at [601, 435] on button "Next image" at bounding box center [618, 432] width 40 height 40
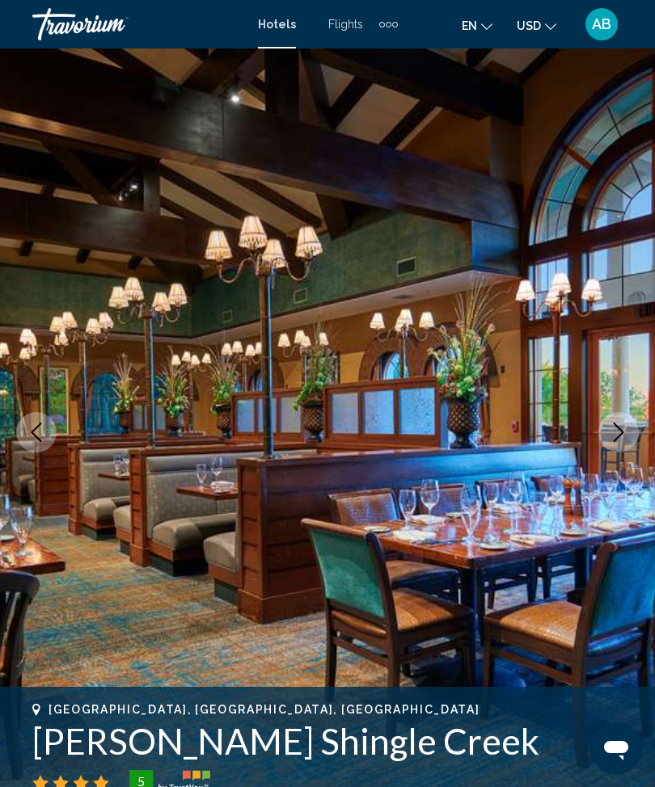
click at [617, 435] on icon "Next image" at bounding box center [618, 432] width 19 height 19
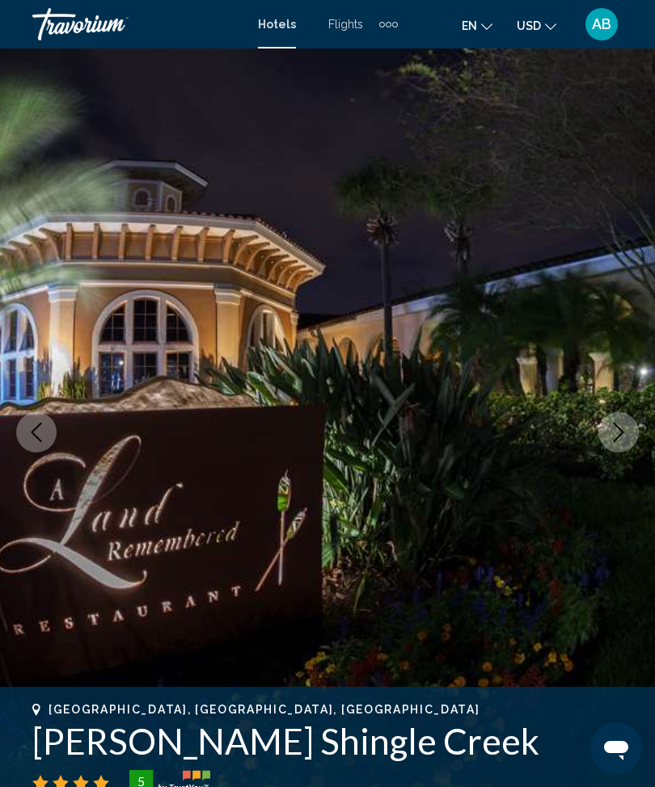
click at [619, 425] on icon "Next image" at bounding box center [618, 432] width 19 height 19
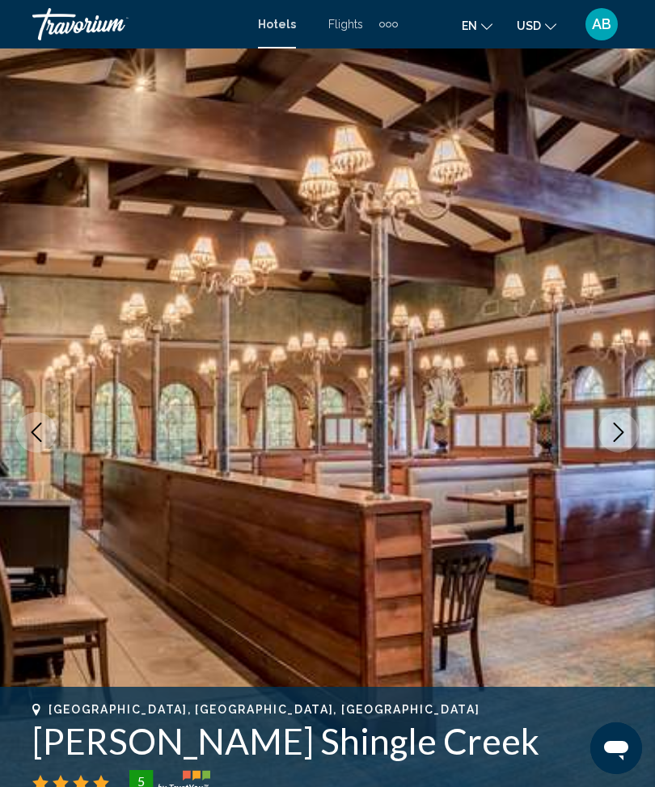
click at [617, 433] on icon "Next image" at bounding box center [618, 432] width 19 height 19
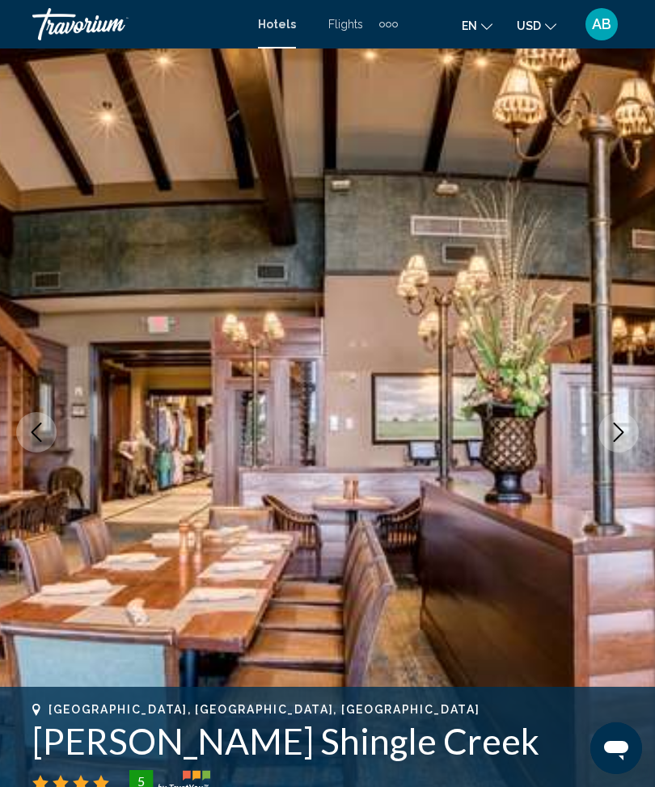
click at [614, 428] on icon "Next image" at bounding box center [618, 432] width 19 height 19
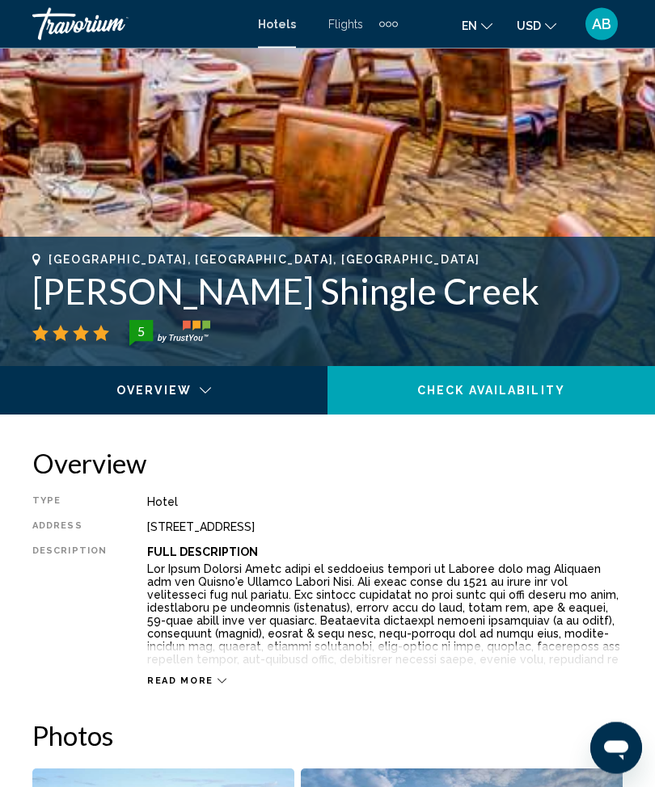
scroll to position [406, 0]
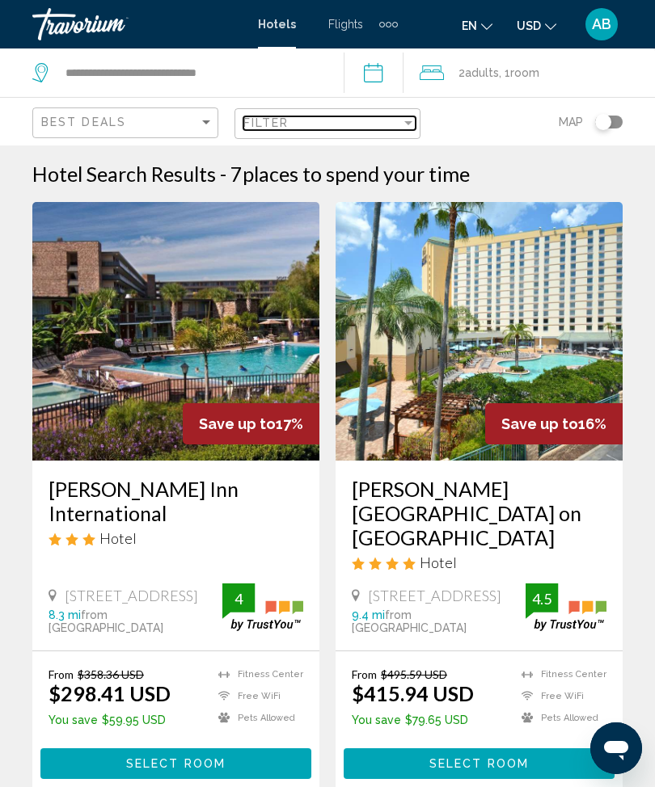
click at [398, 117] on div "Filter" at bounding box center [322, 122] width 158 height 13
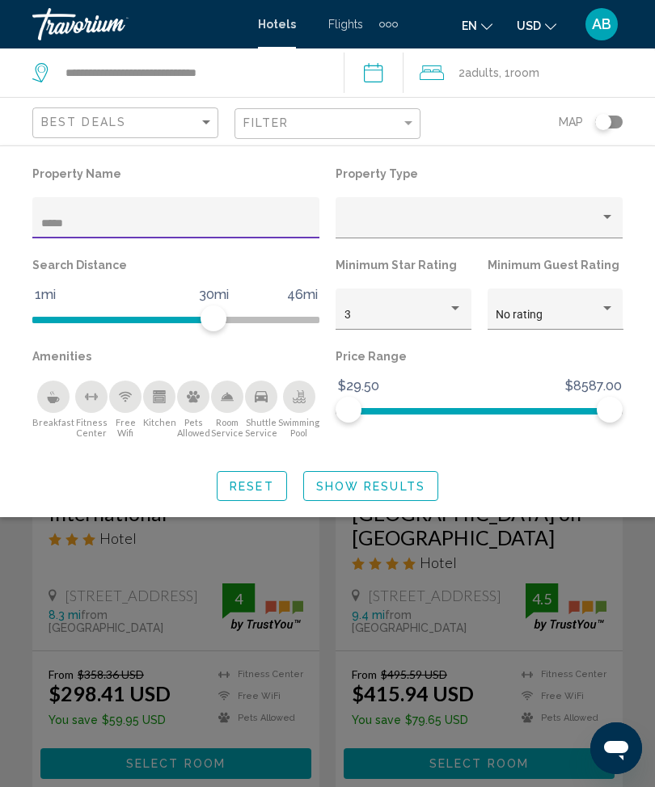
click at [217, 229] on input "*****" at bounding box center [176, 223] width 270 height 13
type input "*"
click at [373, 486] on span "Show Results" at bounding box center [370, 486] width 109 height 13
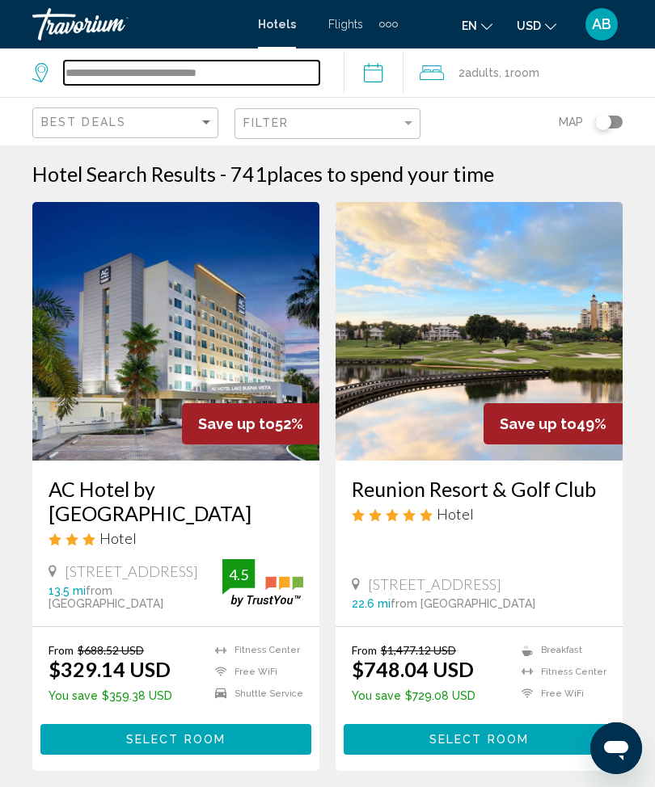
click at [257, 61] on input "**********" at bounding box center [191, 73] width 255 height 24
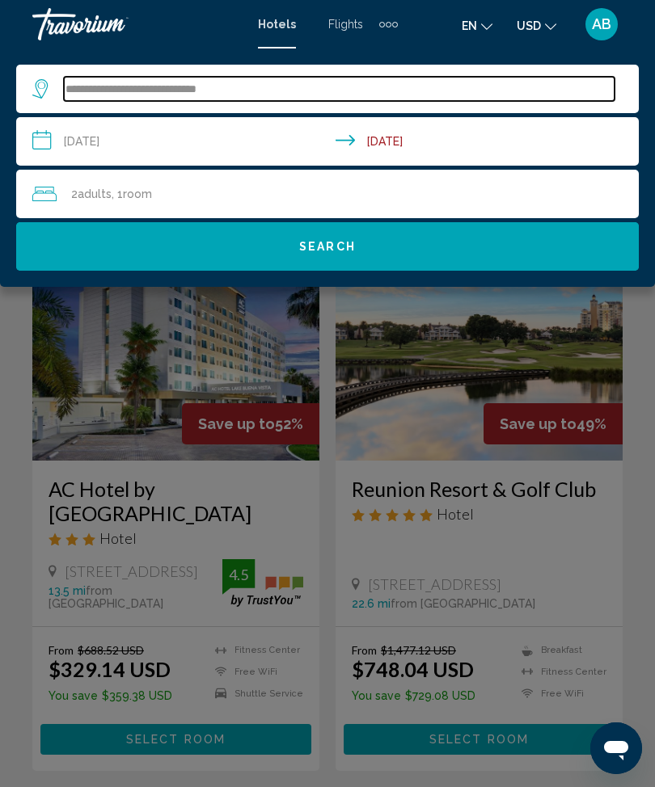
click at [268, 81] on input "**********" at bounding box center [339, 89] width 551 height 24
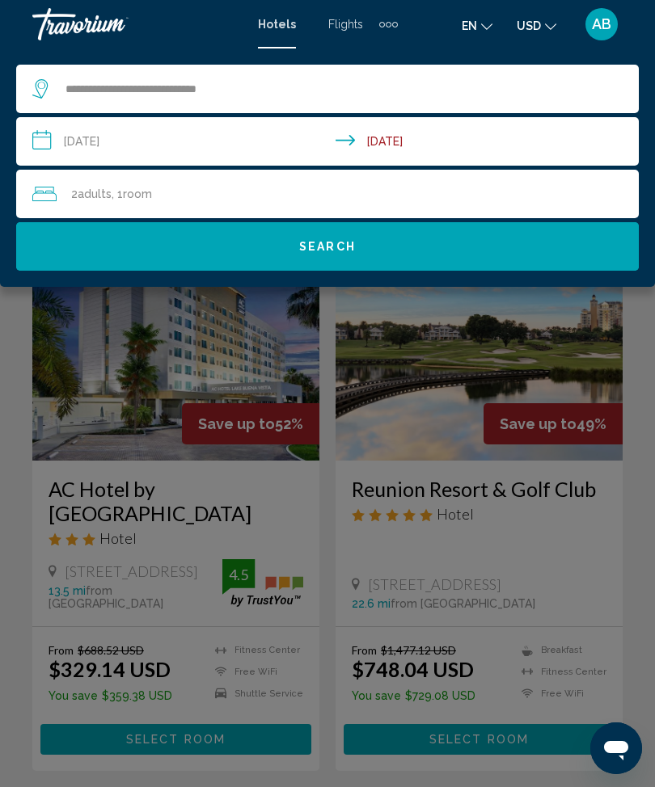
click at [311, 409] on div "Main content" at bounding box center [327, 393] width 655 height 787
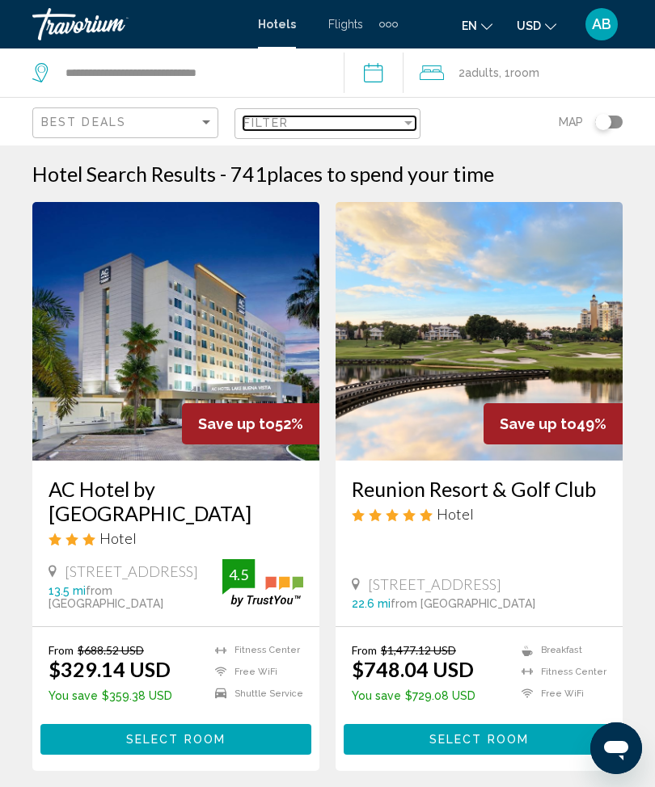
click at [404, 119] on div "Filter" at bounding box center [408, 122] width 15 height 13
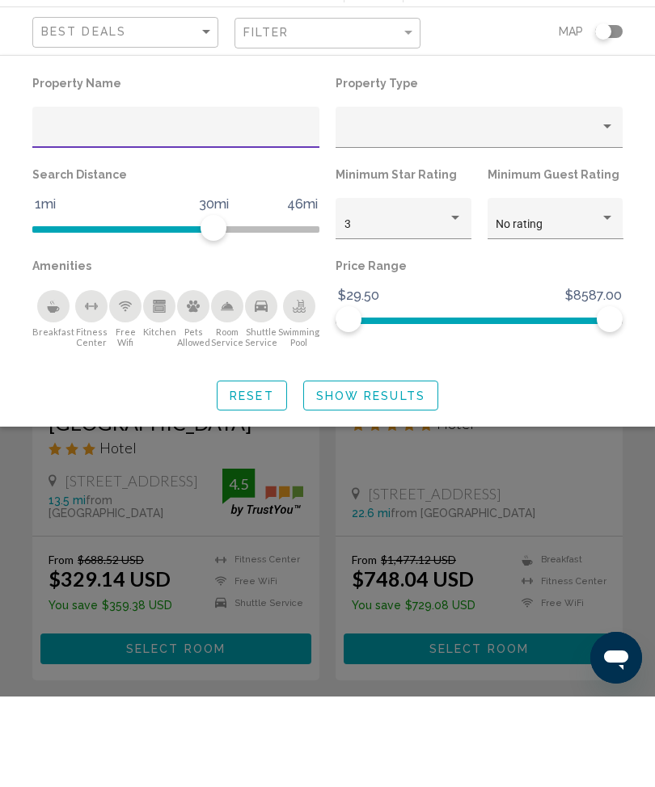
click at [342, 471] on div "Search widget" at bounding box center [327, 515] width 655 height 545
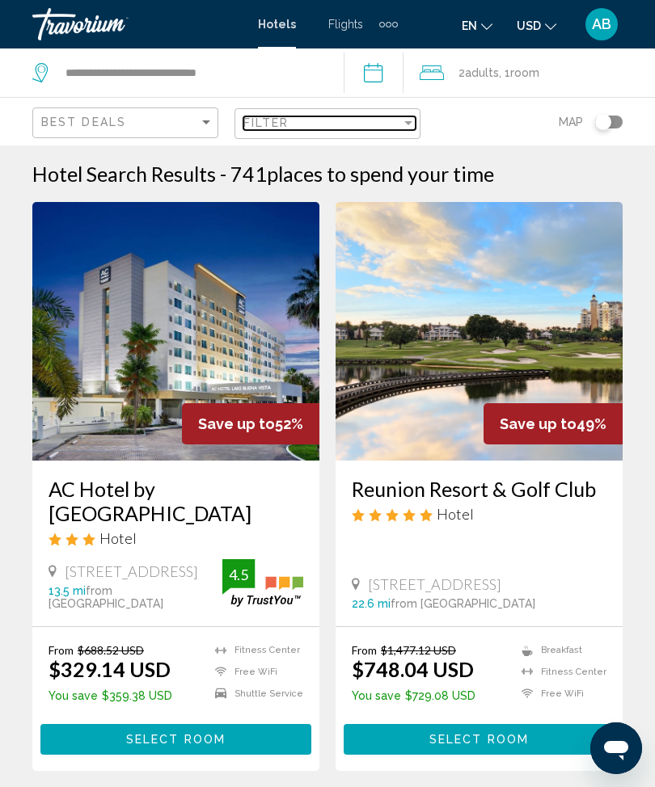
click at [399, 118] on div "Filter" at bounding box center [322, 122] width 158 height 13
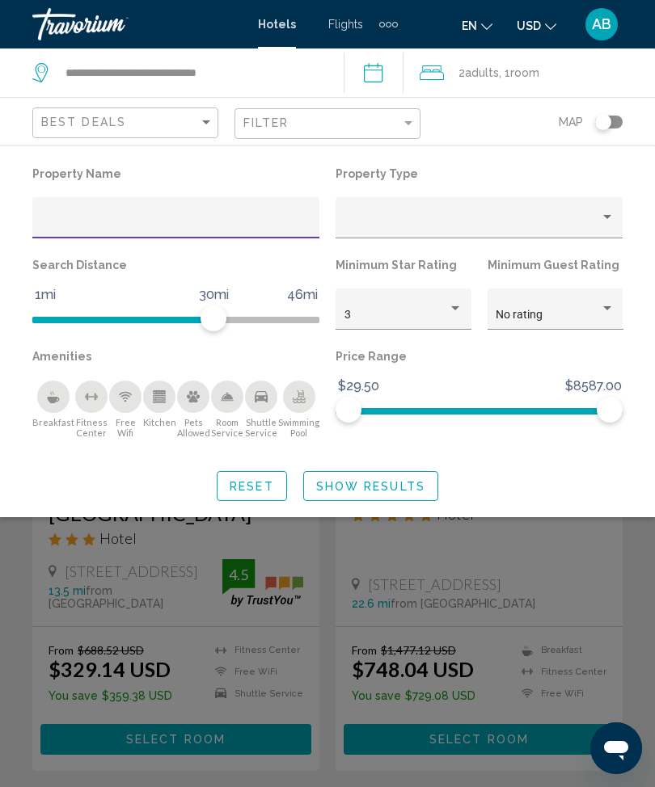
click at [176, 224] on input "Hotel Filters" at bounding box center [176, 223] width 270 height 13
type input "*****"
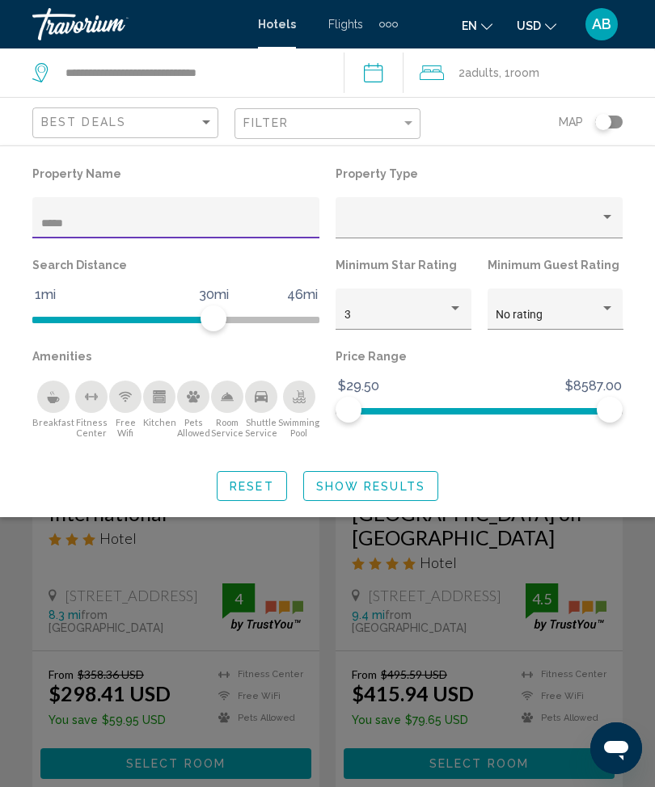
click at [383, 480] on span "Show Results" at bounding box center [370, 486] width 109 height 13
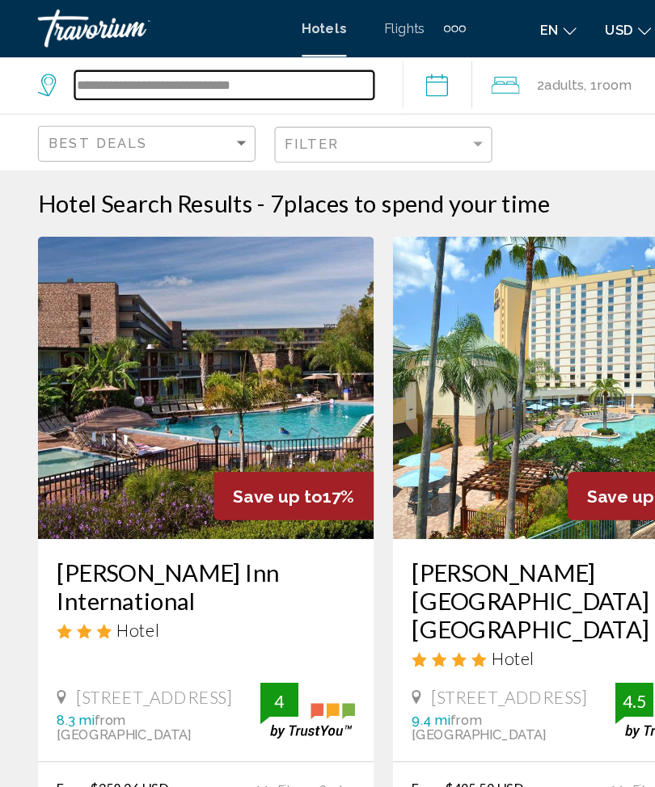
click at [264, 69] on input "**********" at bounding box center [191, 73] width 255 height 24
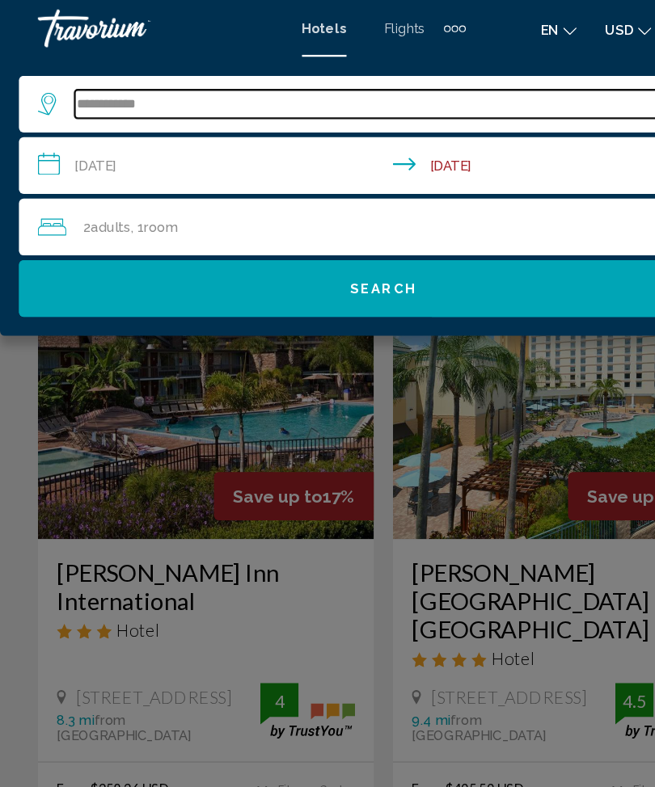
type input "**********"
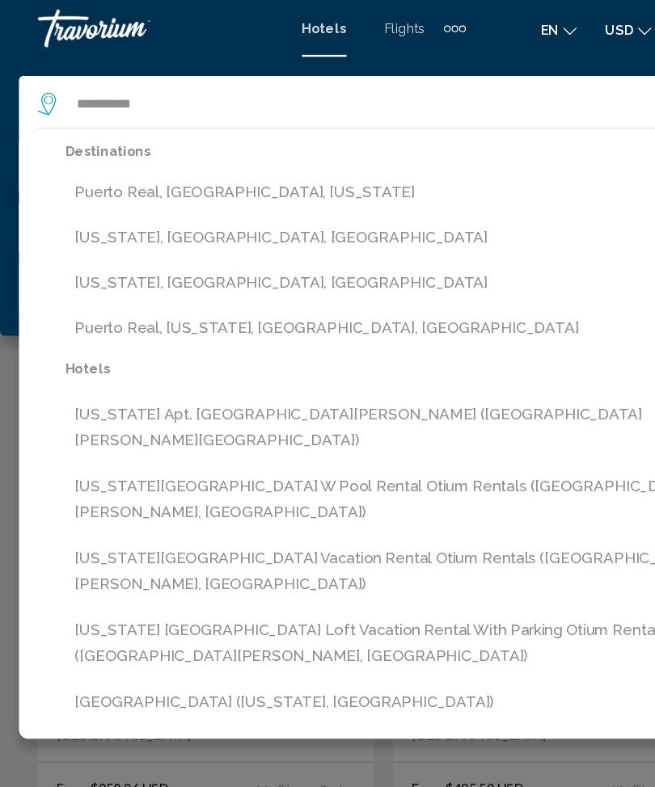
click at [292, 279] on button "Puerto Real, [US_STATE], [GEOGRAPHIC_DATA], [GEOGRAPHIC_DATA]" at bounding box center [339, 280] width 567 height 31
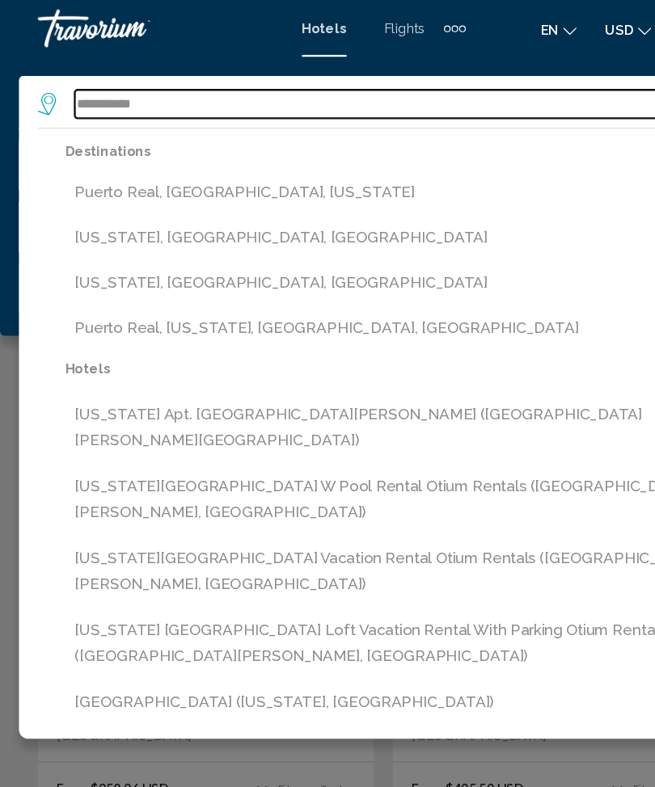
type input "**********"
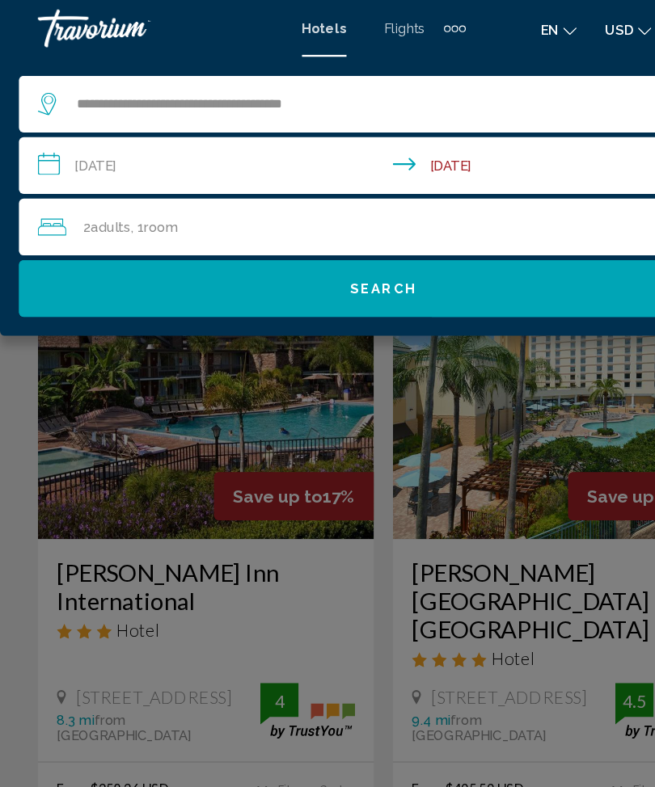
click at [43, 140] on input "**********" at bounding box center [330, 143] width 629 height 53
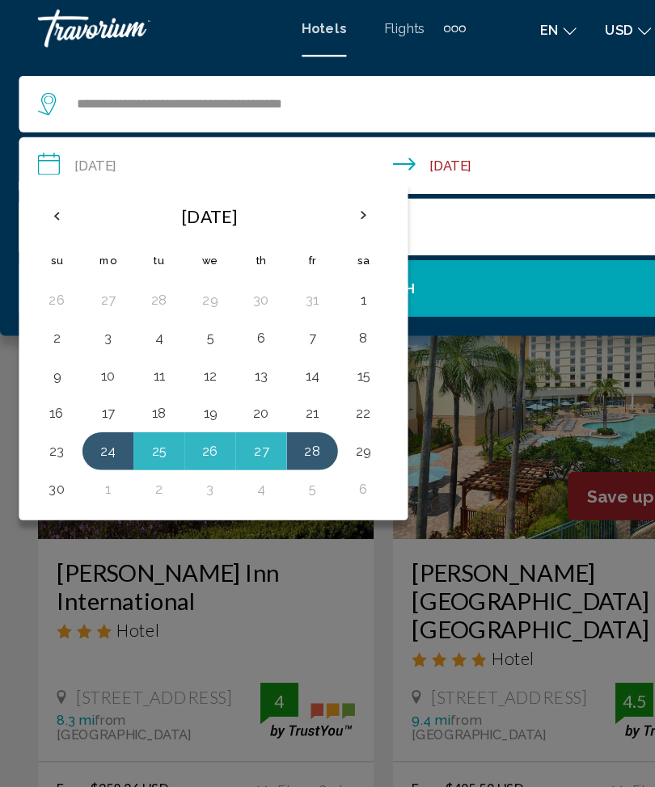
click at [44, 187] on th "Previous month" at bounding box center [49, 185] width 44 height 36
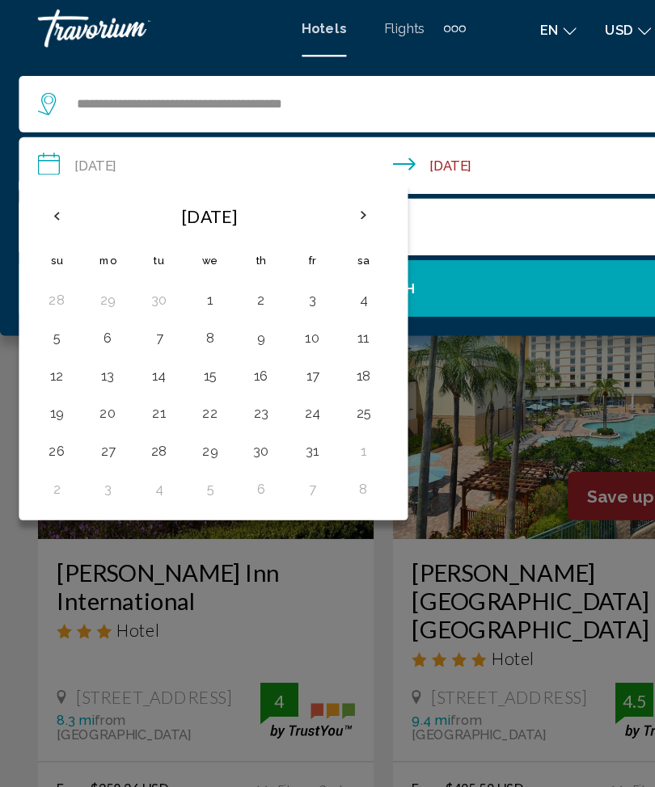
click at [45, 184] on th "Previous month" at bounding box center [49, 185] width 44 height 36
click at [135, 385] on button "30" at bounding box center [136, 385] width 26 height 23
click at [263, 385] on button "3" at bounding box center [267, 385] width 26 height 23
type input "**********"
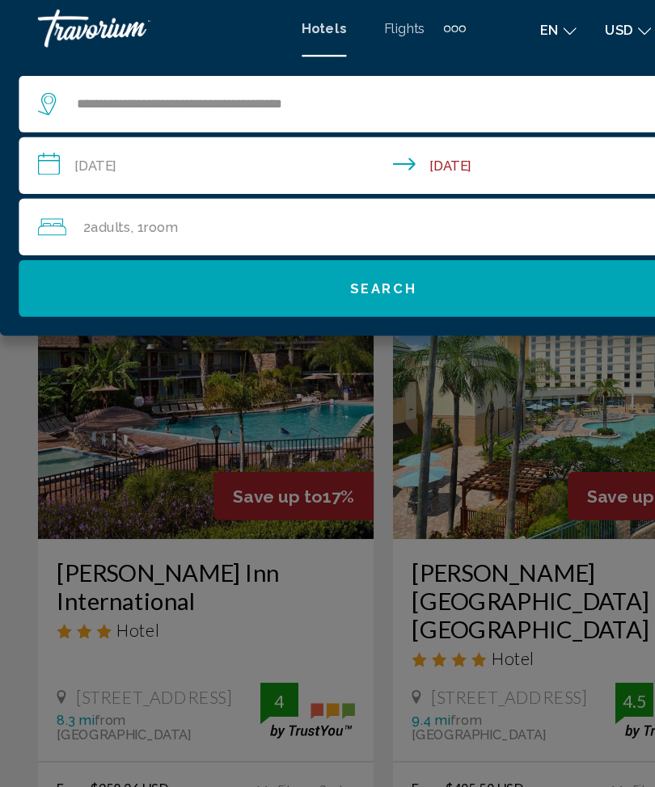
click at [344, 247] on span "Search" at bounding box center [327, 247] width 57 height 13
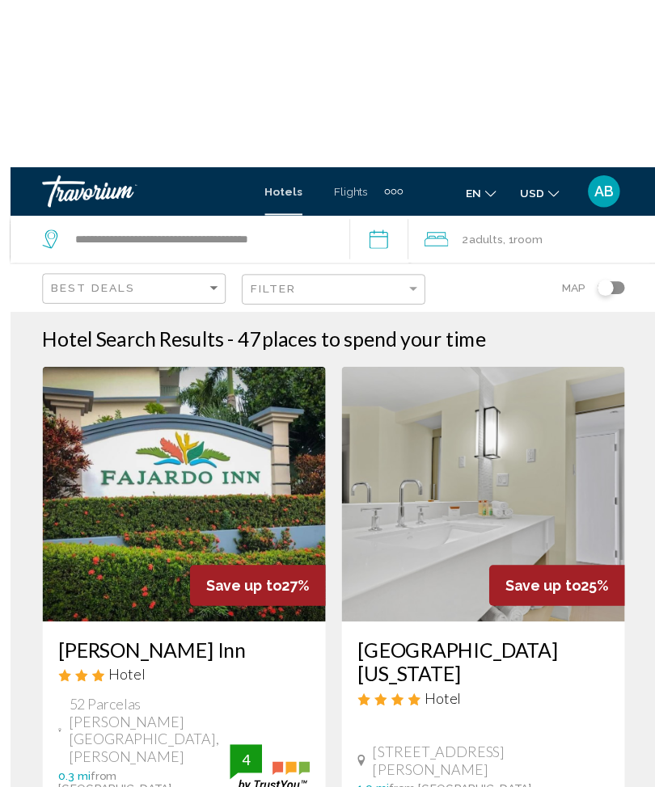
scroll to position [4, 0]
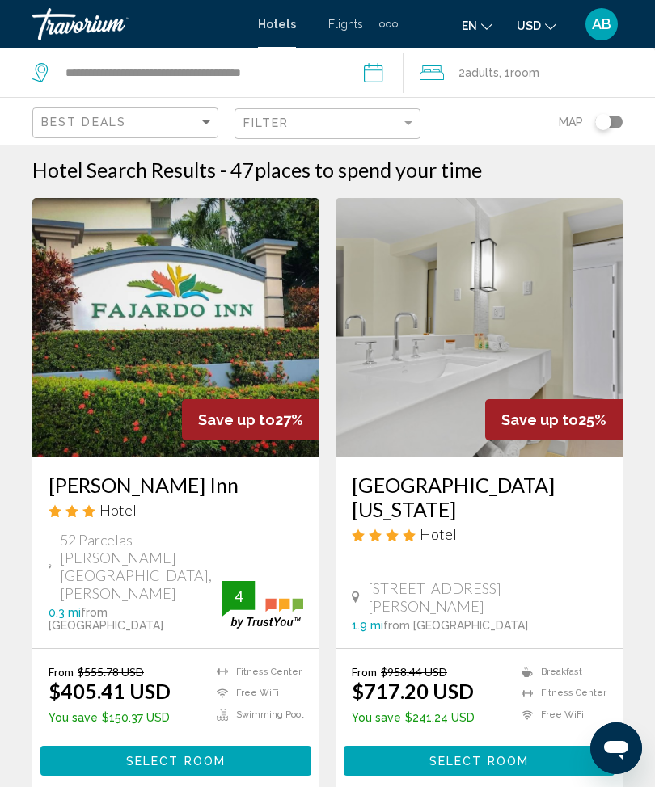
click at [403, 111] on div "Filter" at bounding box center [329, 124] width 172 height 30
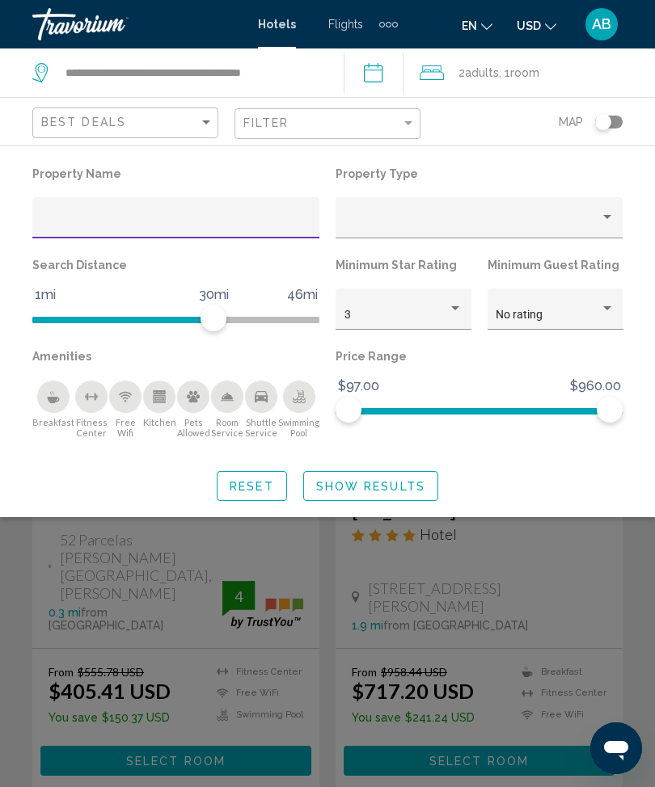
scroll to position [3, 0]
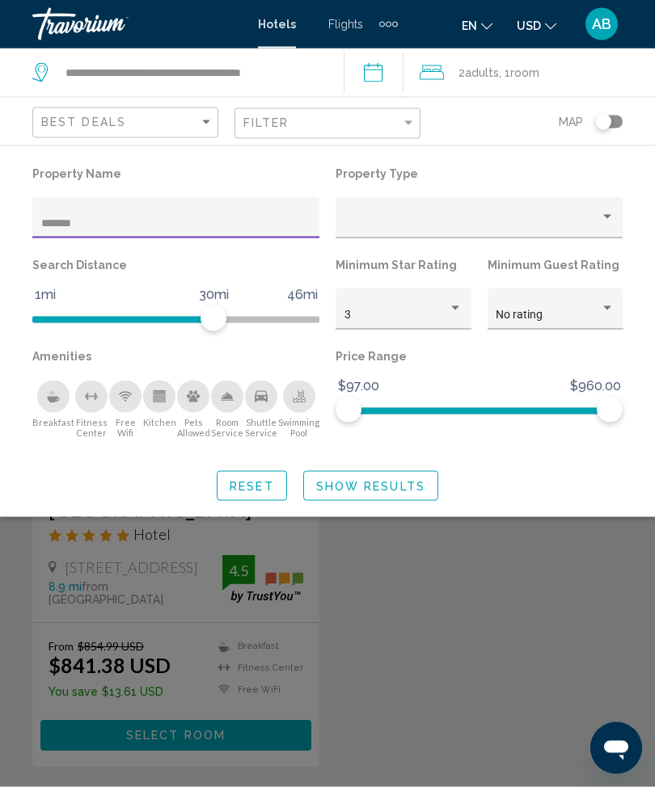
type input "********"
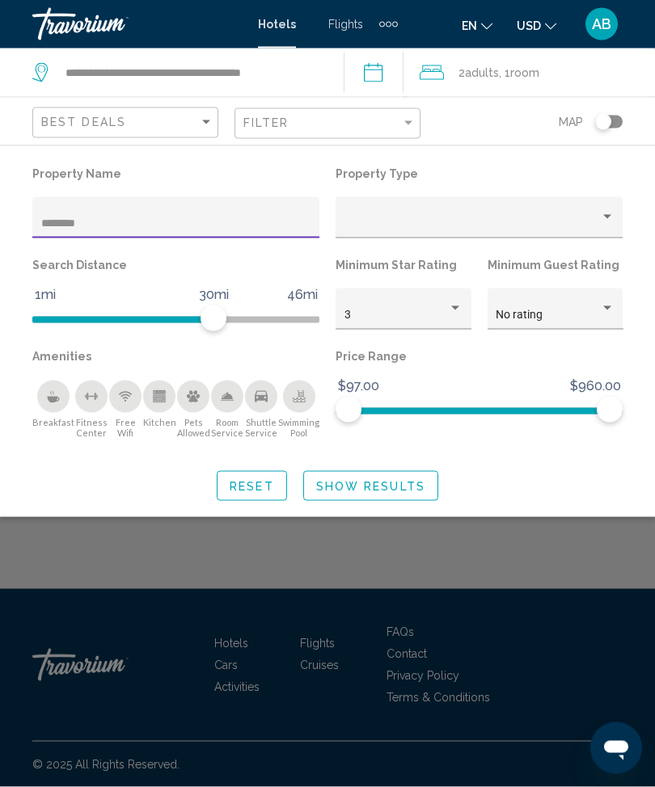
click at [401, 481] on span "Show Results" at bounding box center [370, 486] width 109 height 13
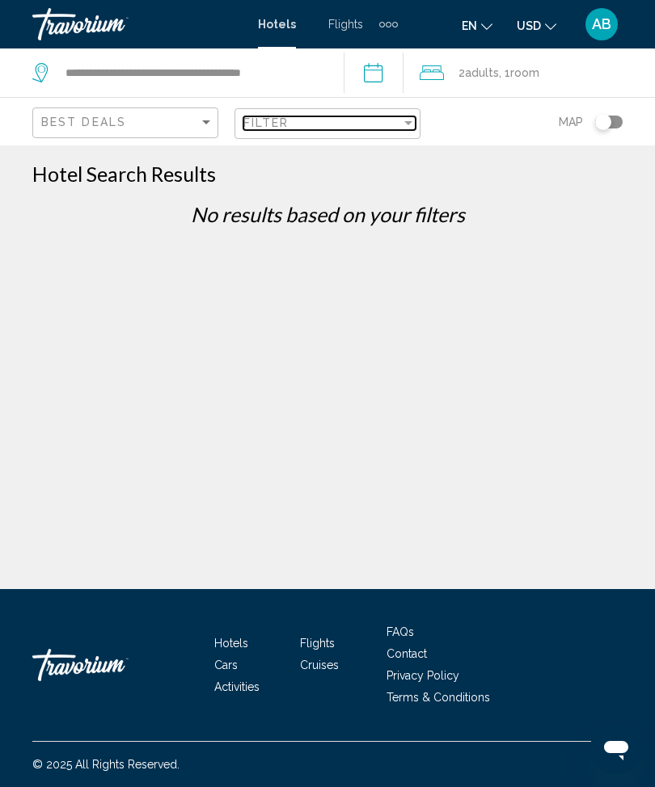
click at [406, 118] on div "Filter" at bounding box center [408, 122] width 15 height 13
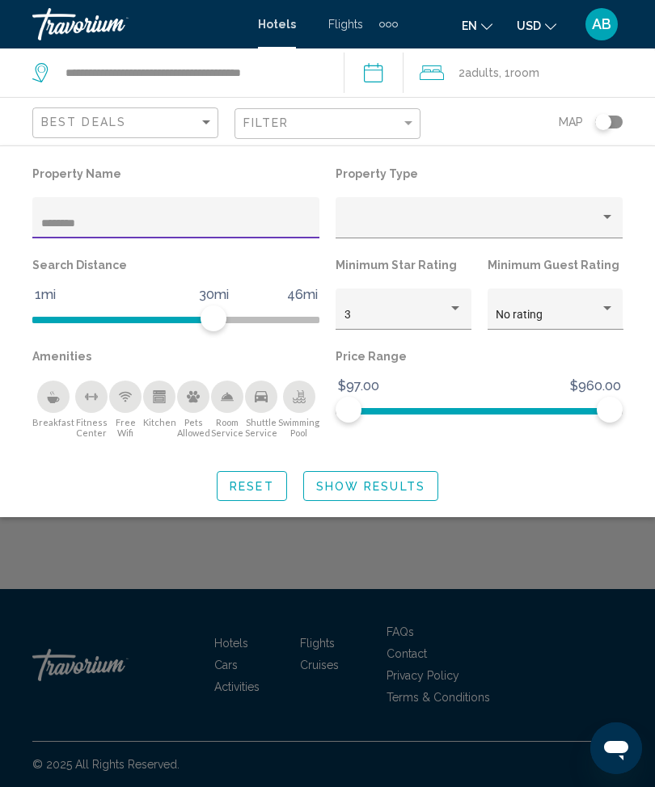
click at [117, 229] on input "********" at bounding box center [176, 223] width 270 height 13
type input "*"
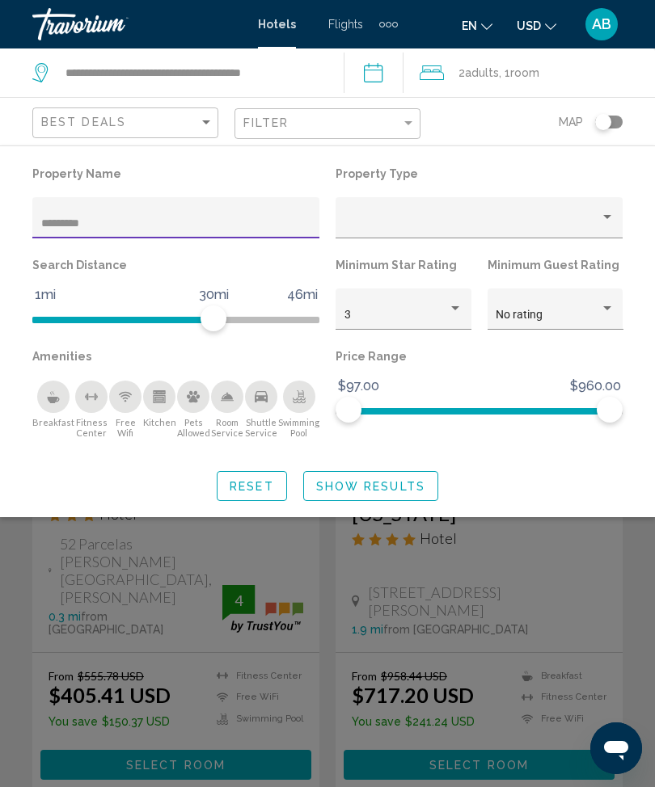
type input "**********"
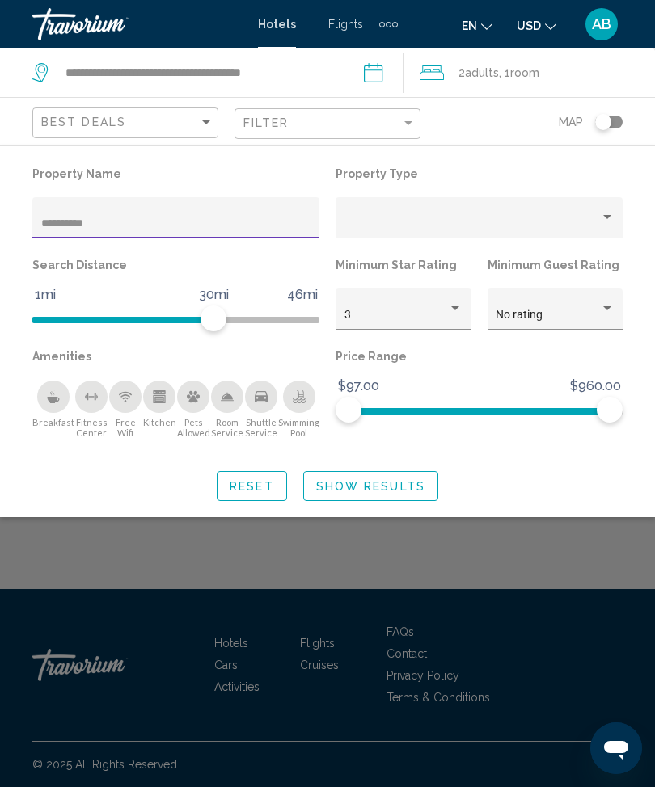
click at [402, 479] on span "Show Results" at bounding box center [370, 485] width 109 height 13
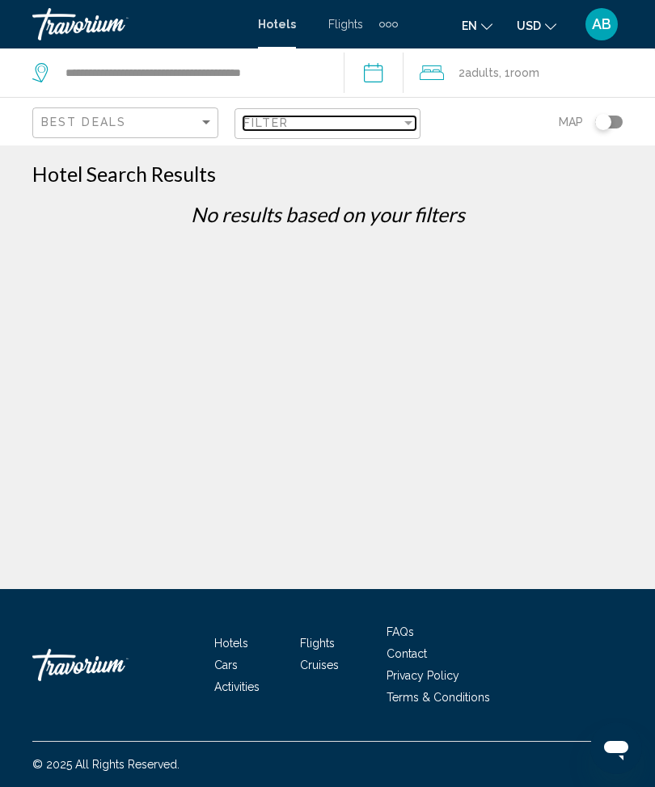
click at [395, 117] on div "Filter" at bounding box center [322, 122] width 158 height 13
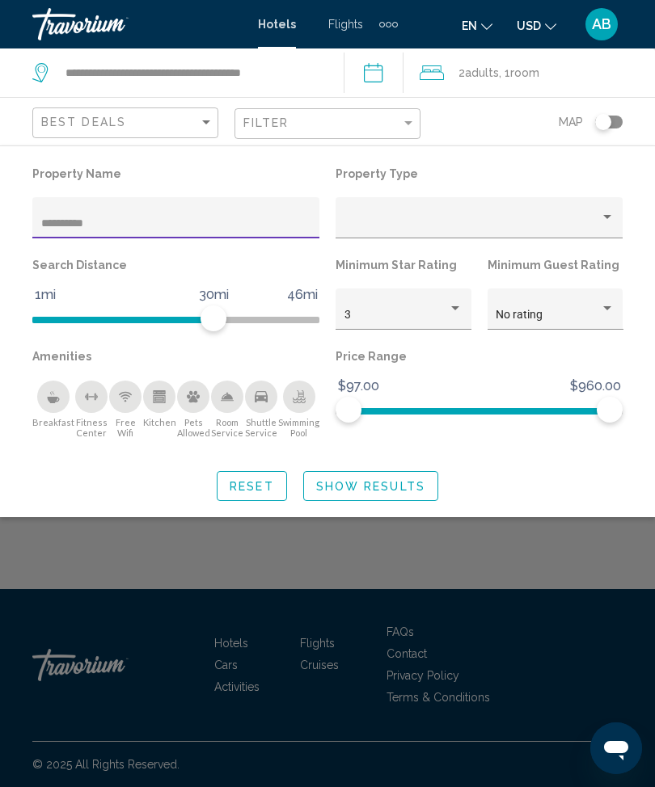
click at [143, 218] on input "**********" at bounding box center [176, 223] width 270 height 13
type input "*"
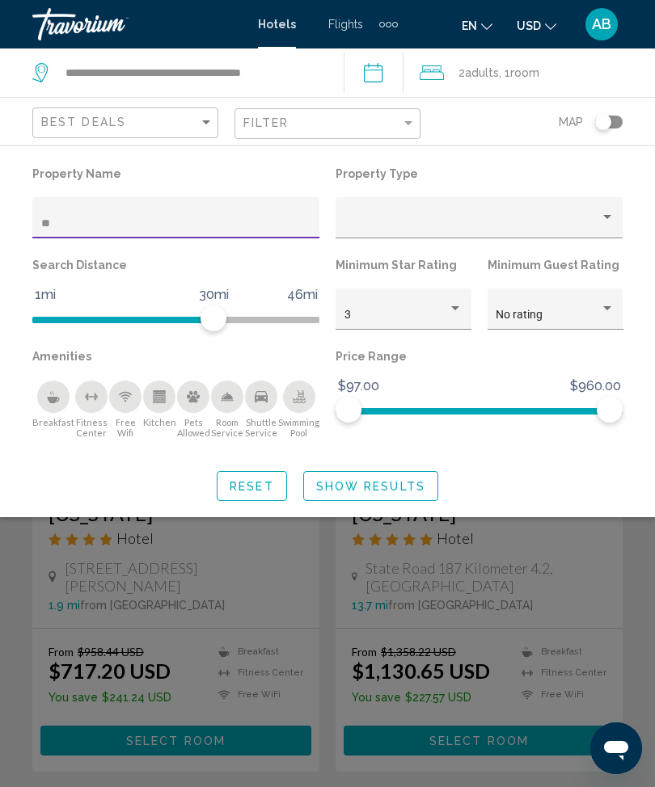
type input "**"
click at [371, 493] on span "Show Results" at bounding box center [370, 486] width 109 height 13
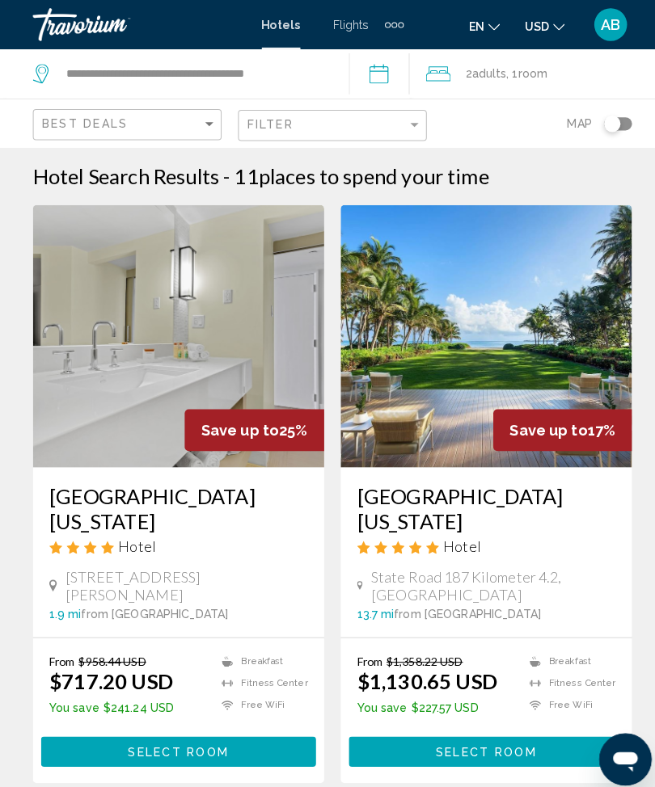
click at [499, 67] on span "Adults" at bounding box center [482, 72] width 34 height 13
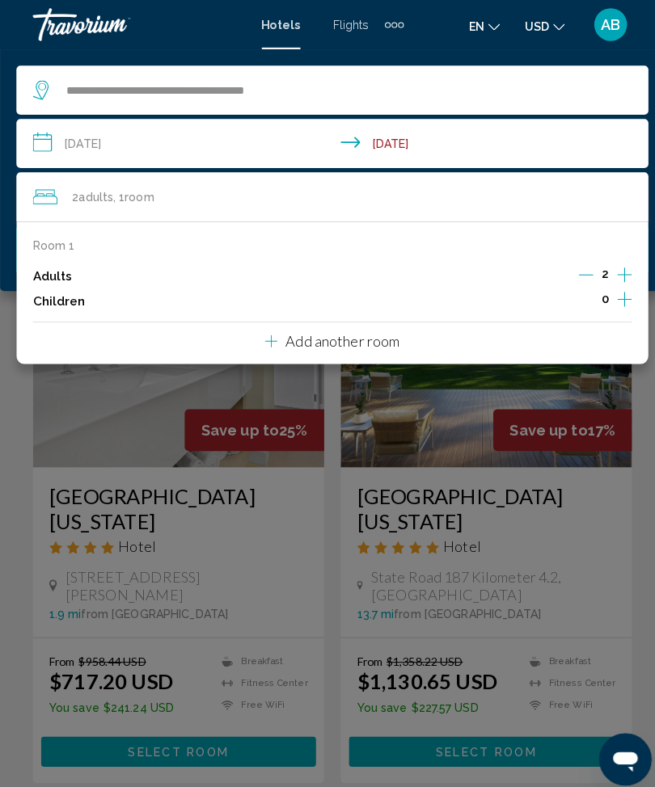
click at [36, 443] on div "Main content" at bounding box center [327, 393] width 655 height 787
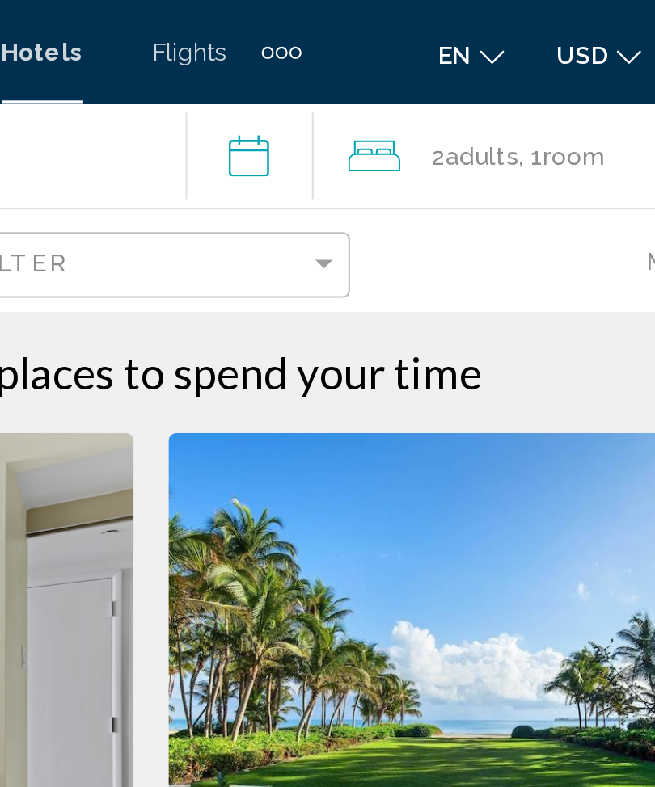
click at [420, 69] on div "2 Adult Adults , 1 Room rooms" at bounding box center [537, 72] width 235 height 23
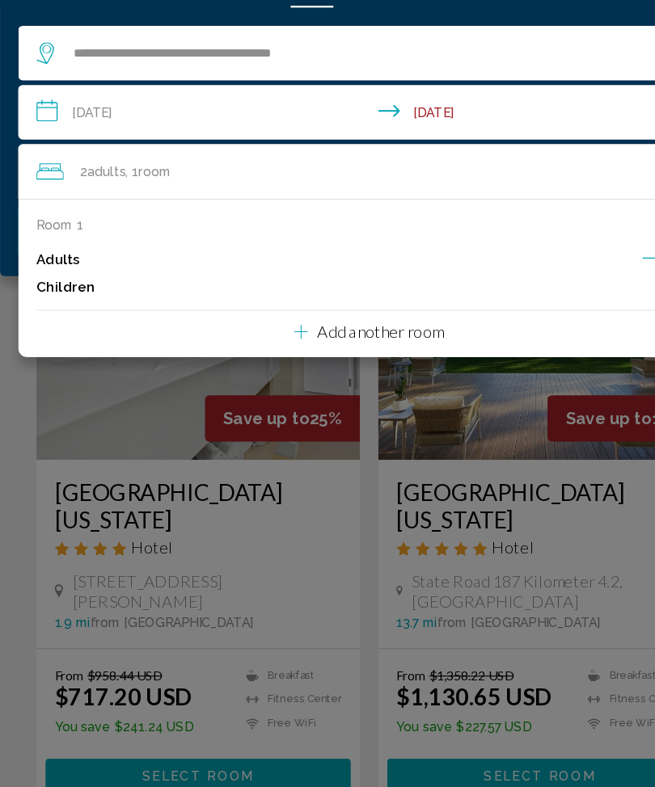
click at [31, 395] on div "Main content" at bounding box center [327, 393] width 655 height 787
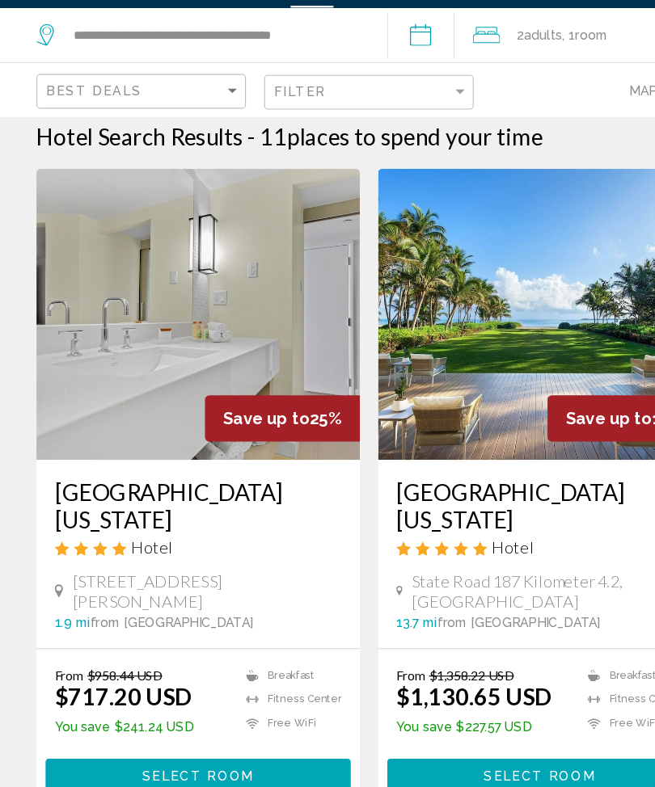
scroll to position [11, 0]
click at [133, 322] on img "Main content" at bounding box center [175, 320] width 287 height 259
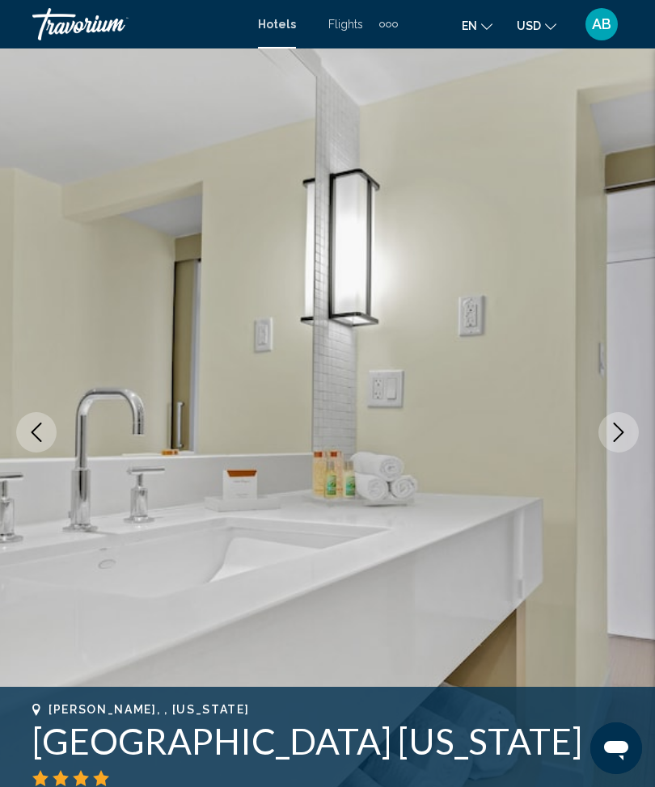
click at [628, 430] on button "Next image" at bounding box center [618, 432] width 40 height 40
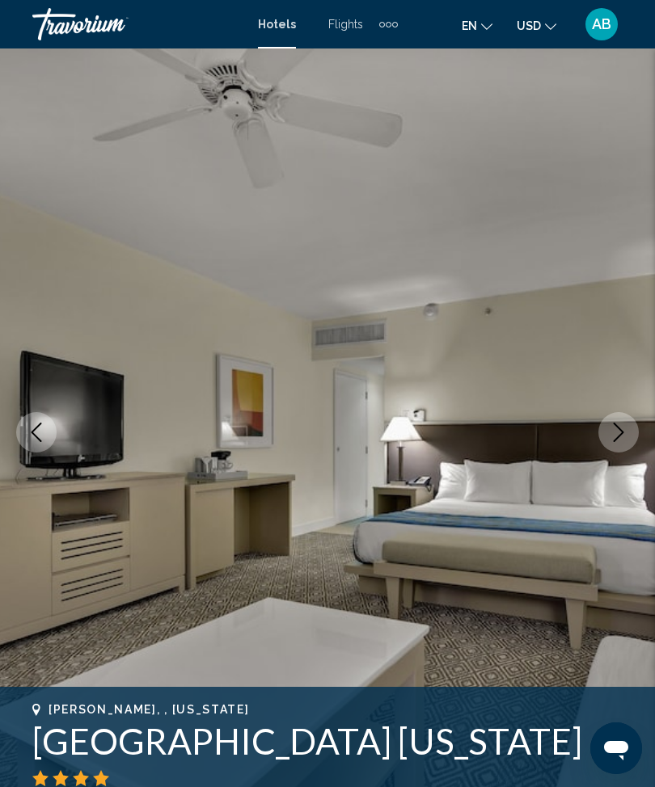
click at [643, 429] on img "Main content" at bounding box center [327, 433] width 655 height 768
click at [610, 433] on icon "Next image" at bounding box center [618, 432] width 19 height 19
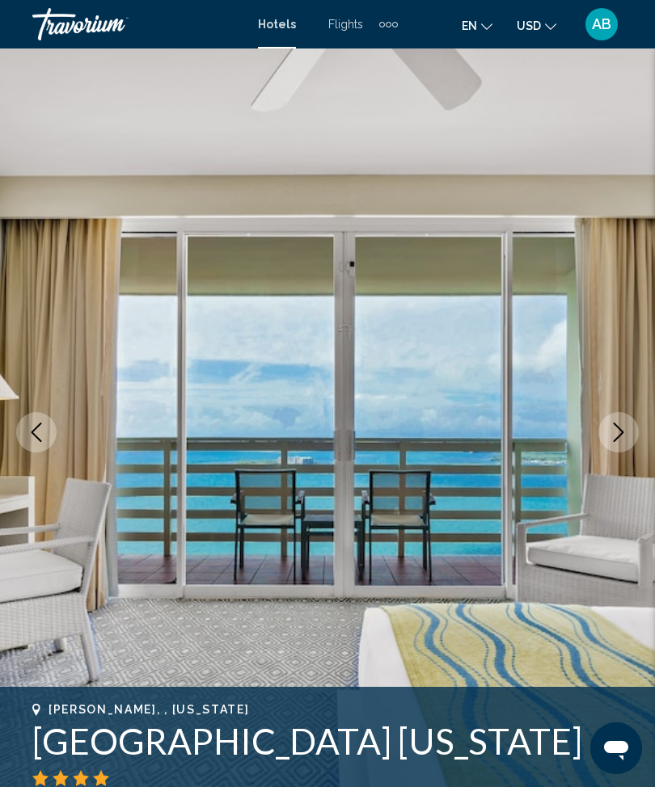
click at [627, 440] on icon "Next image" at bounding box center [618, 432] width 19 height 19
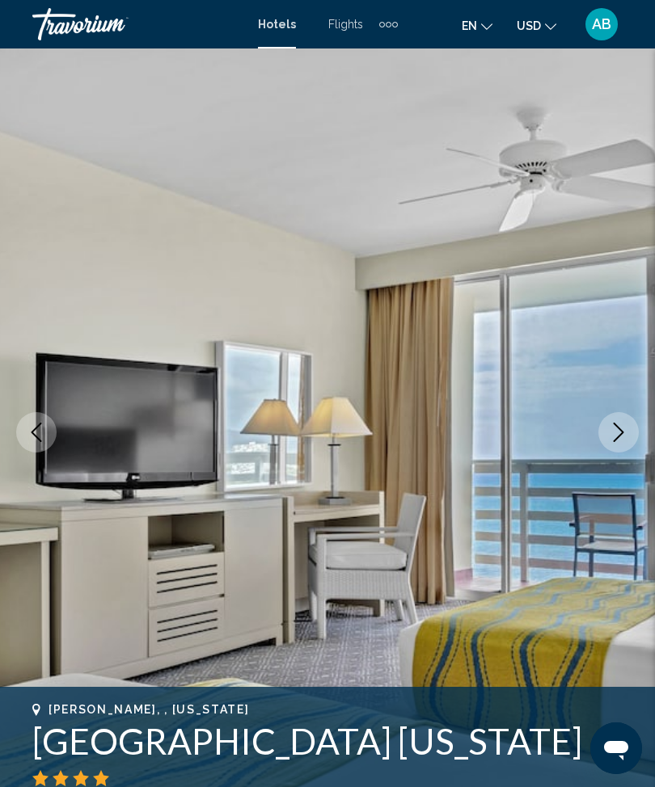
click at [629, 439] on button "Next image" at bounding box center [618, 432] width 40 height 40
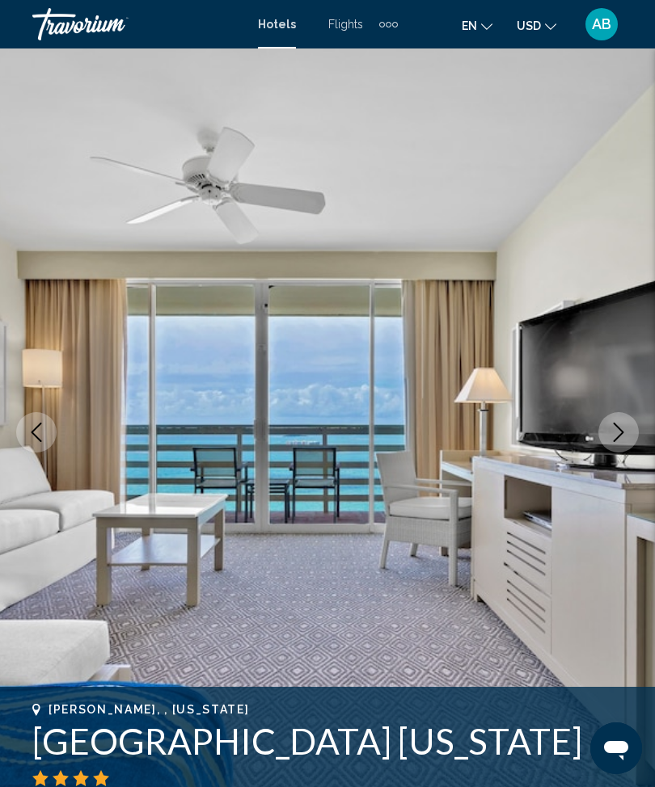
click at [626, 434] on icon "Next image" at bounding box center [618, 432] width 19 height 19
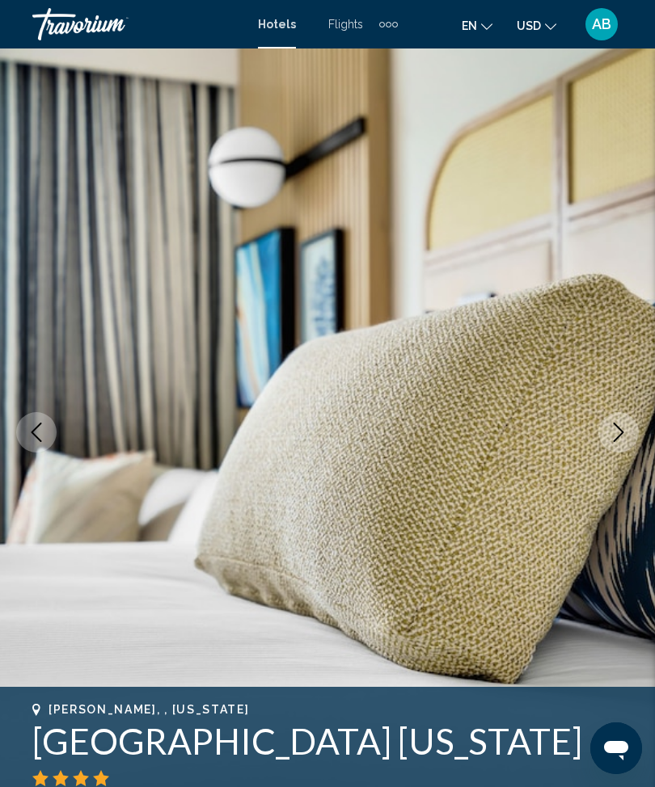
click at [614, 437] on icon "Next image" at bounding box center [618, 432] width 19 height 19
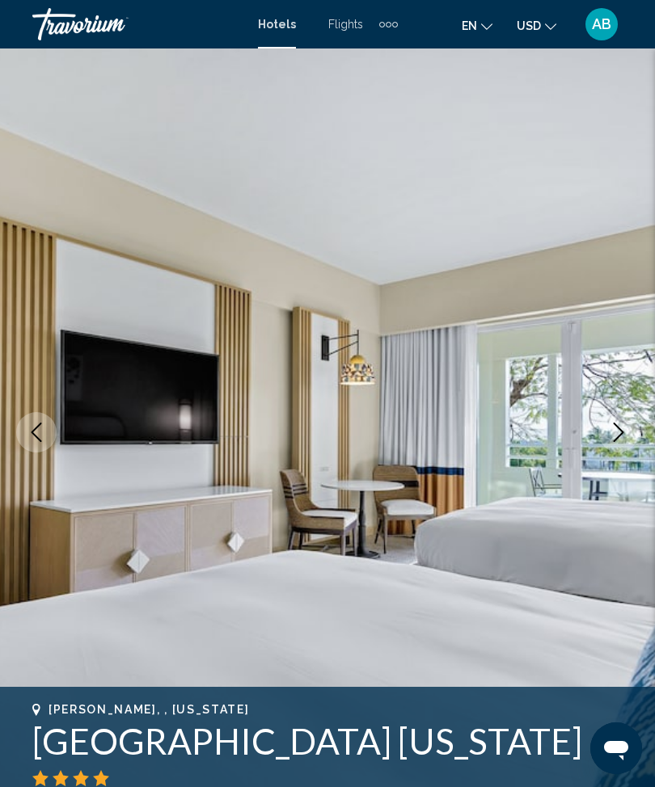
click at [617, 438] on icon "Next image" at bounding box center [619, 432] width 11 height 19
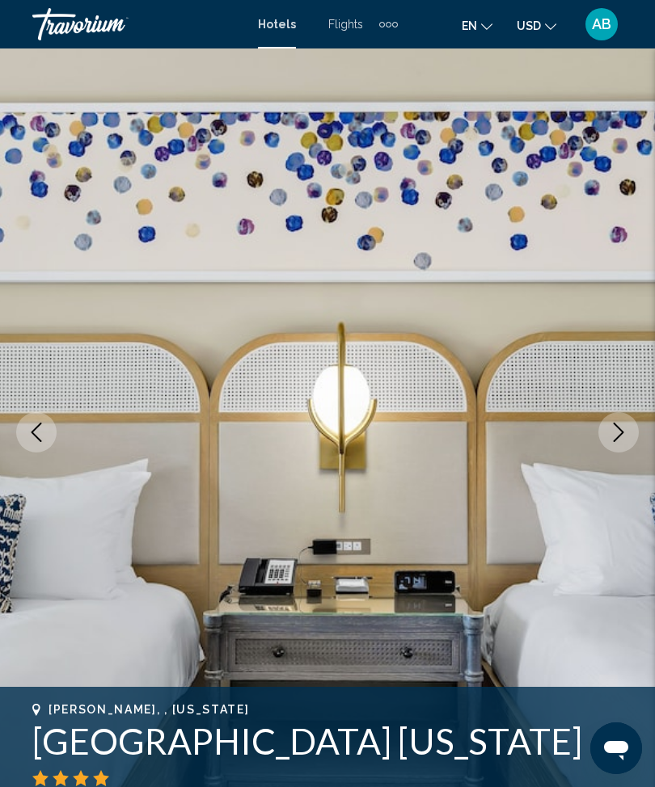
click at [614, 431] on icon "Next image" at bounding box center [618, 432] width 19 height 19
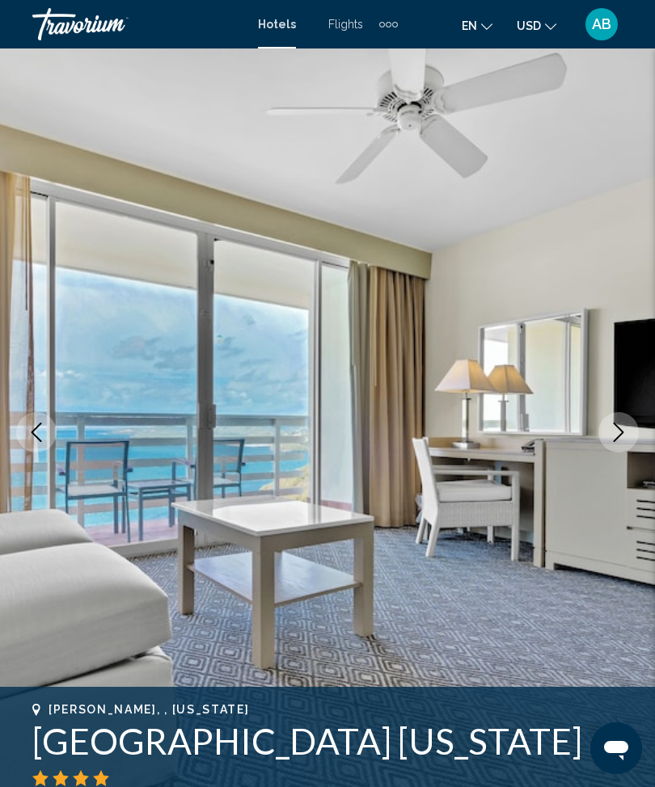
click at [620, 430] on icon "Next image" at bounding box center [619, 432] width 11 height 19
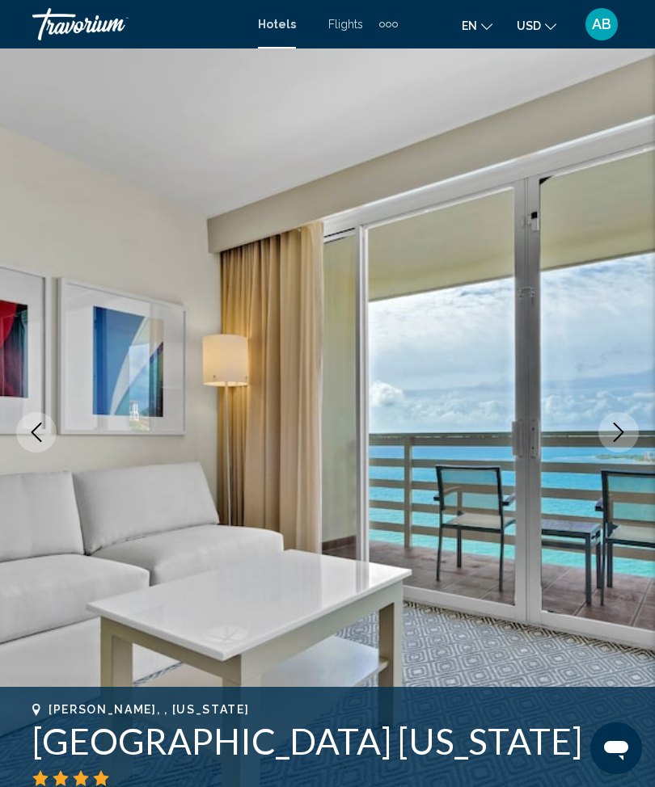
click at [610, 429] on icon "Next image" at bounding box center [618, 432] width 19 height 19
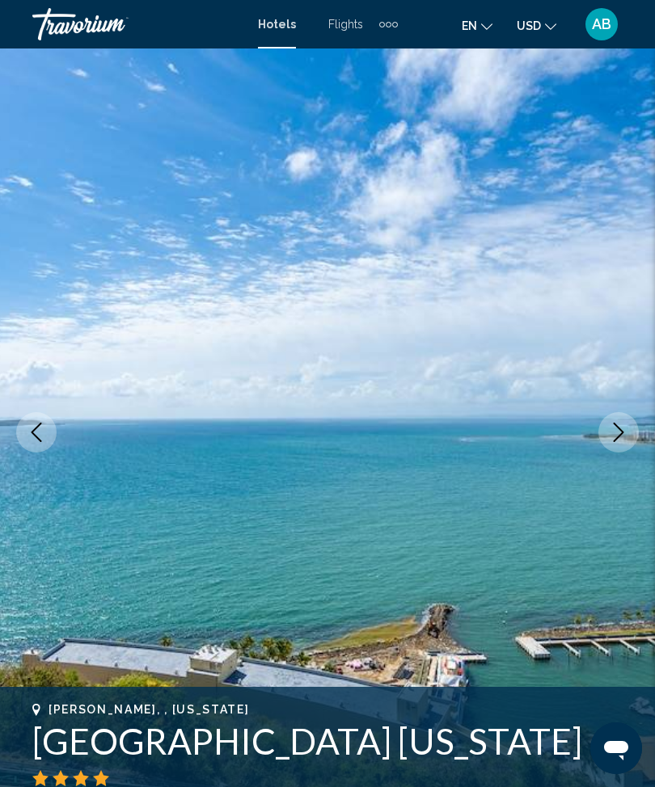
click at [613, 438] on icon "Next image" at bounding box center [618, 432] width 19 height 19
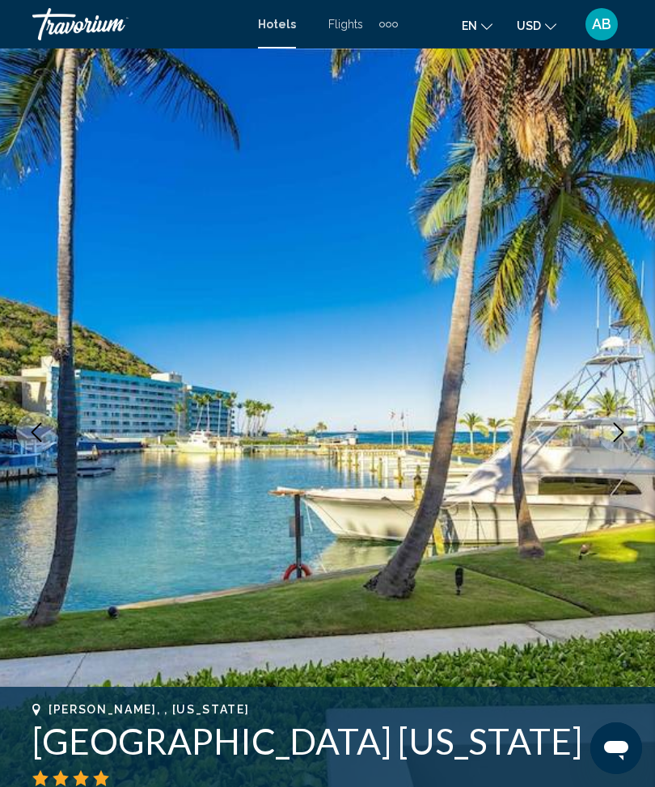
click at [619, 433] on icon "Next image" at bounding box center [618, 432] width 19 height 19
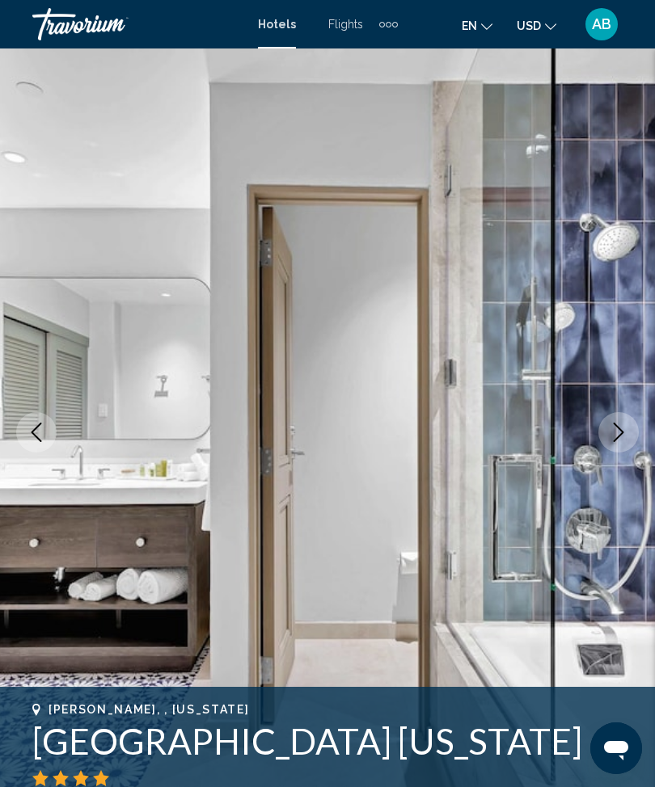
click at [627, 434] on icon "Next image" at bounding box center [618, 432] width 19 height 19
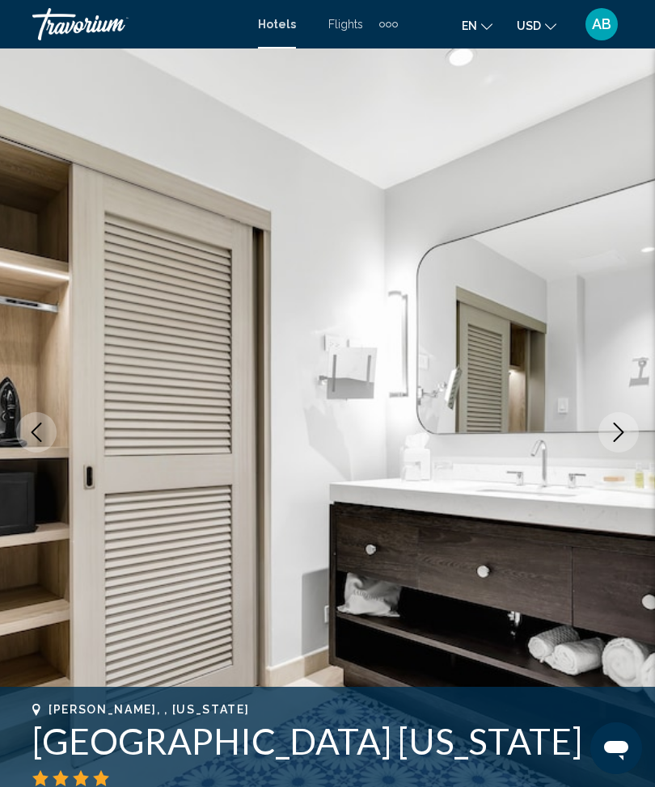
click at [612, 436] on icon "Next image" at bounding box center [618, 432] width 19 height 19
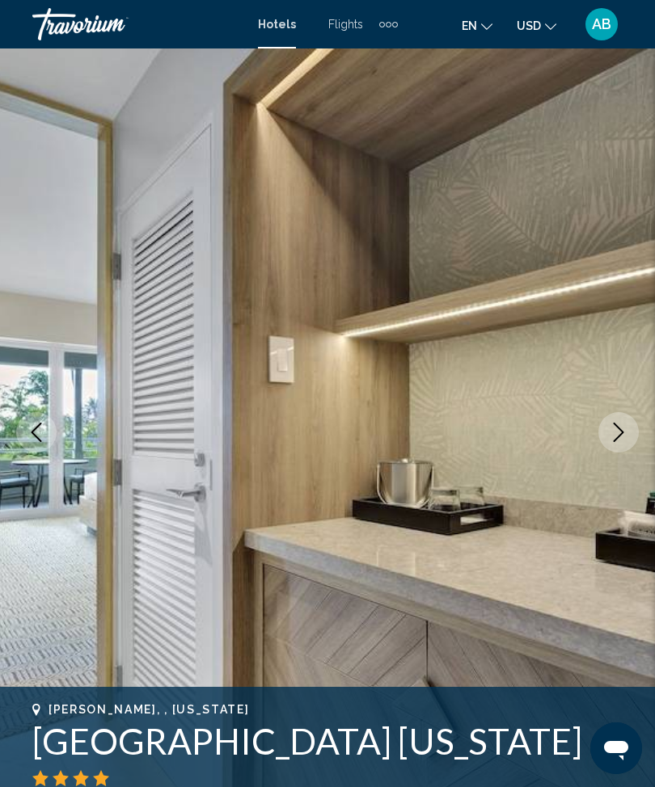
click at [623, 441] on icon "Next image" at bounding box center [618, 432] width 19 height 19
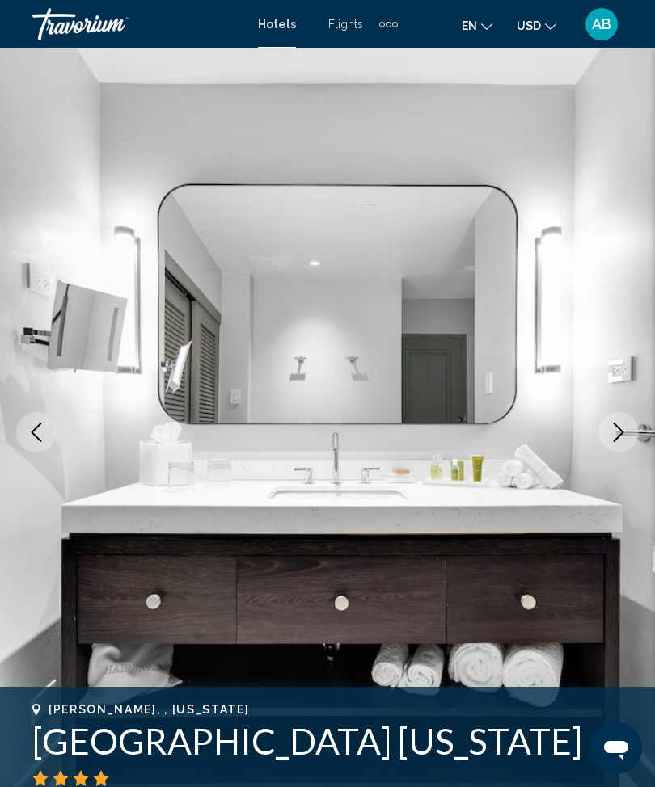
click at [619, 432] on icon "Next image" at bounding box center [618, 432] width 19 height 19
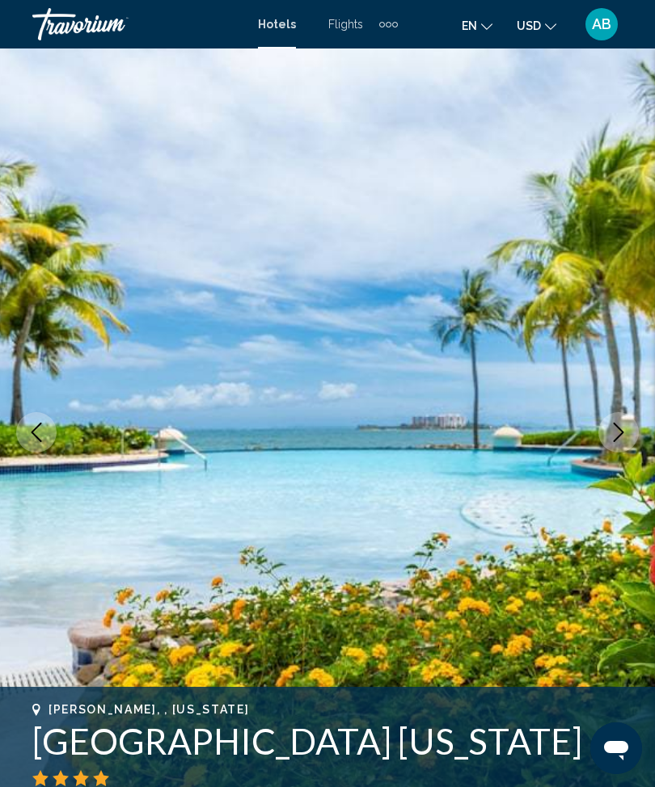
click at [621, 443] on button "Next image" at bounding box center [618, 432] width 40 height 40
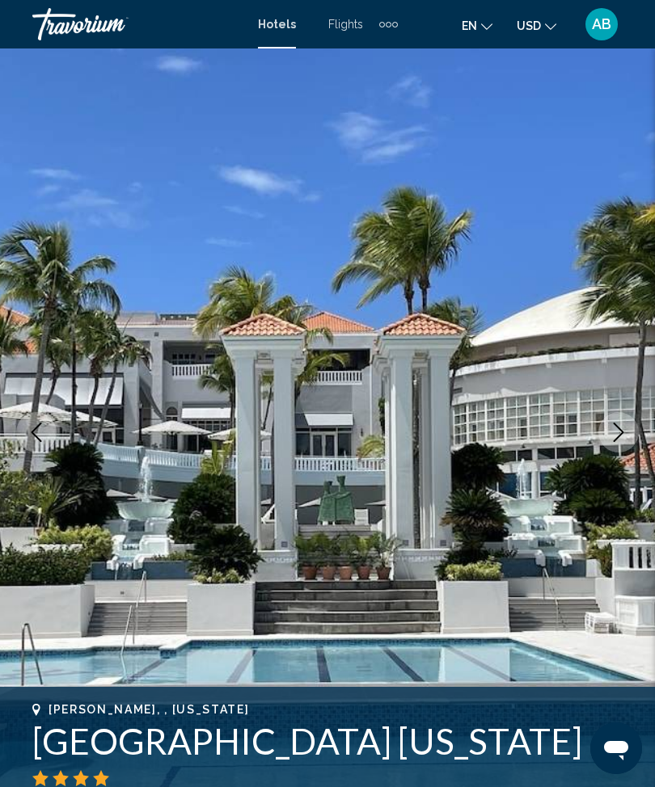
click at [621, 429] on icon "Next image" at bounding box center [618, 432] width 19 height 19
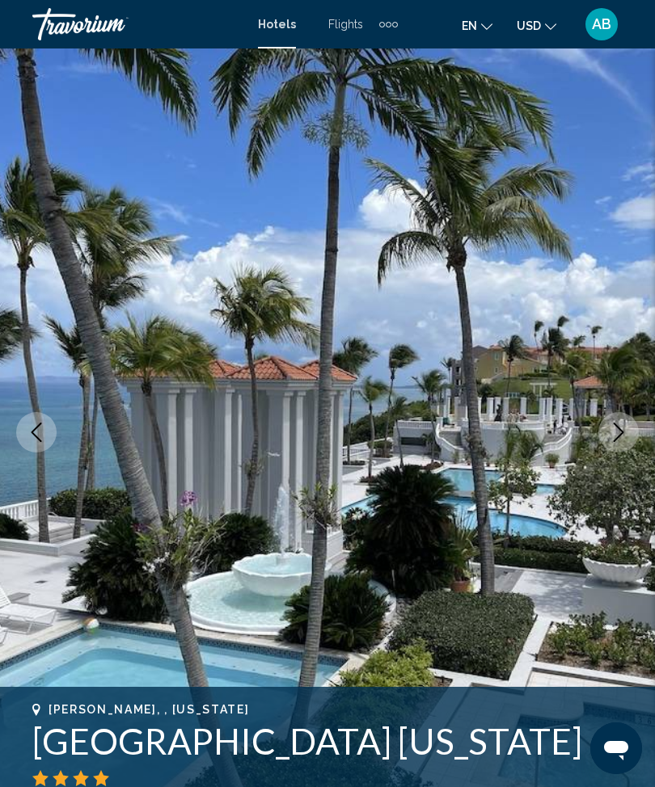
click at [610, 431] on icon "Next image" at bounding box center [618, 432] width 19 height 19
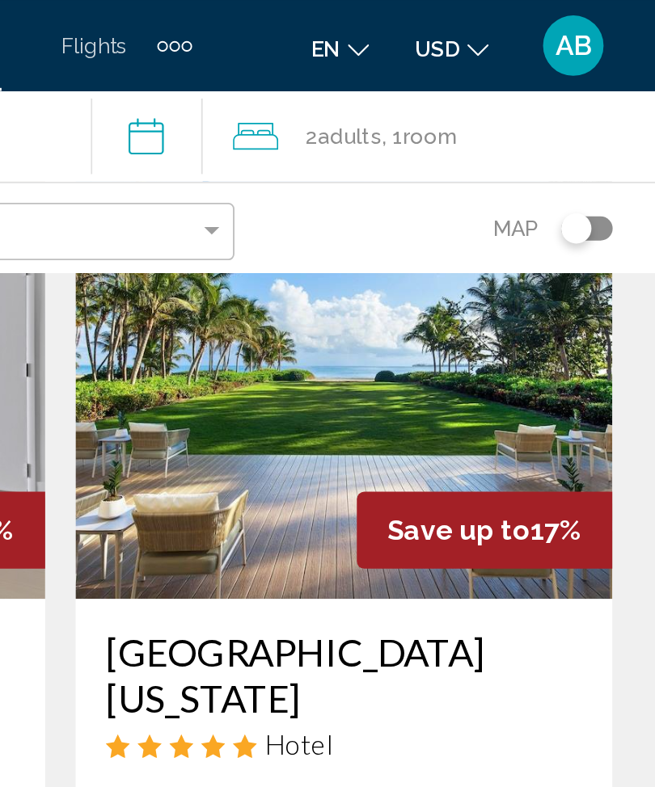
scroll to position [87, 0]
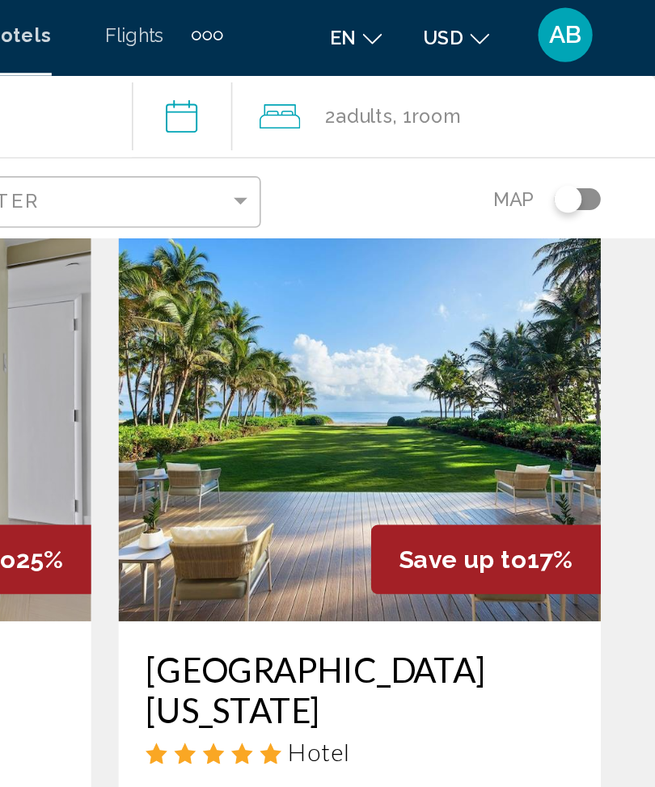
click at [336, 244] on img "Main content" at bounding box center [479, 244] width 287 height 259
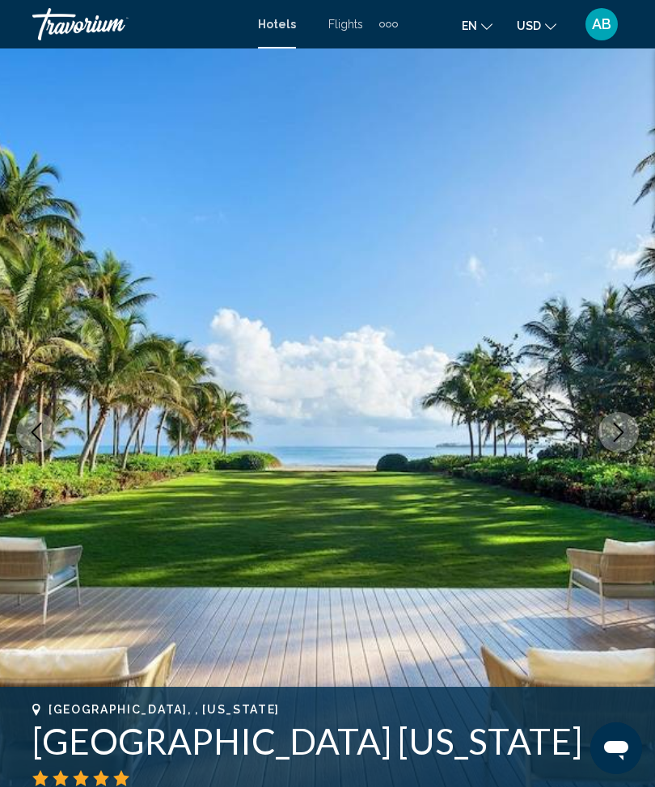
click at [614, 429] on icon "Next image" at bounding box center [618, 432] width 19 height 19
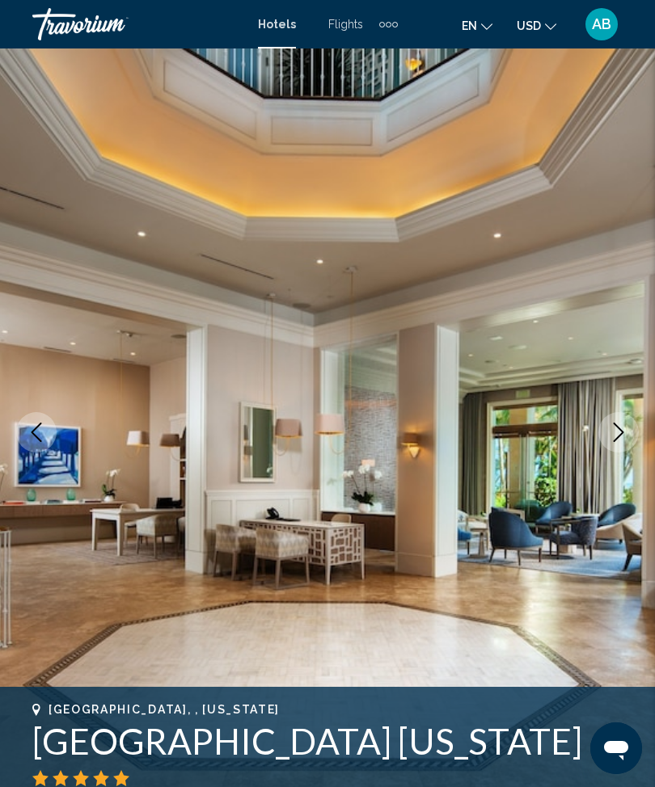
click at [633, 431] on button "Next image" at bounding box center [618, 432] width 40 height 40
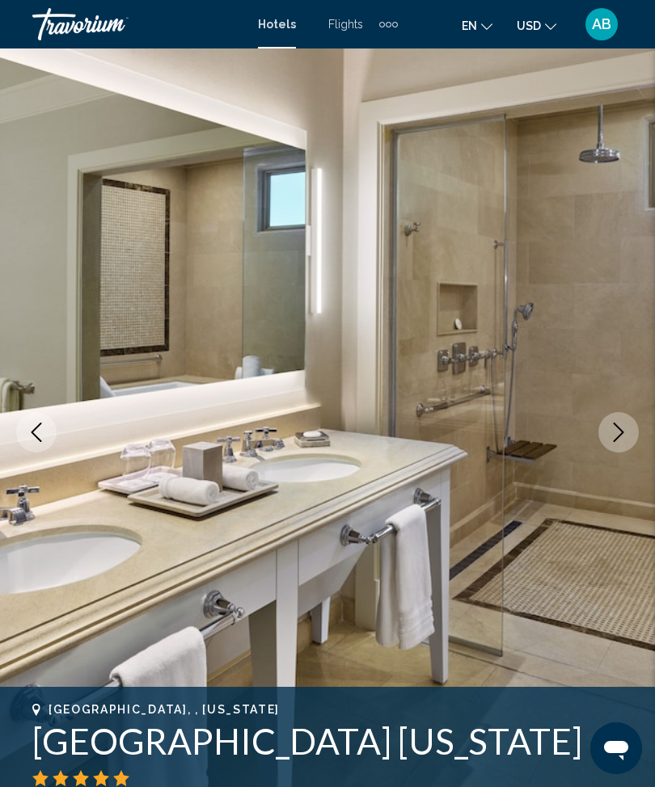
click at [625, 435] on icon "Next image" at bounding box center [618, 432] width 19 height 19
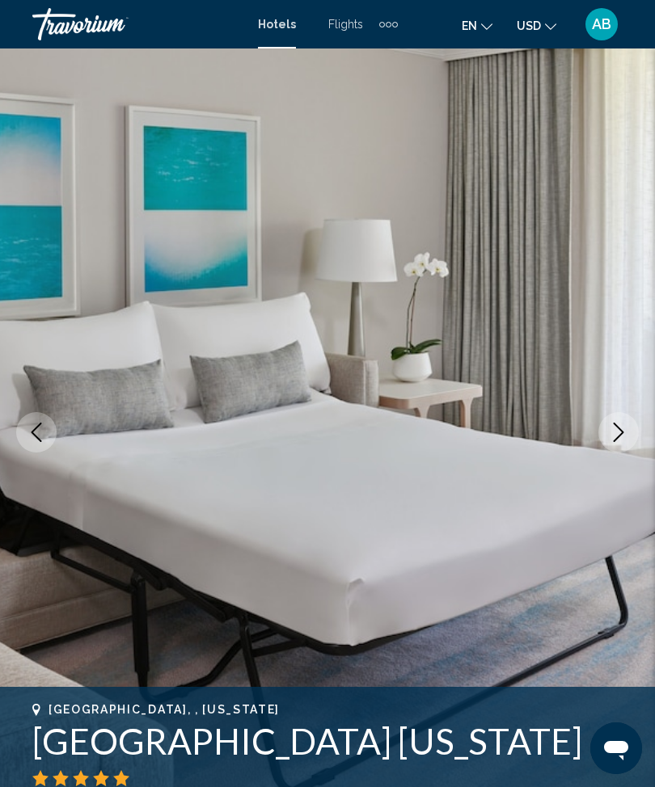
click at [622, 433] on icon "Next image" at bounding box center [619, 432] width 11 height 19
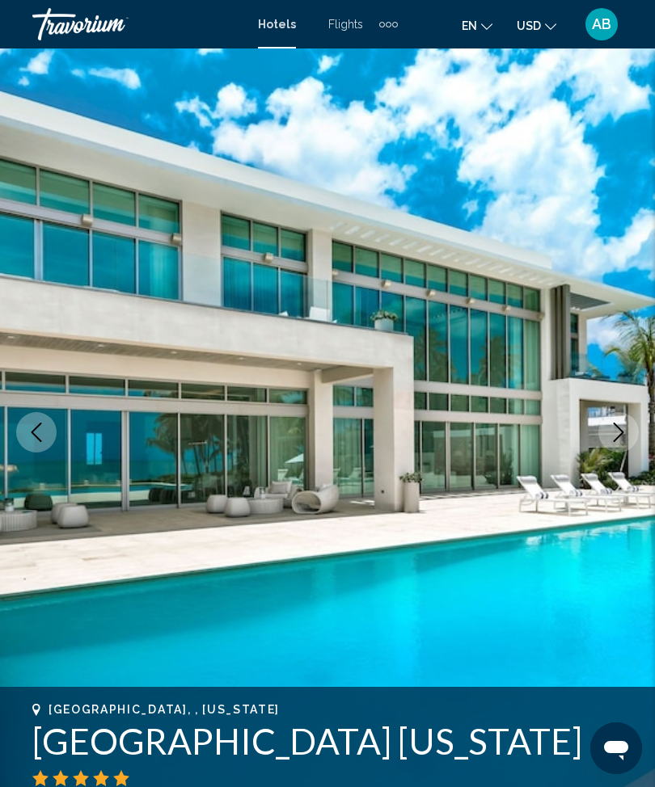
click at [624, 433] on icon "Next image" at bounding box center [618, 432] width 19 height 19
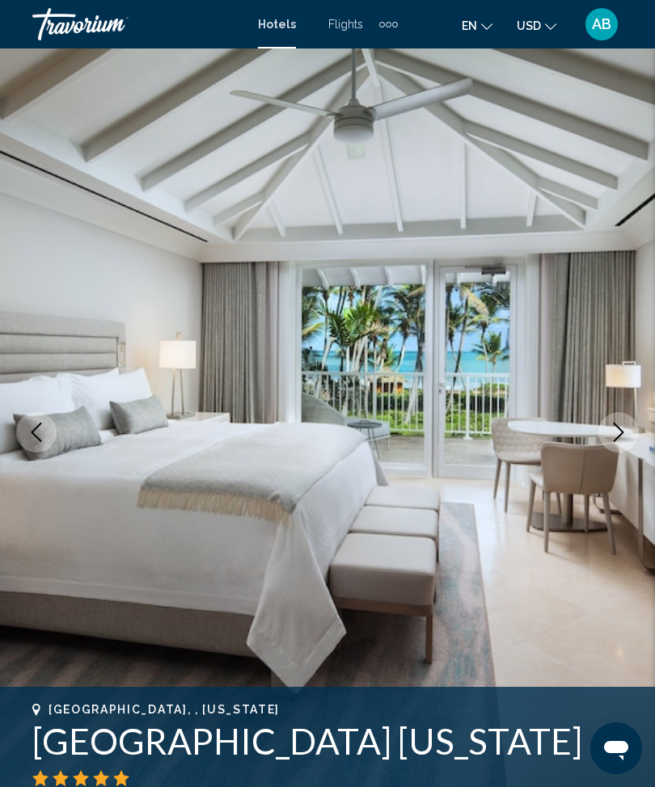
click at [612, 434] on icon "Next image" at bounding box center [618, 432] width 19 height 19
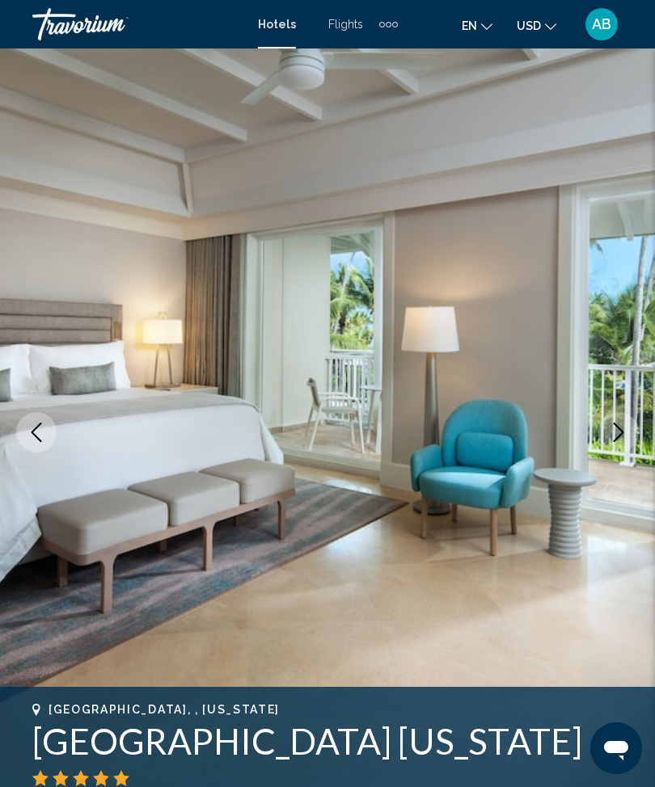
click at [610, 446] on button "Next image" at bounding box center [618, 432] width 40 height 40
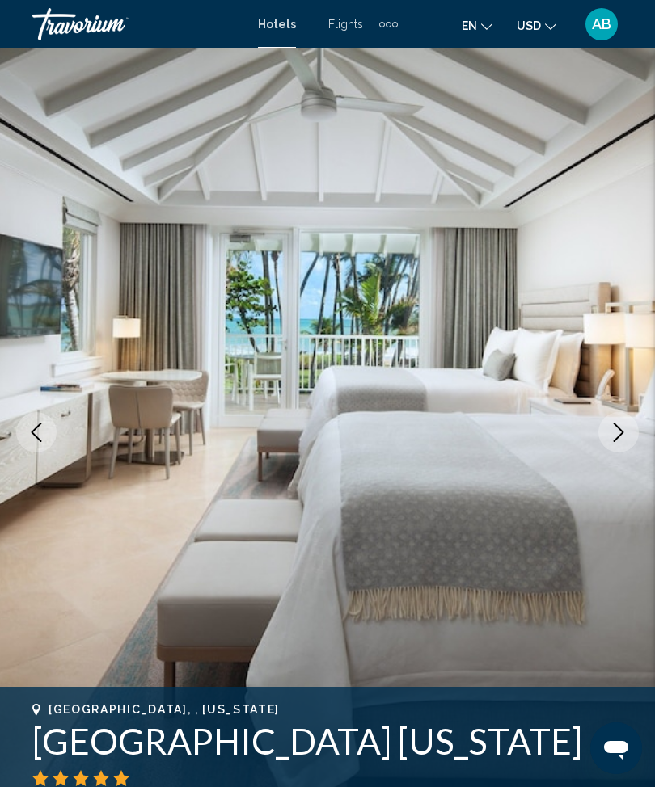
click at [614, 435] on icon "Next image" at bounding box center [618, 432] width 19 height 19
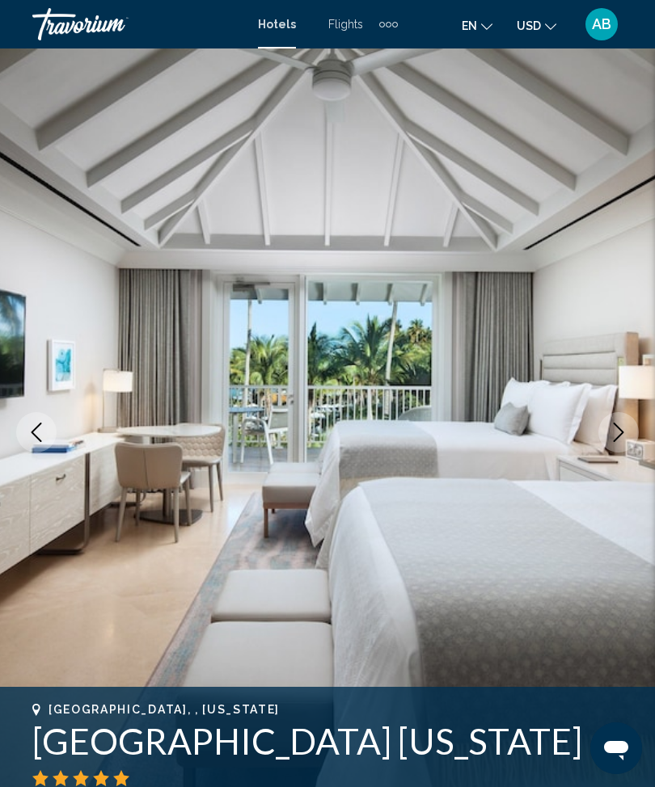
click at [618, 437] on icon "Next image" at bounding box center [618, 432] width 19 height 19
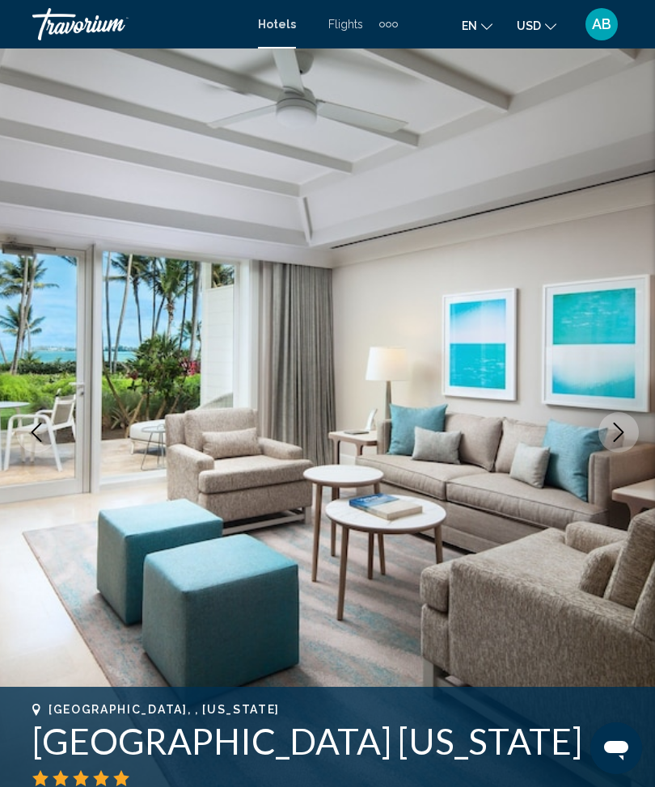
click at [625, 436] on icon "Next image" at bounding box center [618, 432] width 19 height 19
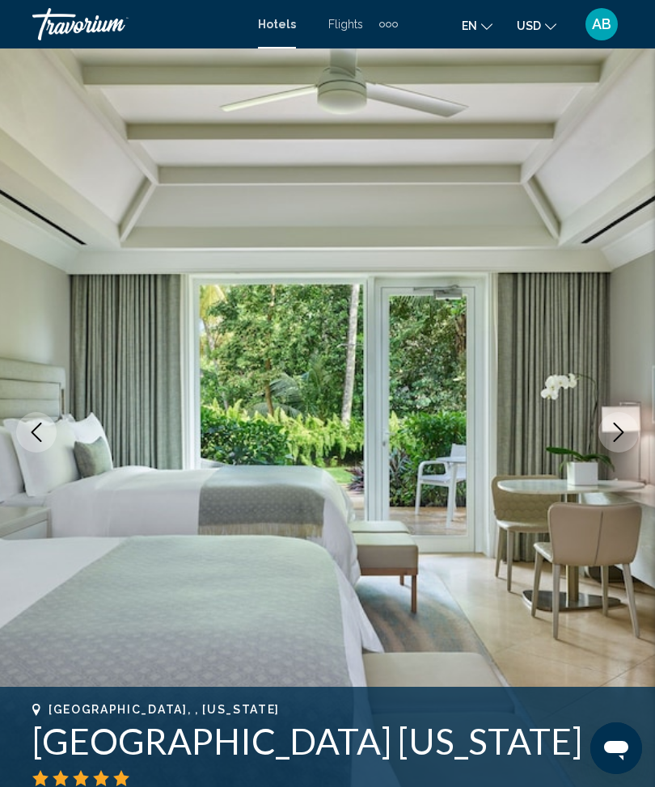
click at [615, 437] on icon "Next image" at bounding box center [618, 432] width 19 height 19
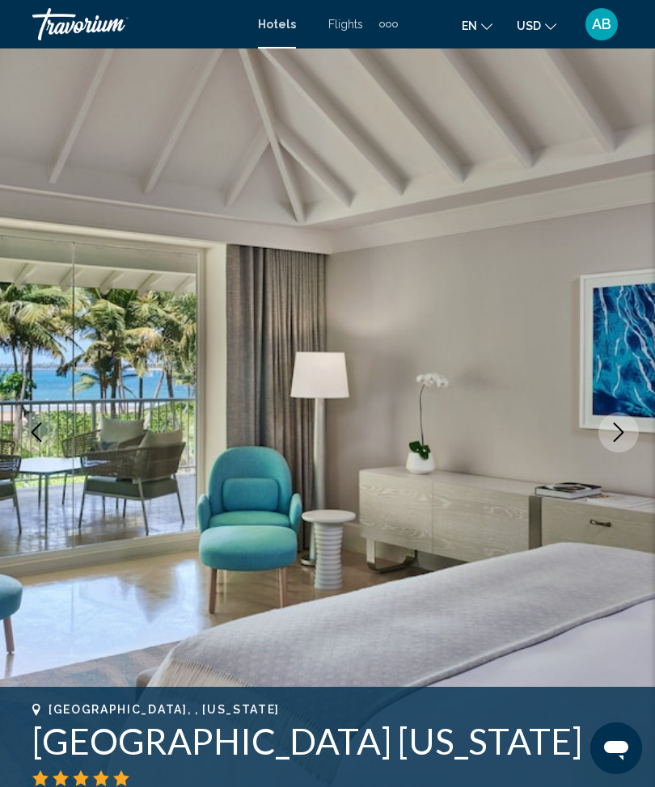
click at [616, 432] on icon "Next image" at bounding box center [618, 432] width 19 height 19
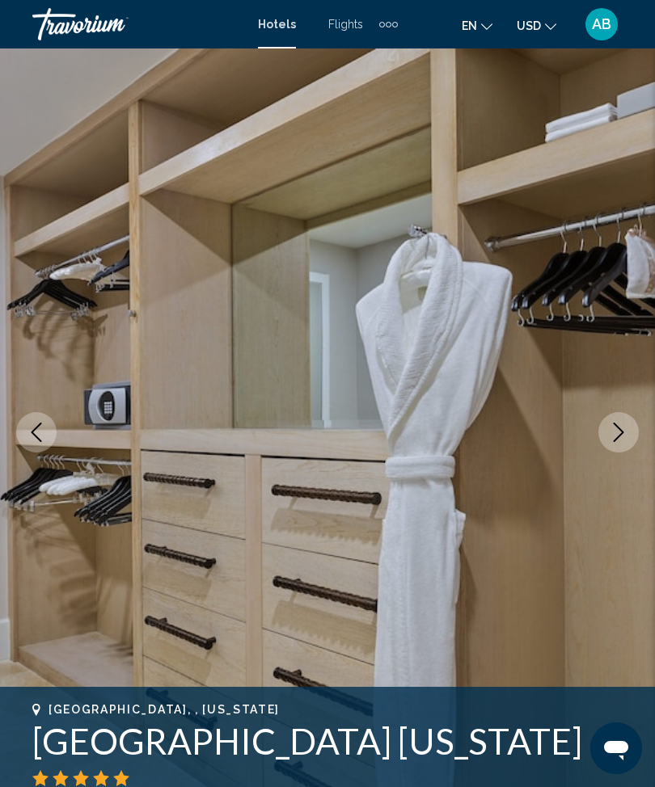
click at [607, 421] on button "Next image" at bounding box center [618, 432] width 40 height 40
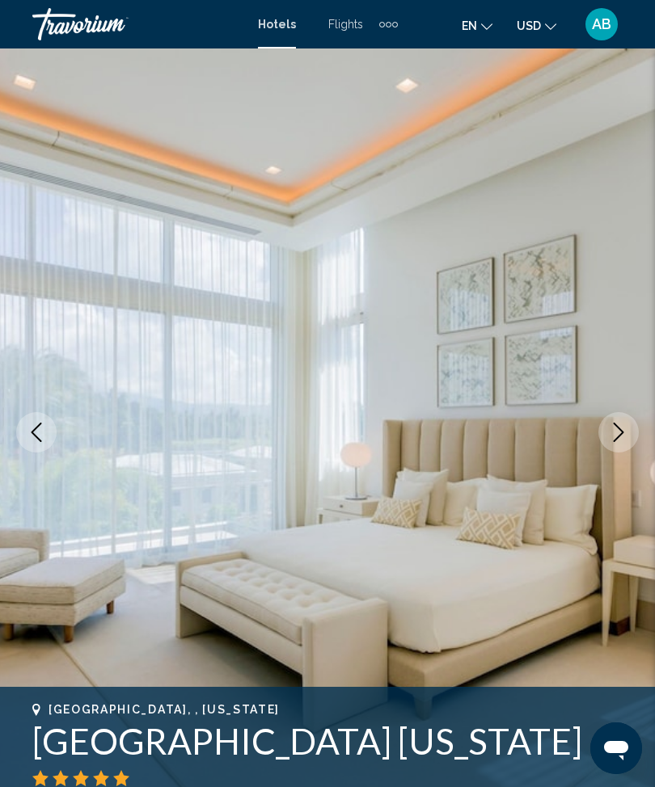
click at [623, 430] on icon "Next image" at bounding box center [618, 432] width 19 height 19
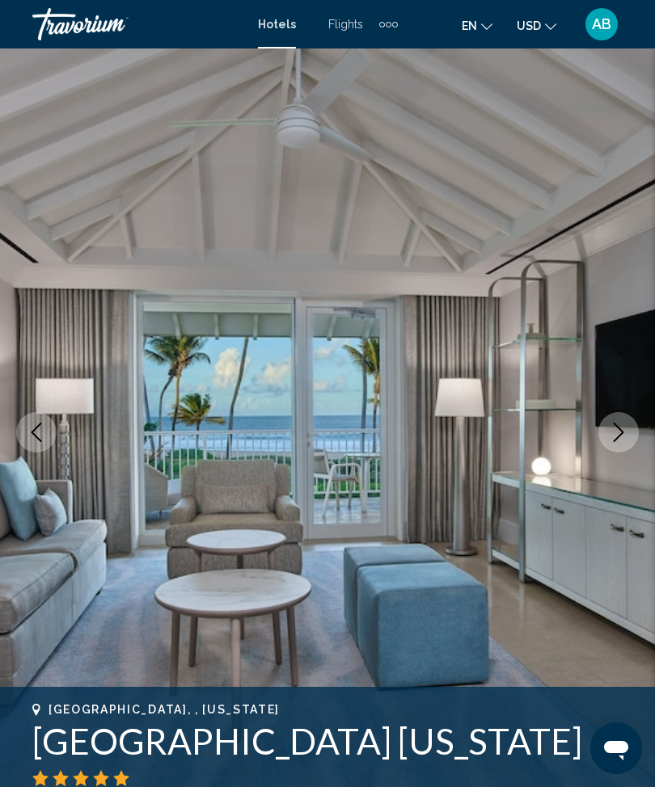
click at [623, 433] on icon "Next image" at bounding box center [618, 432] width 19 height 19
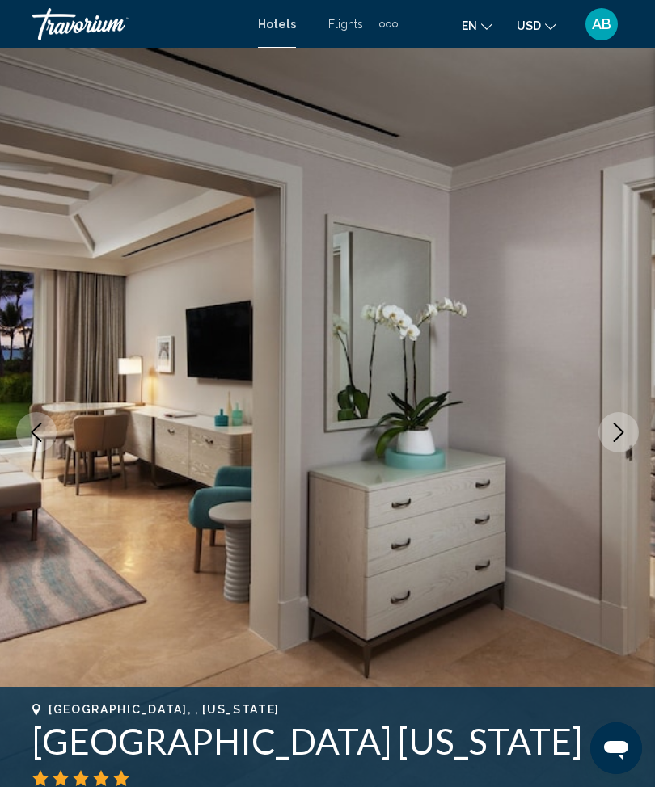
click at [624, 434] on icon "Next image" at bounding box center [618, 432] width 19 height 19
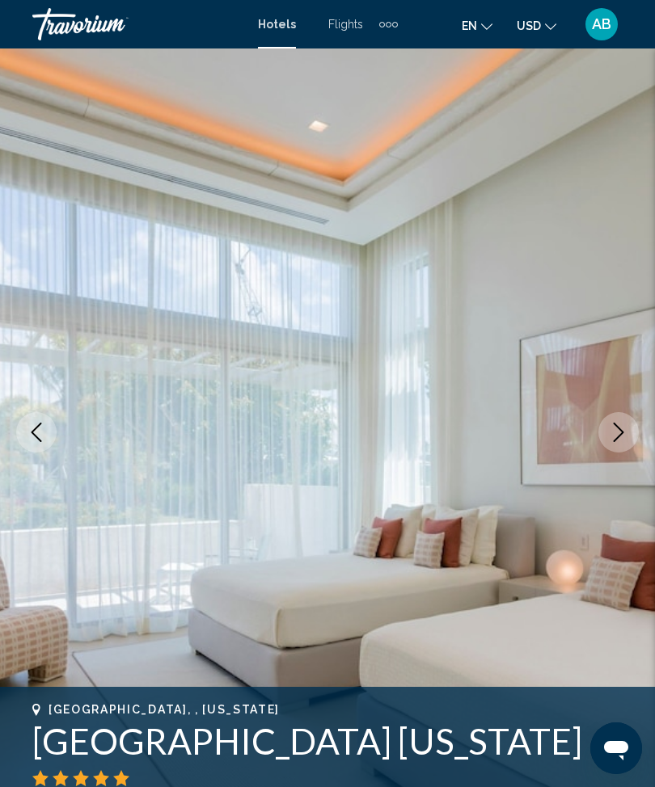
click at [611, 434] on icon "Next image" at bounding box center [618, 432] width 19 height 19
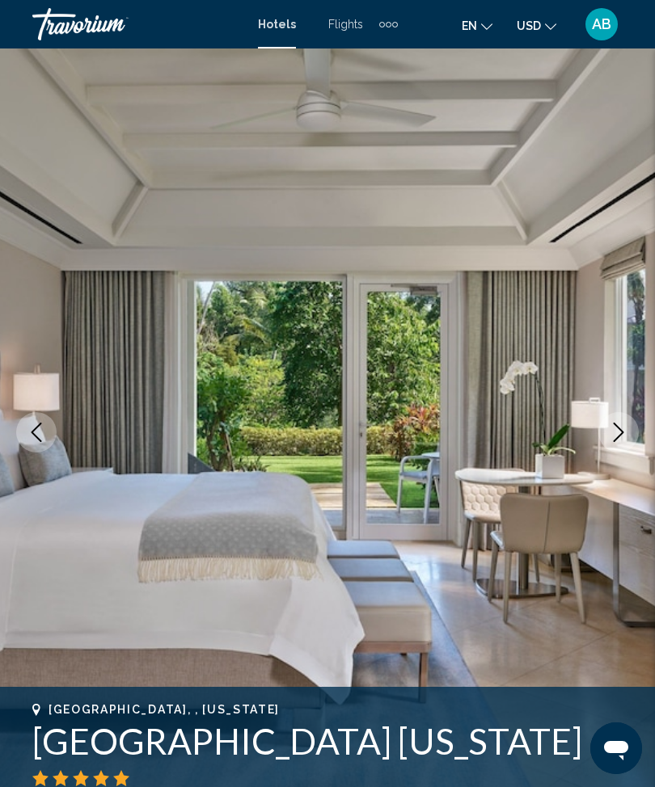
click at [627, 441] on icon "Next image" at bounding box center [618, 432] width 19 height 19
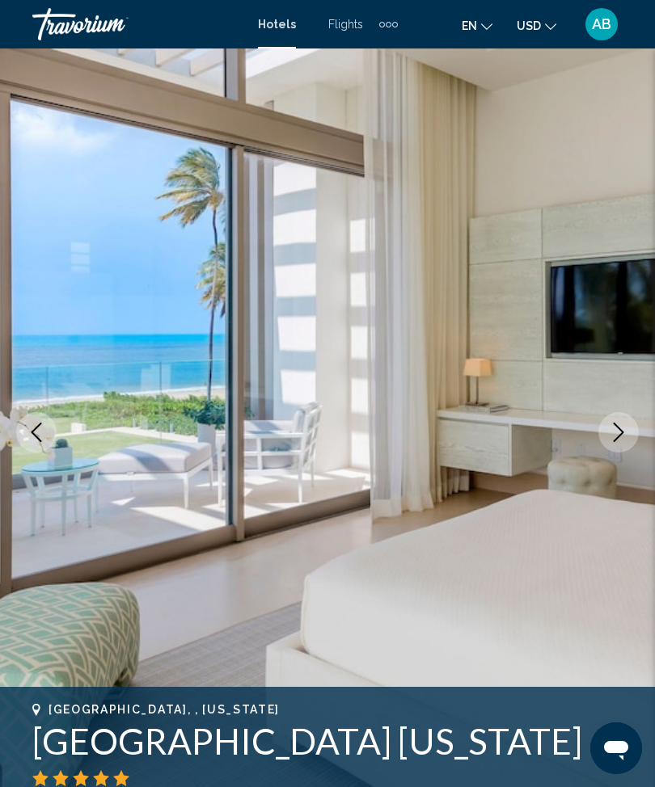
click at [606, 429] on button "Next image" at bounding box center [618, 432] width 40 height 40
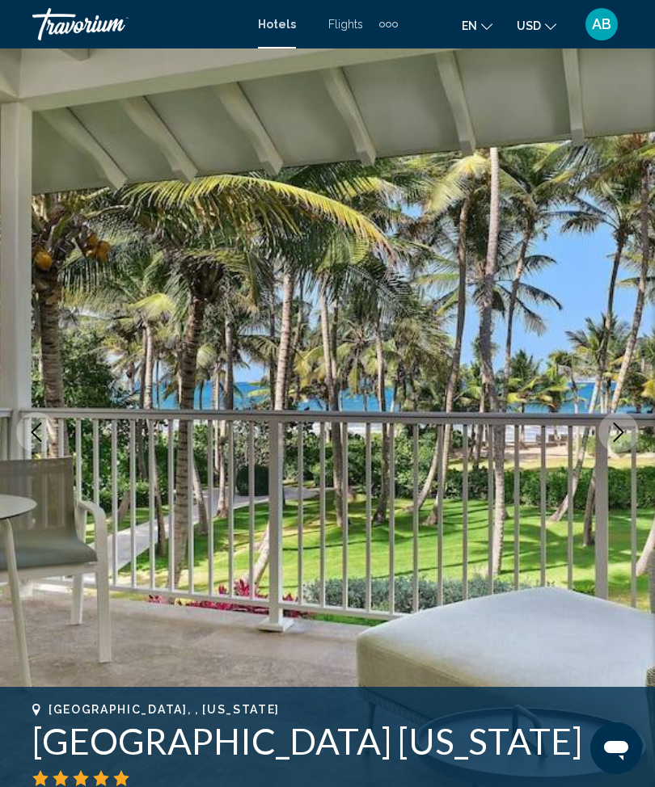
click at [611, 437] on icon "Next image" at bounding box center [618, 432] width 19 height 19
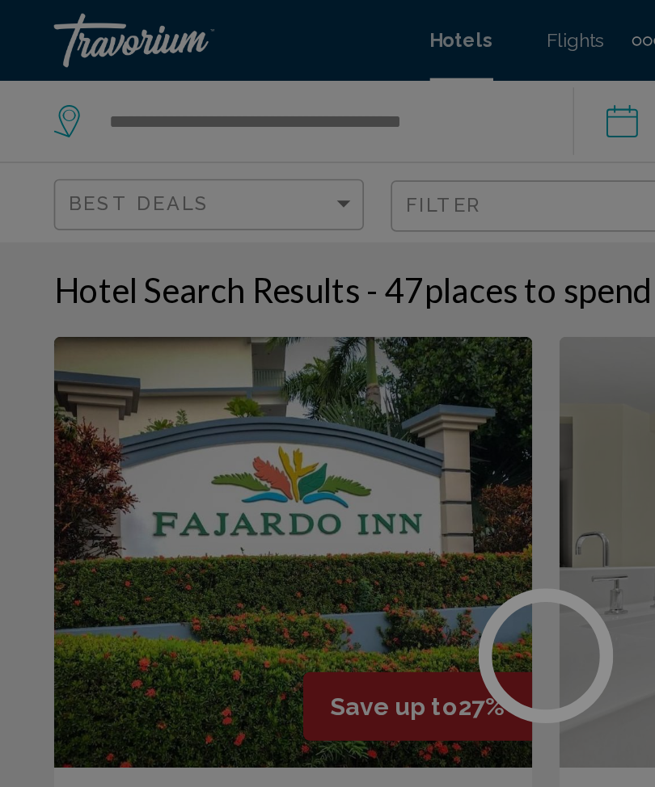
click at [305, 70] on div at bounding box center [327, 393] width 655 height 787
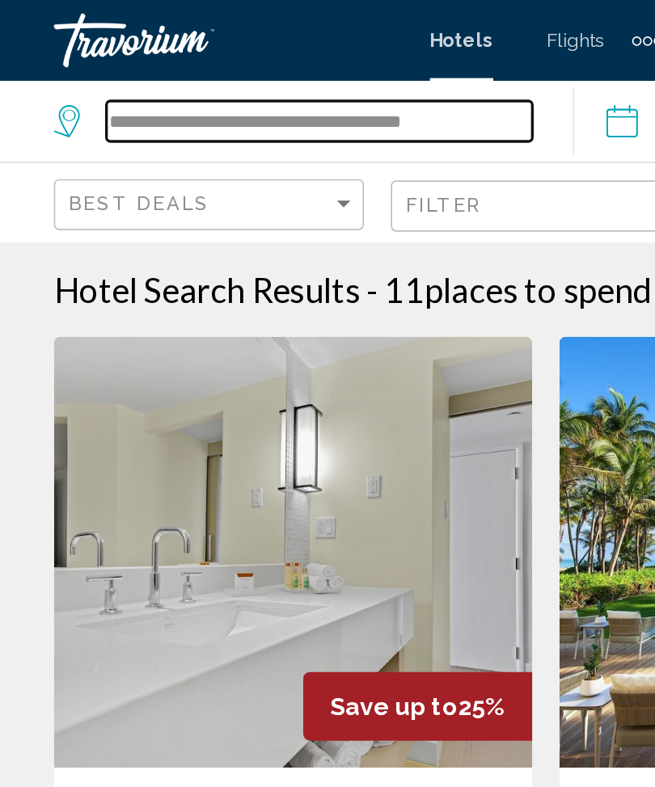
click at [313, 79] on input "**********" at bounding box center [191, 73] width 255 height 24
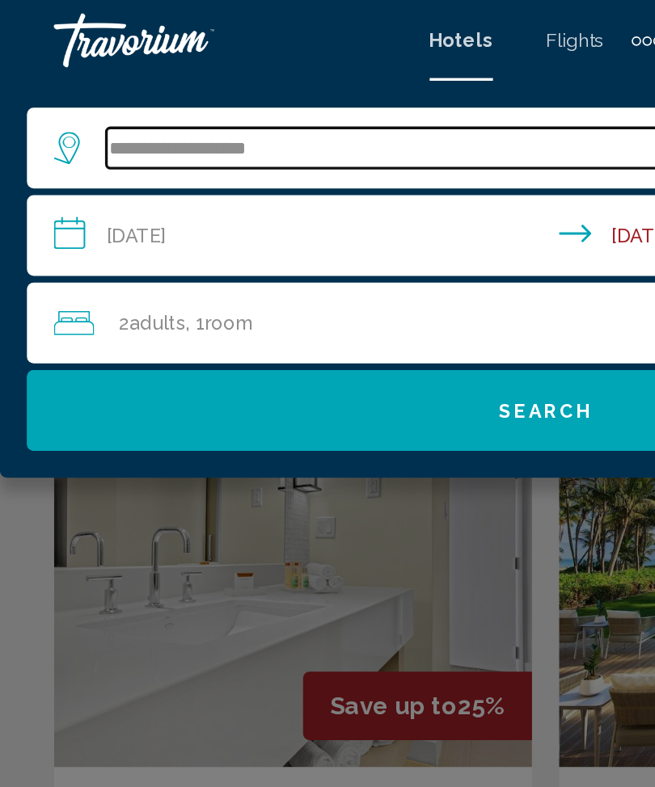
type input "**********"
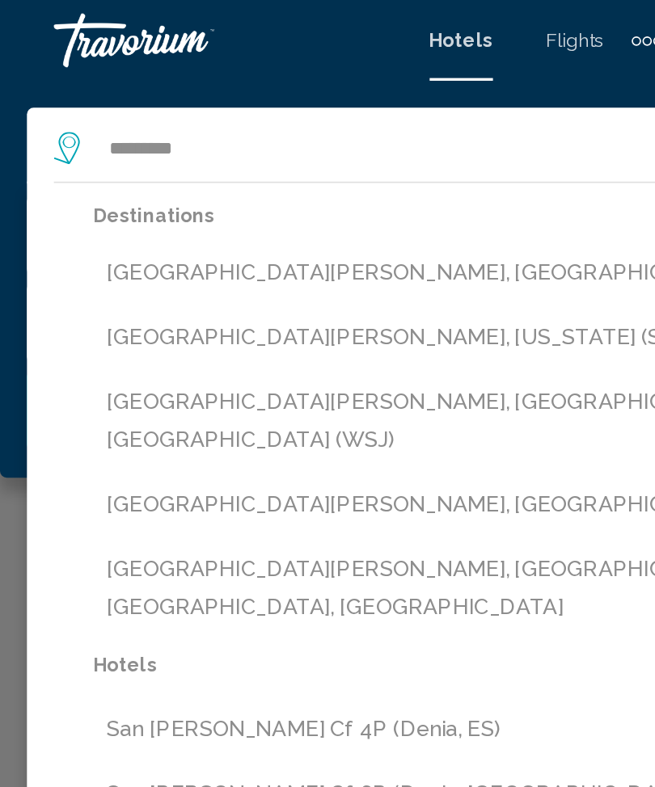
click at [186, 205] on button "[GEOGRAPHIC_DATA][PERSON_NAME], [US_STATE] (SJU)" at bounding box center [339, 203] width 567 height 31
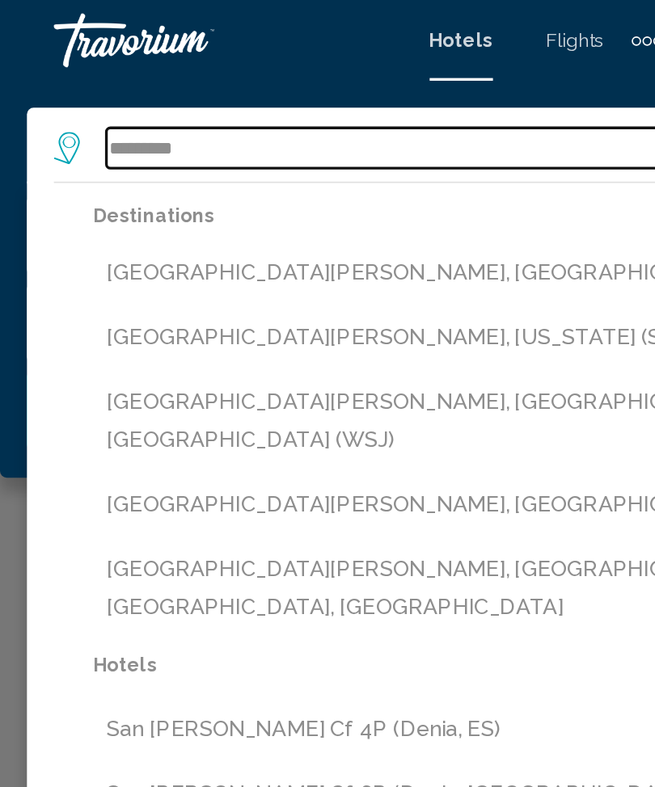
type input "**********"
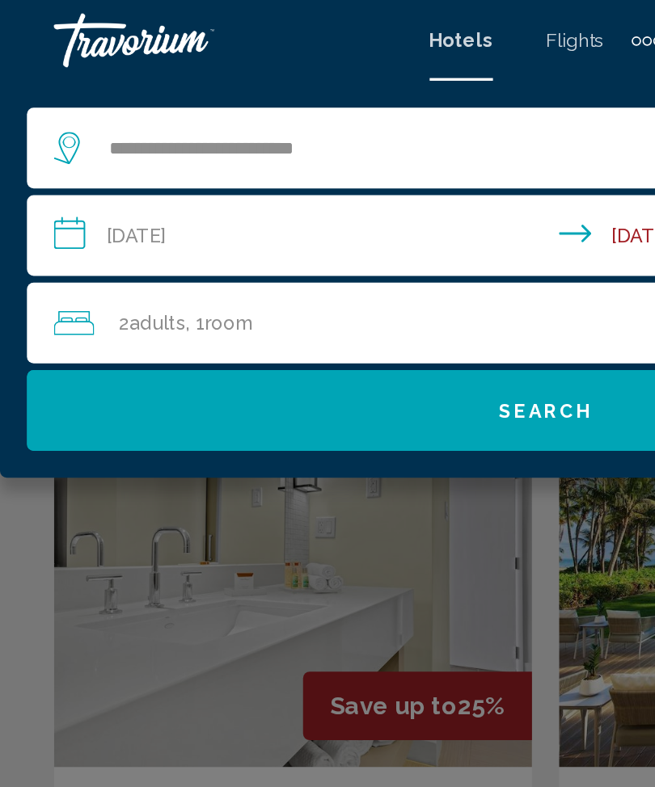
click at [20, 303] on div "Main content" at bounding box center [327, 393] width 655 height 787
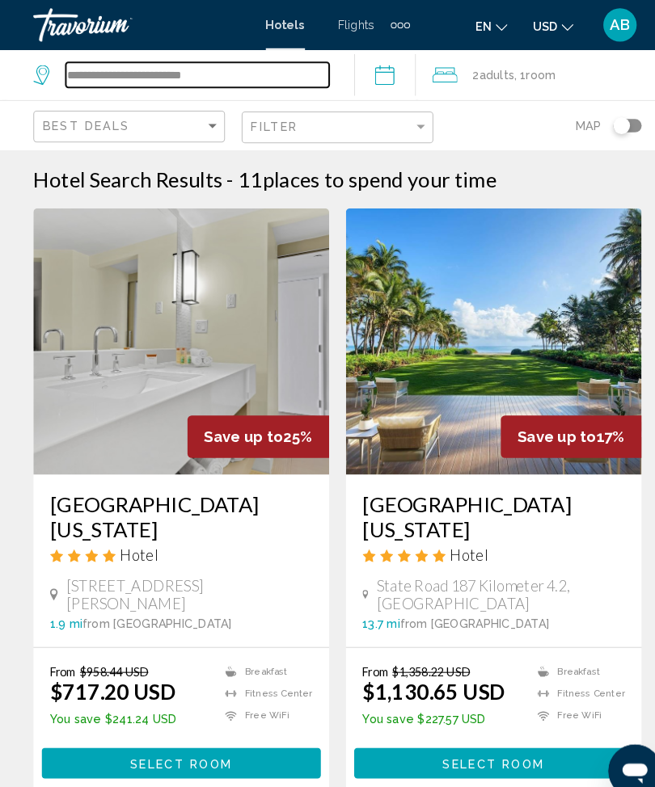
click at [244, 70] on input "**********" at bounding box center [191, 73] width 255 height 24
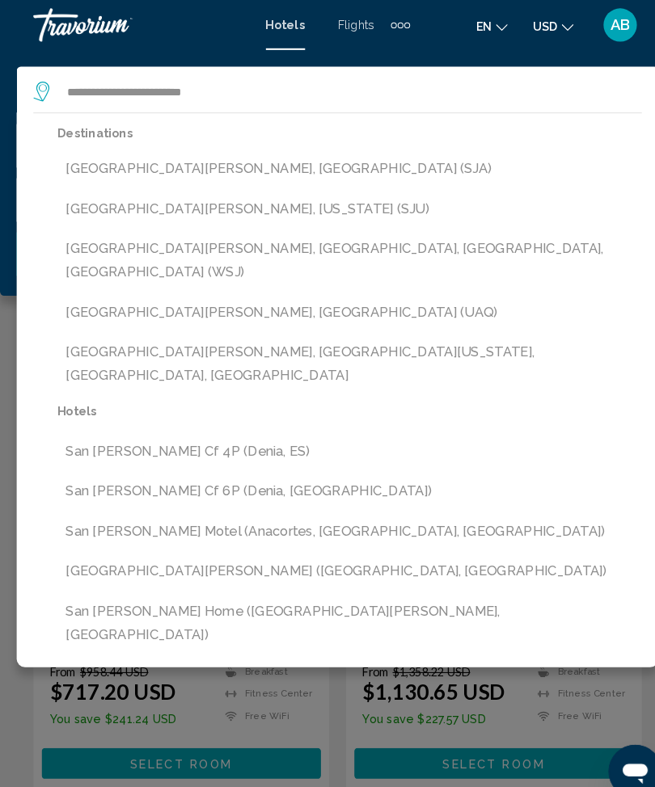
click at [203, 212] on button "[GEOGRAPHIC_DATA][PERSON_NAME], [US_STATE] (SJU)" at bounding box center [339, 203] width 567 height 31
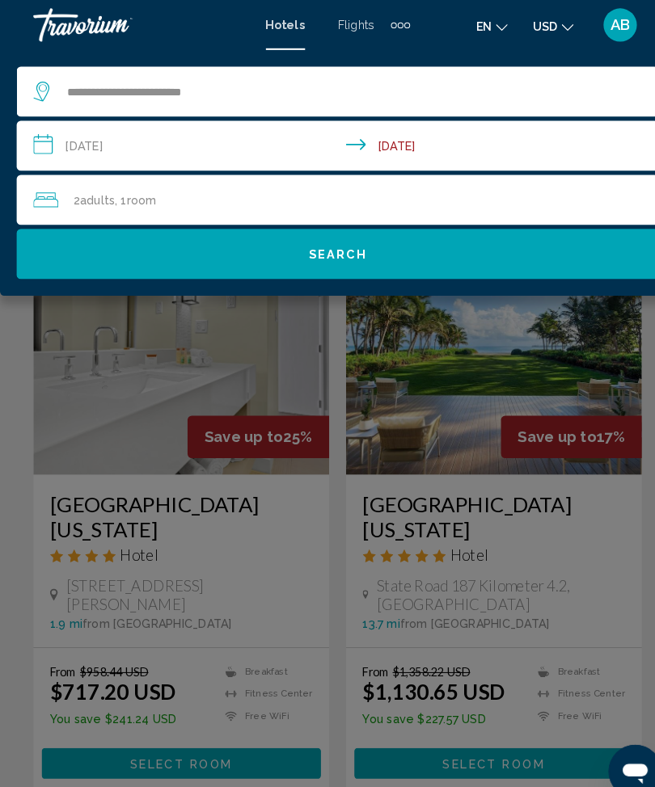
click at [353, 241] on span "Search" at bounding box center [327, 247] width 57 height 13
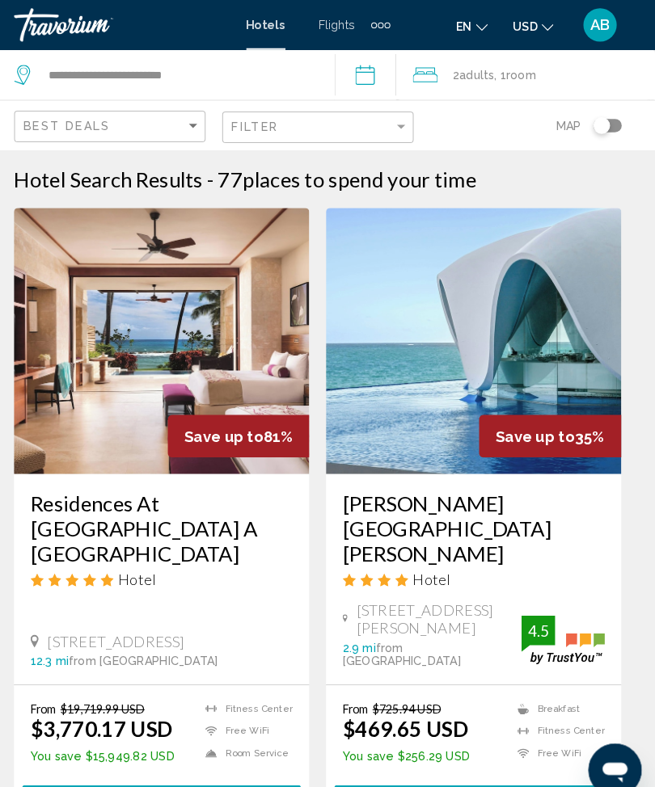
click at [458, 66] on span "2 Adult Adults" at bounding box center [478, 72] width 40 height 23
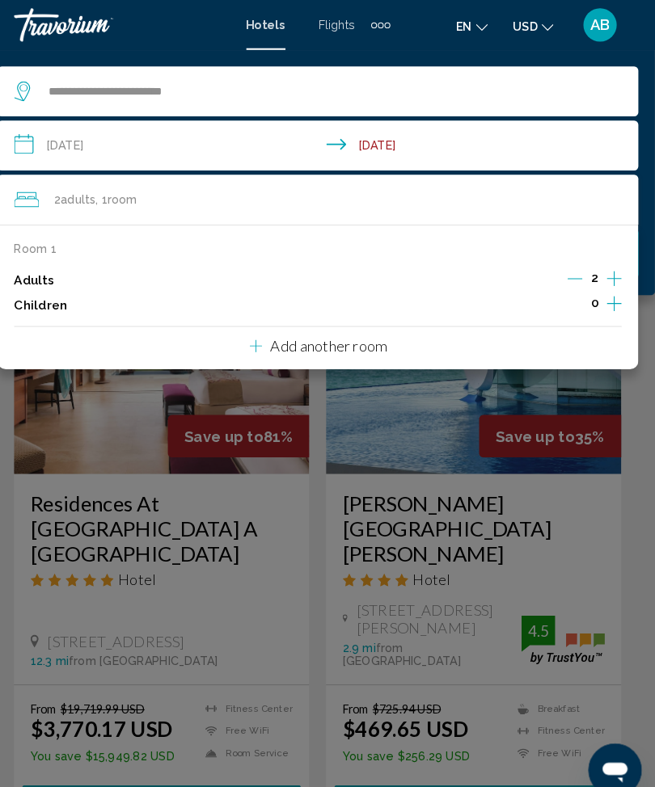
click at [20, 140] on input "**********" at bounding box center [330, 143] width 629 height 53
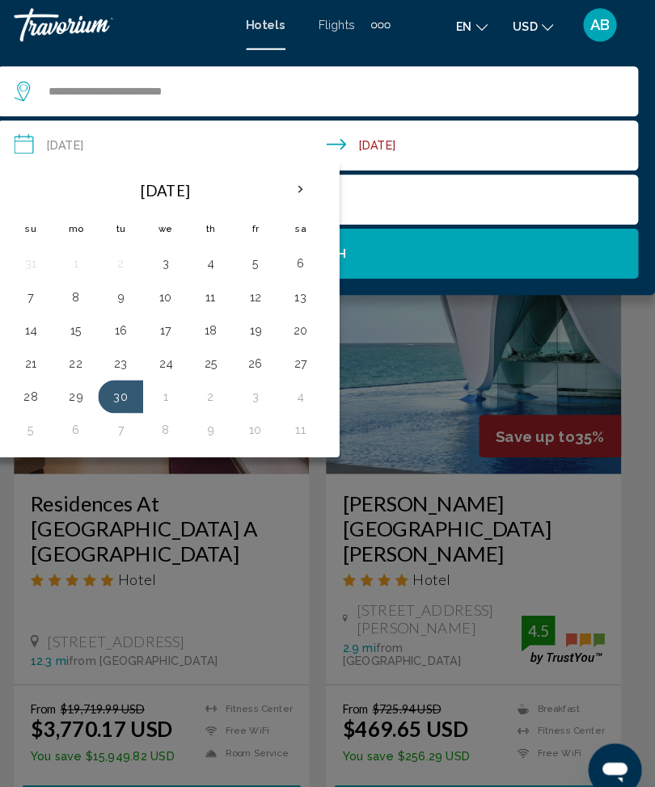
click at [289, 191] on th "Next month" at bounding box center [311, 185] width 44 height 36
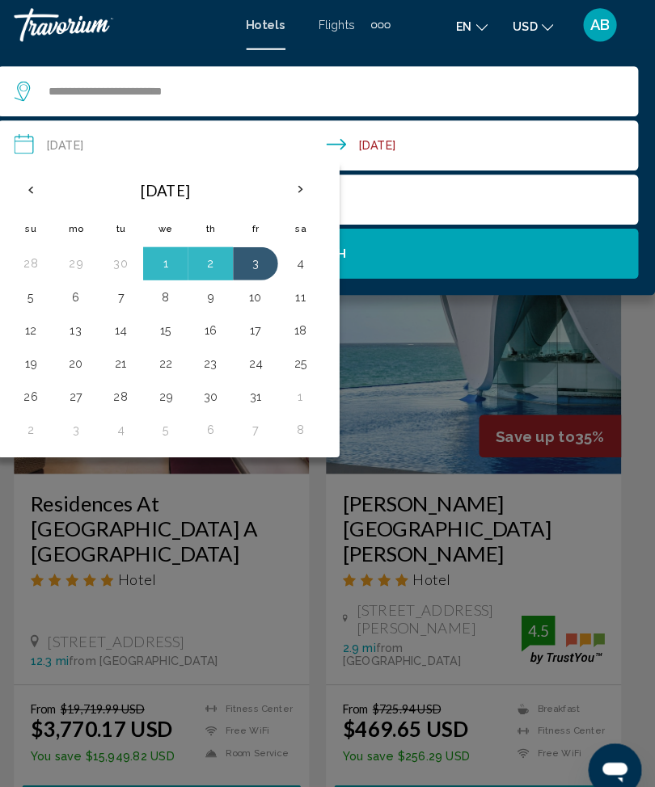
click at [295, 179] on th "Next month" at bounding box center [311, 185] width 44 height 36
click at [293, 184] on th "Next month" at bounding box center [311, 185] width 44 height 36
click at [301, 186] on th "Next month" at bounding box center [311, 185] width 44 height 36
click at [299, 188] on th "Next month" at bounding box center [311, 185] width 44 height 36
click at [295, 185] on th "Next month" at bounding box center [311, 185] width 44 height 36
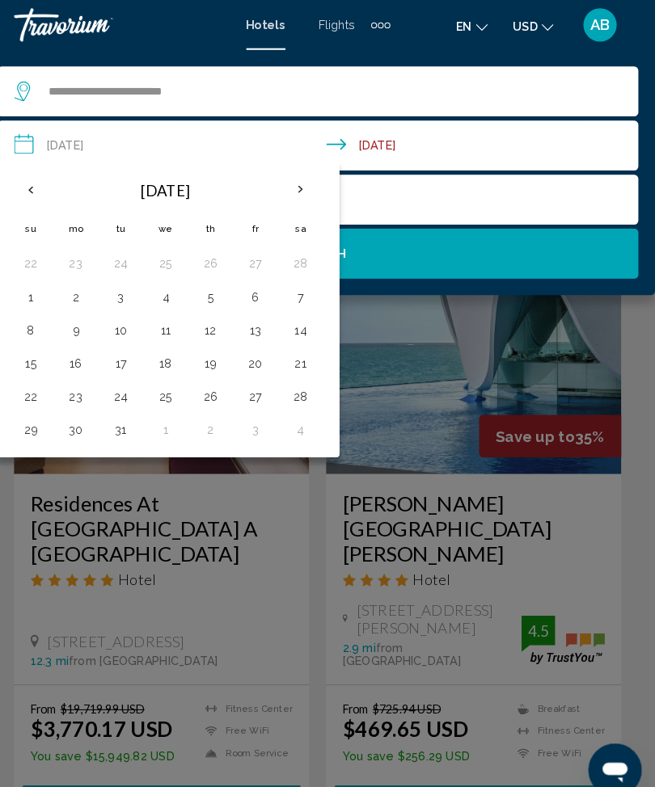
click at [295, 191] on th "Next month" at bounding box center [311, 185] width 44 height 36
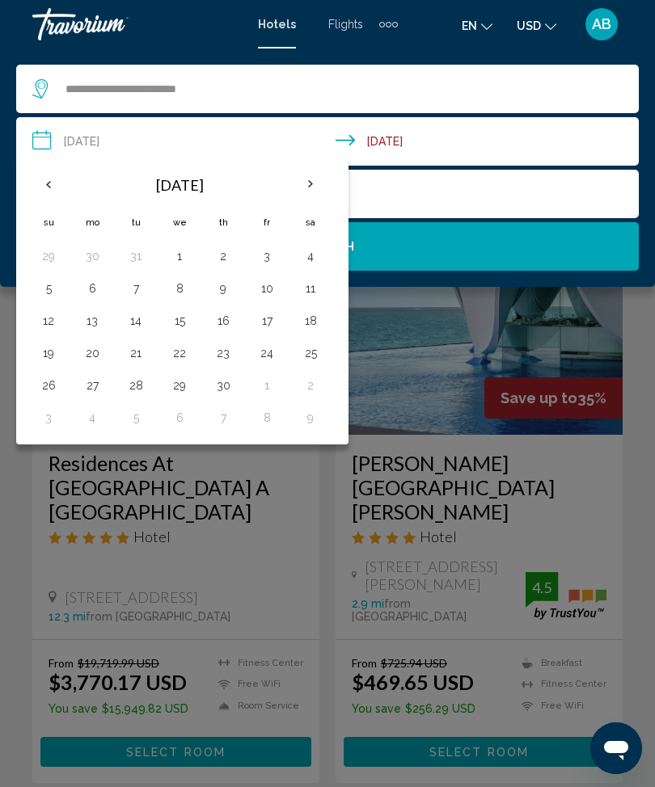
scroll to position [29, 0]
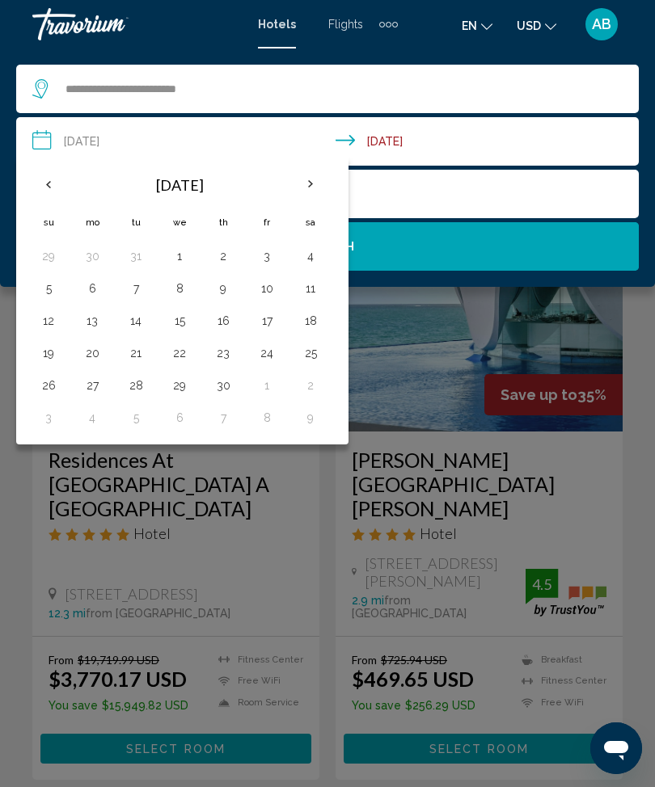
click at [137, 321] on button "14" at bounding box center [136, 321] width 26 height 23
click at [315, 318] on button "18" at bounding box center [311, 321] width 26 height 23
type input "**********"
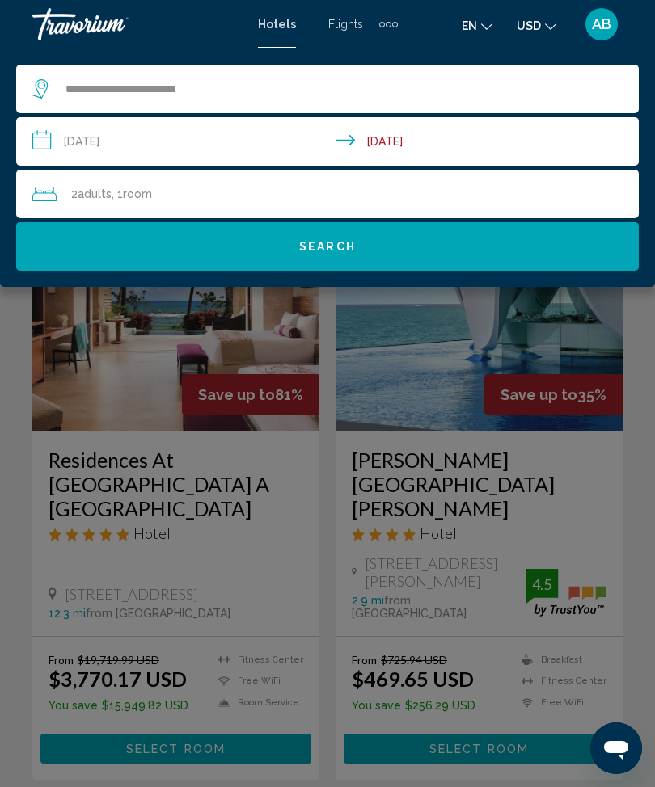
click at [364, 249] on button "Search" at bounding box center [327, 246] width 623 height 49
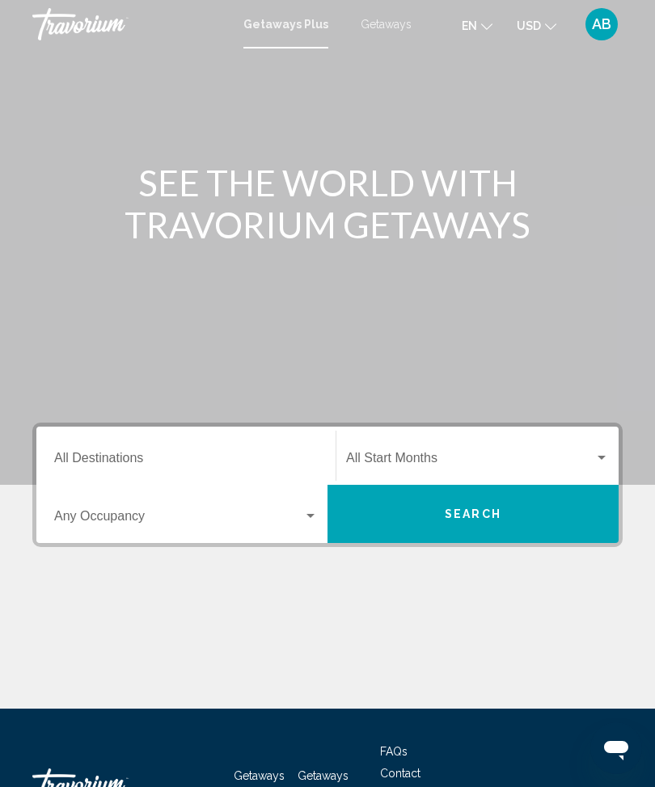
click at [128, 467] on input "Destination All Destinations" at bounding box center [186, 461] width 264 height 15
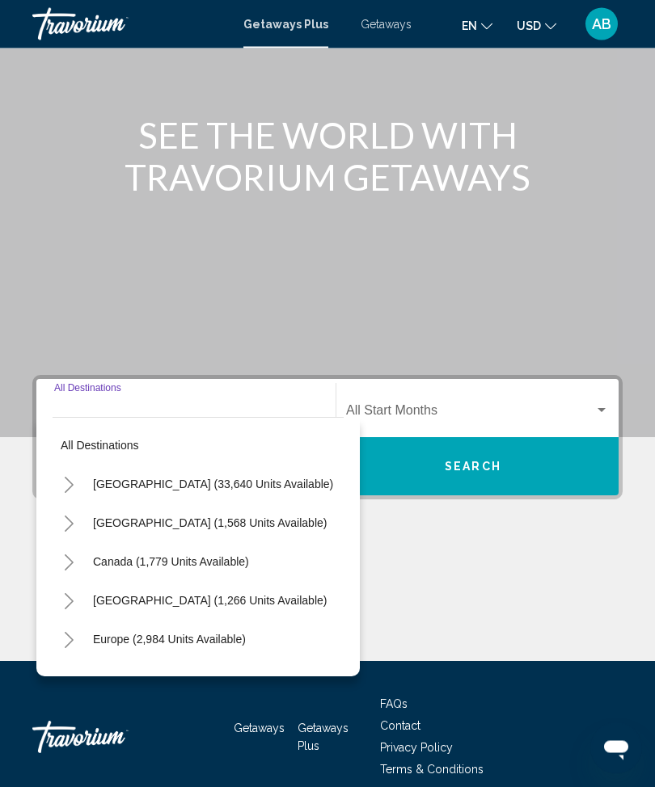
scroll to position [120, 0]
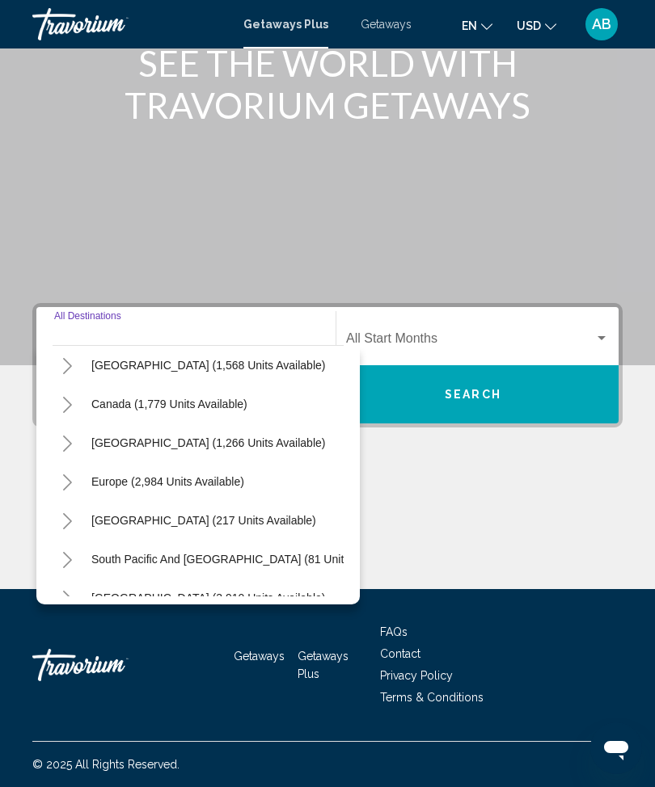
click at [49, 470] on div "All destinations United States (33,640 units available) Mexico (1,568 units ava…" at bounding box center [197, 475] width 323 height 260
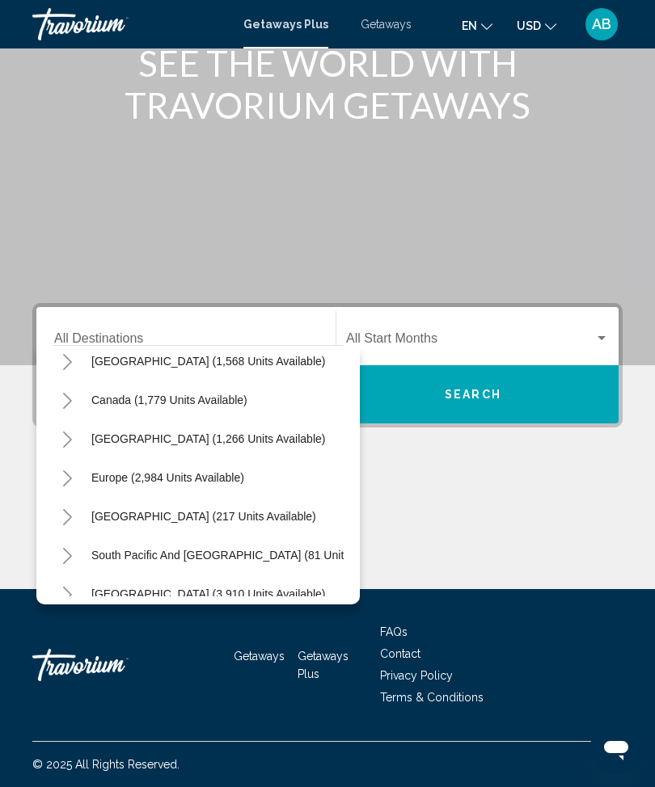
scroll to position [92, 2]
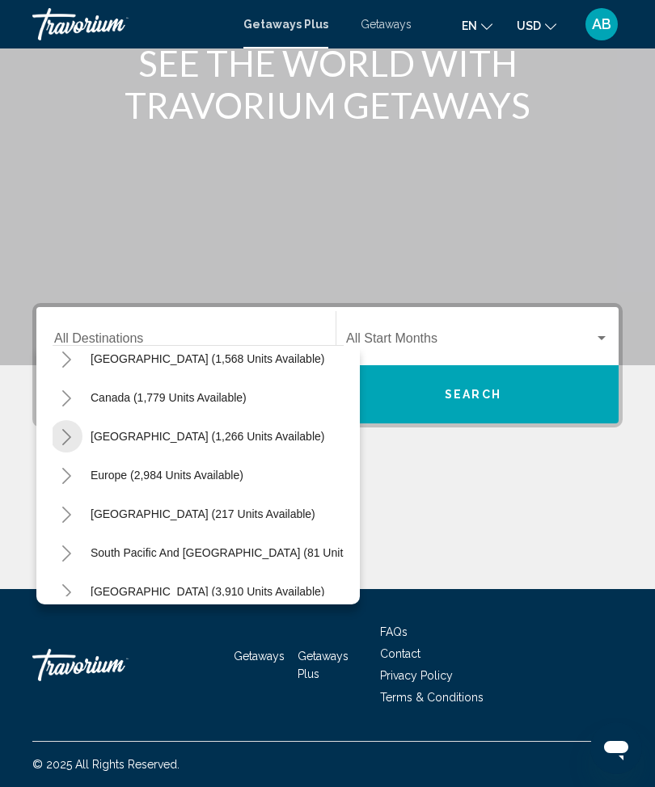
click at [64, 445] on icon "Toggle Caribbean & Atlantic Islands (1,266 units available)" at bounding box center [67, 437] width 12 height 16
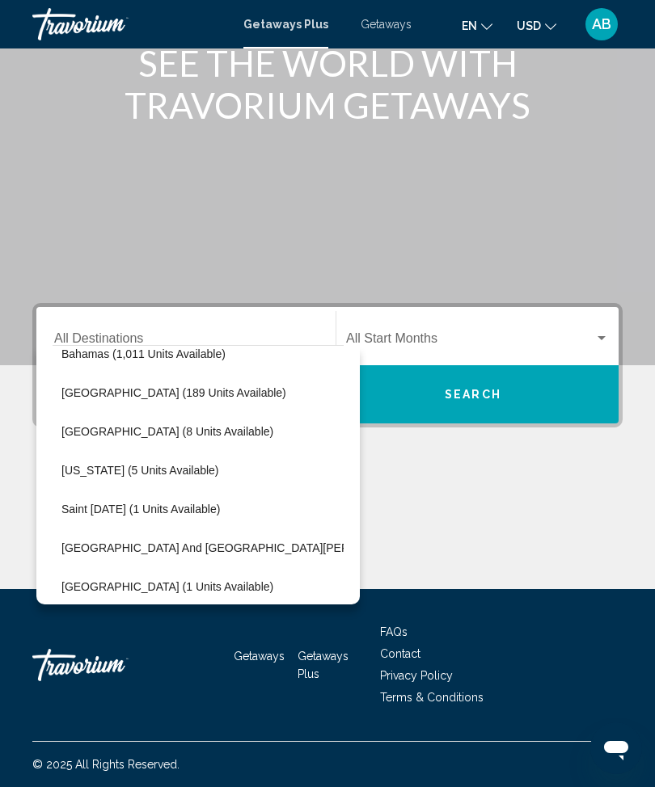
scroll to position [248, 15]
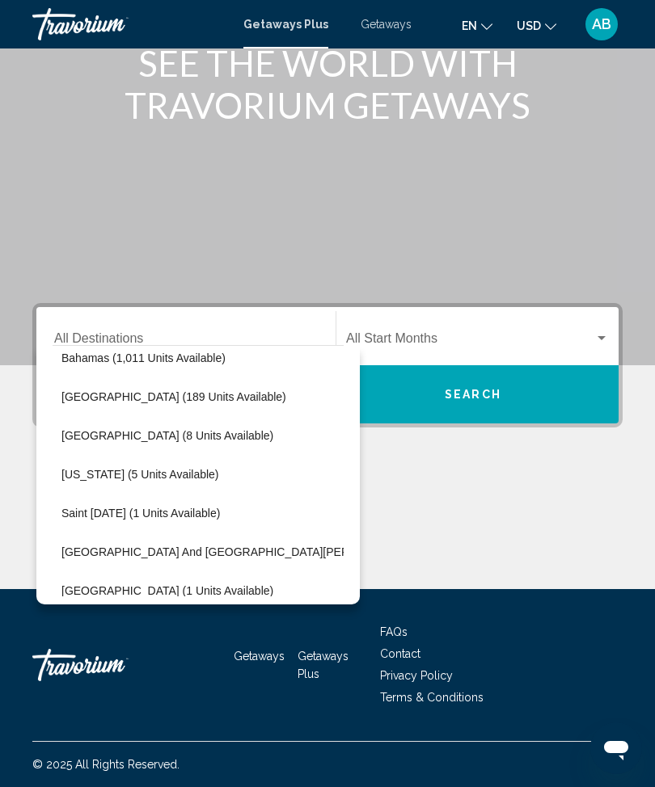
click at [195, 473] on span "Puerto Rico (5 units available)" at bounding box center [140, 474] width 158 height 13
type input "**********"
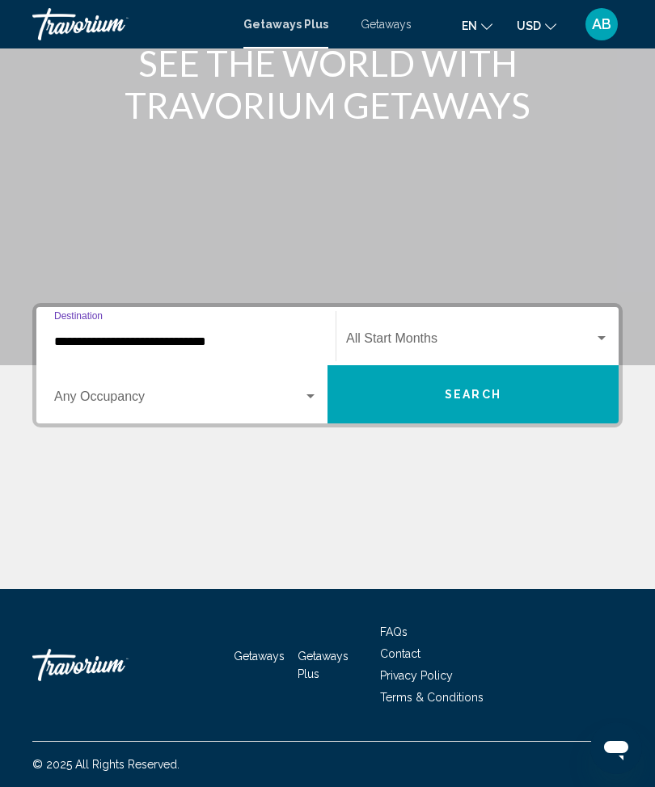
click at [499, 393] on span "Search" at bounding box center [473, 395] width 57 height 13
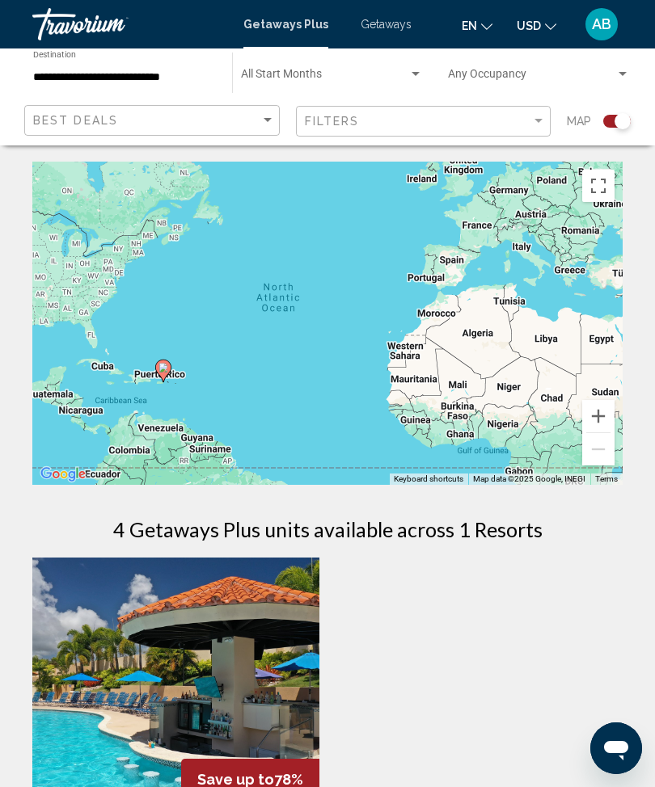
click at [383, 25] on span "Getaways" at bounding box center [386, 24] width 51 height 13
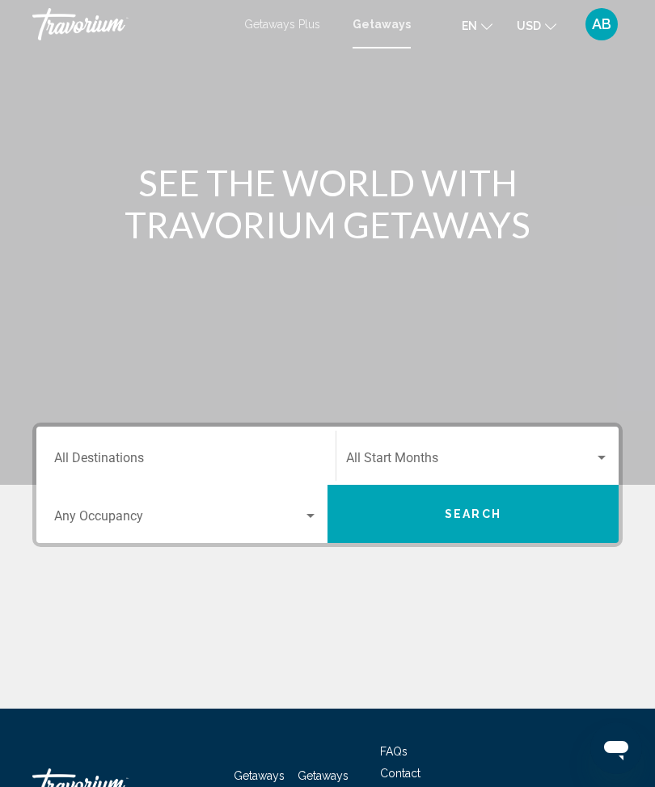
click at [130, 457] on input "Destination All Destinations" at bounding box center [186, 461] width 264 height 15
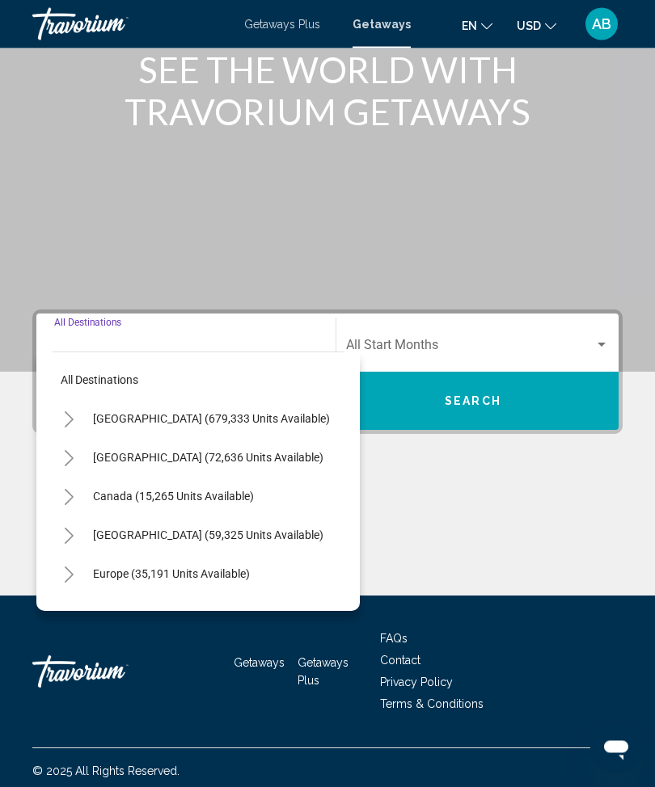
scroll to position [120, 0]
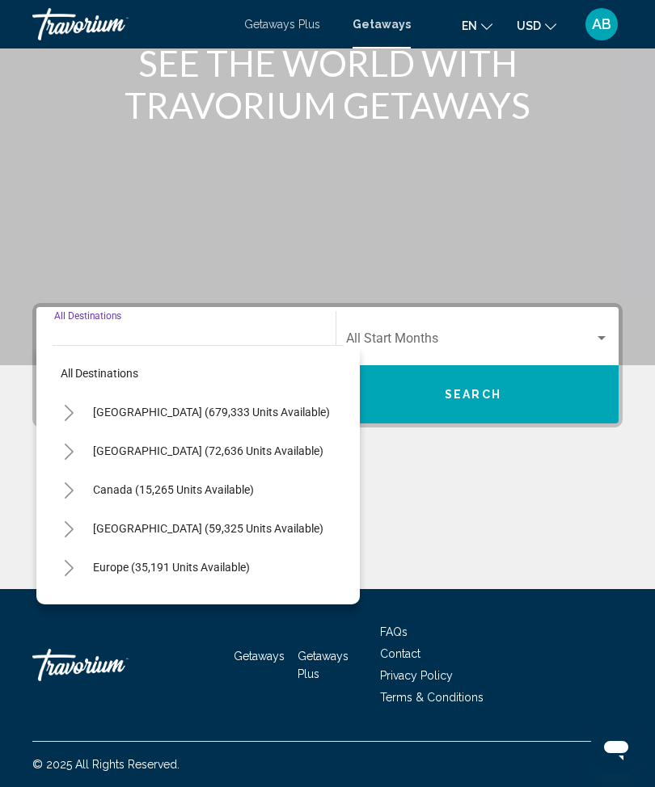
click at [74, 531] on icon "Toggle Caribbean & Atlantic Islands (59,325 units available)" at bounding box center [69, 529] width 12 height 16
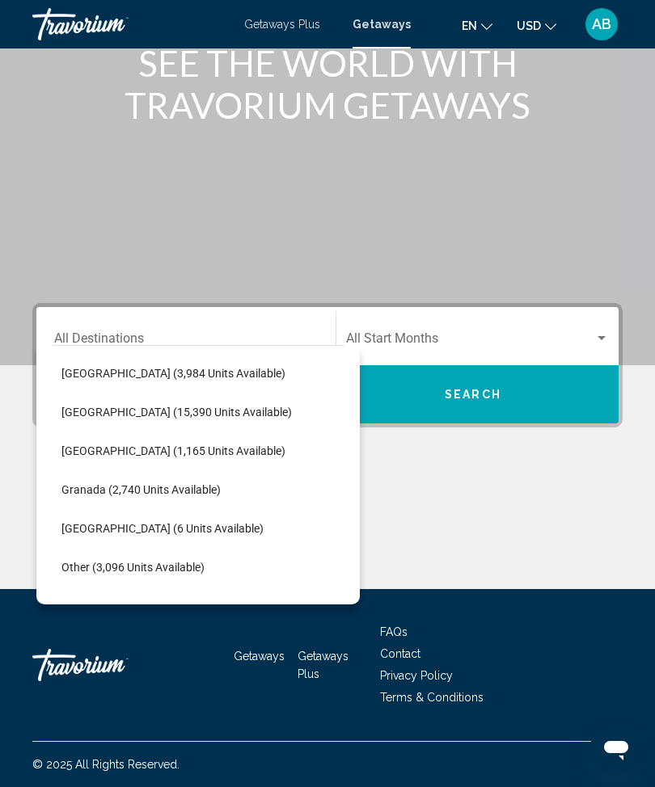
scroll to position [253, 15]
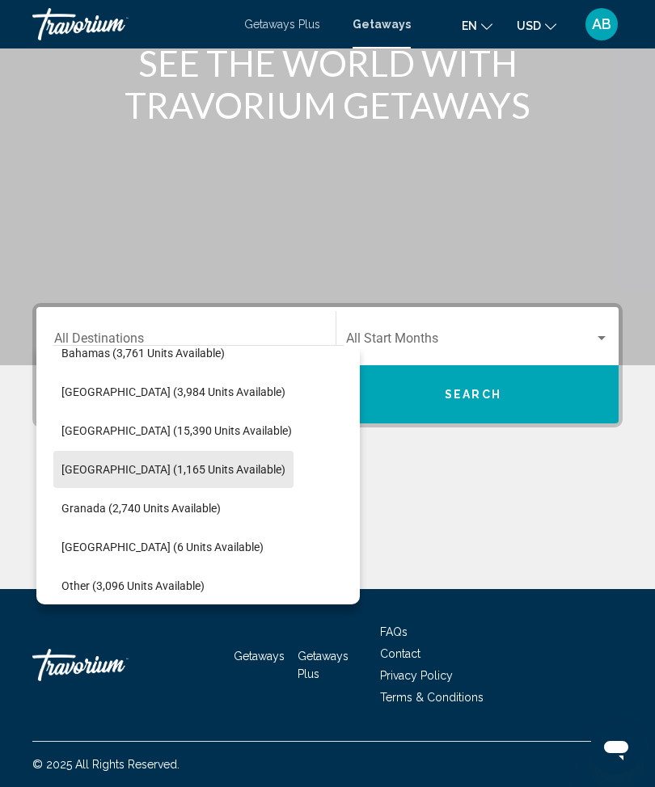
click at [207, 461] on button "Dominican Republic (1,165 units available)" at bounding box center [173, 469] width 240 height 37
type input "**********"
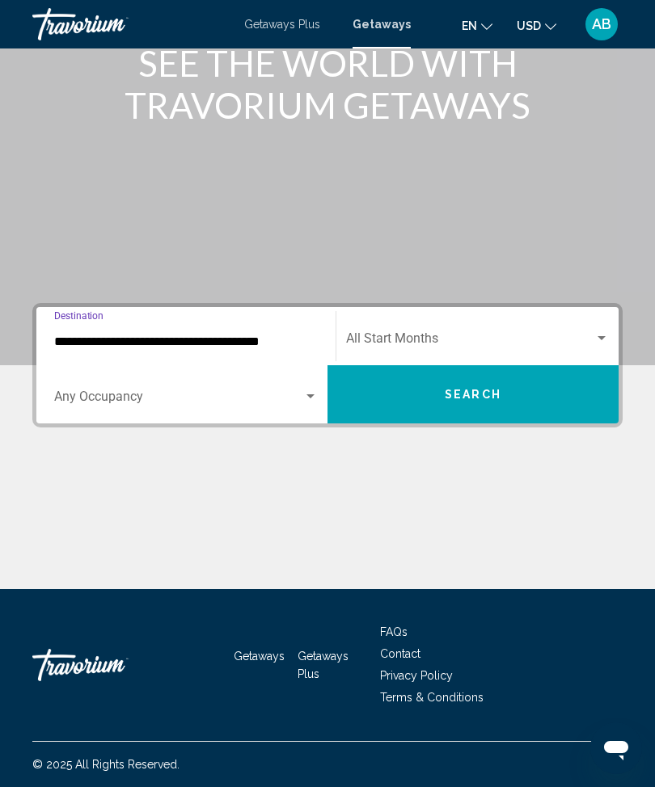
click at [458, 399] on span "Search" at bounding box center [473, 395] width 57 height 13
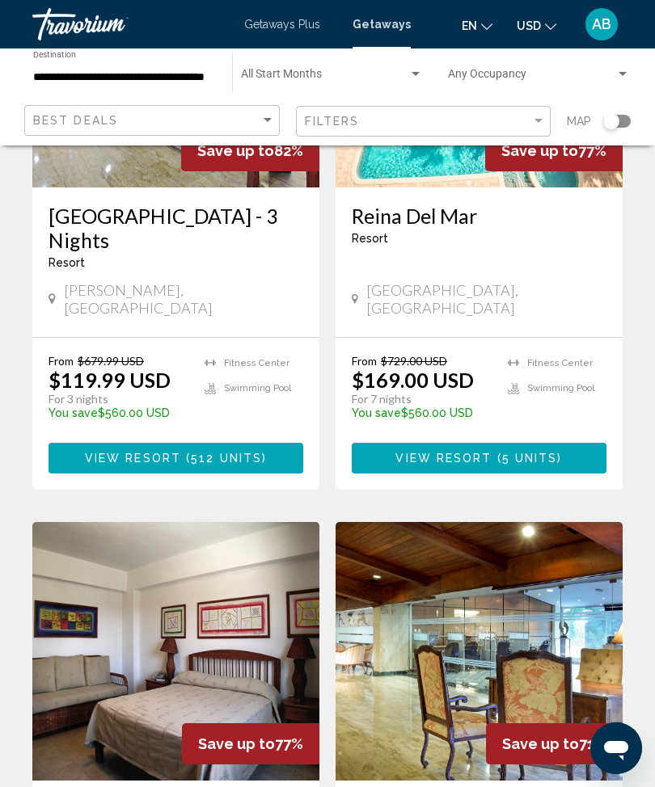
scroll to position [623, 0]
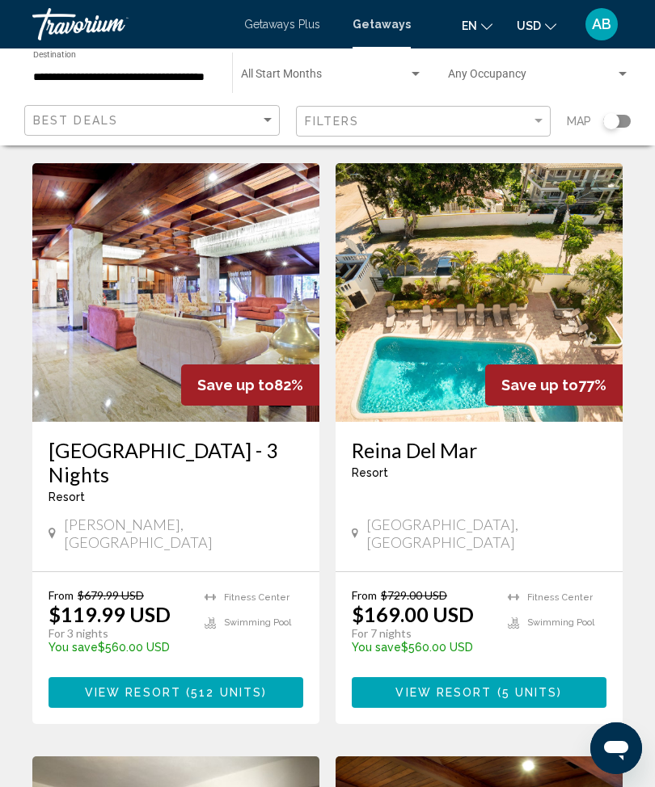
click at [101, 77] on input "**********" at bounding box center [124, 77] width 183 height 13
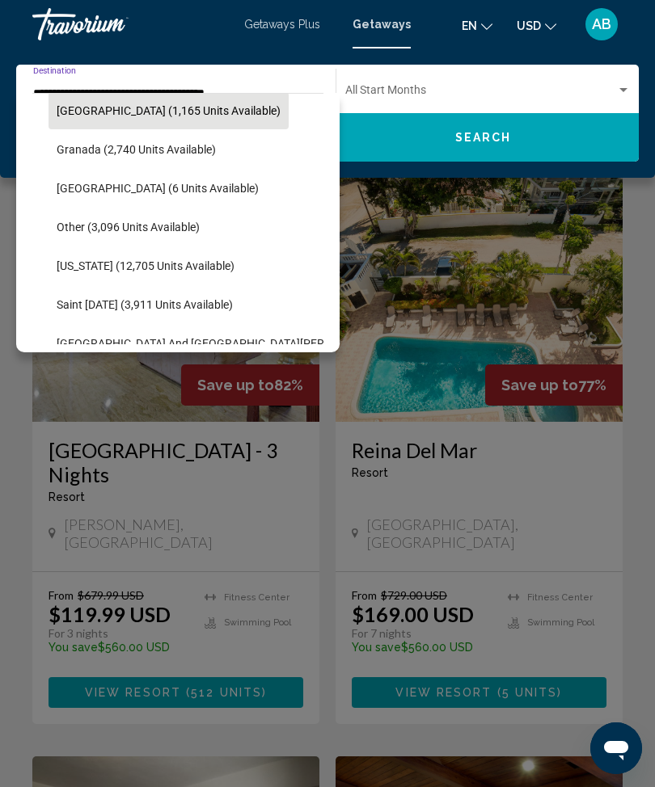
scroll to position [361, 0]
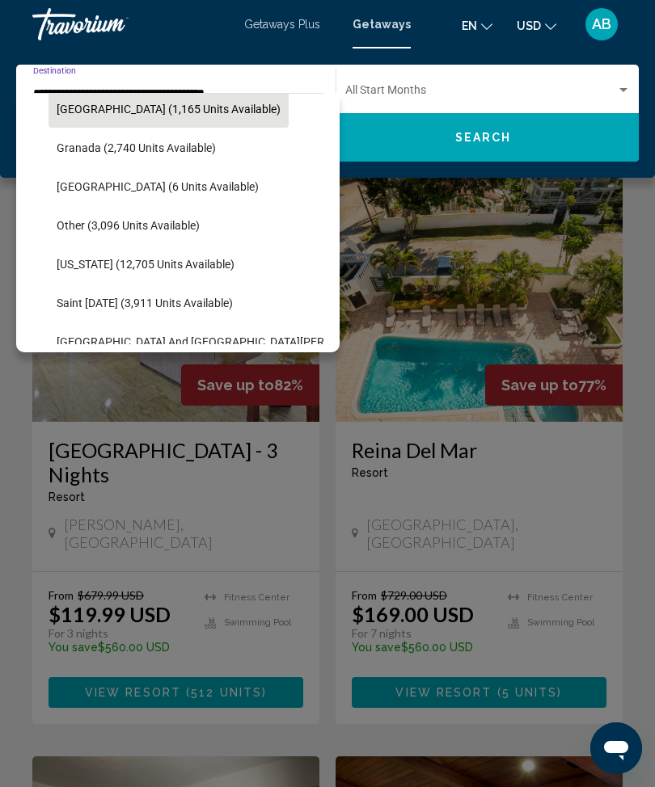
click at [182, 266] on span "Puerto Rico (12,705 units available)" at bounding box center [146, 264] width 178 height 13
type input "**********"
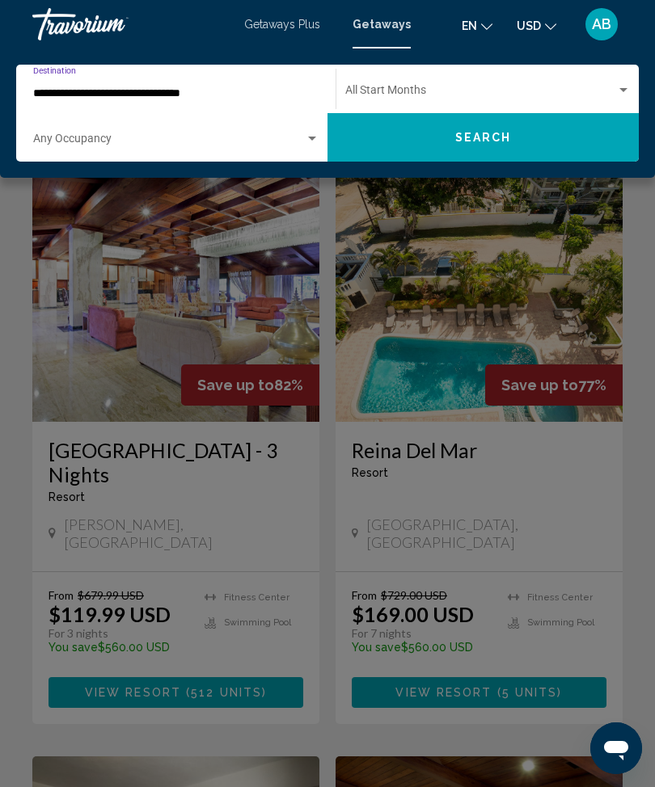
click at [476, 132] on span "Search" at bounding box center [483, 138] width 57 height 13
